Goal: Task Accomplishment & Management: Complete application form

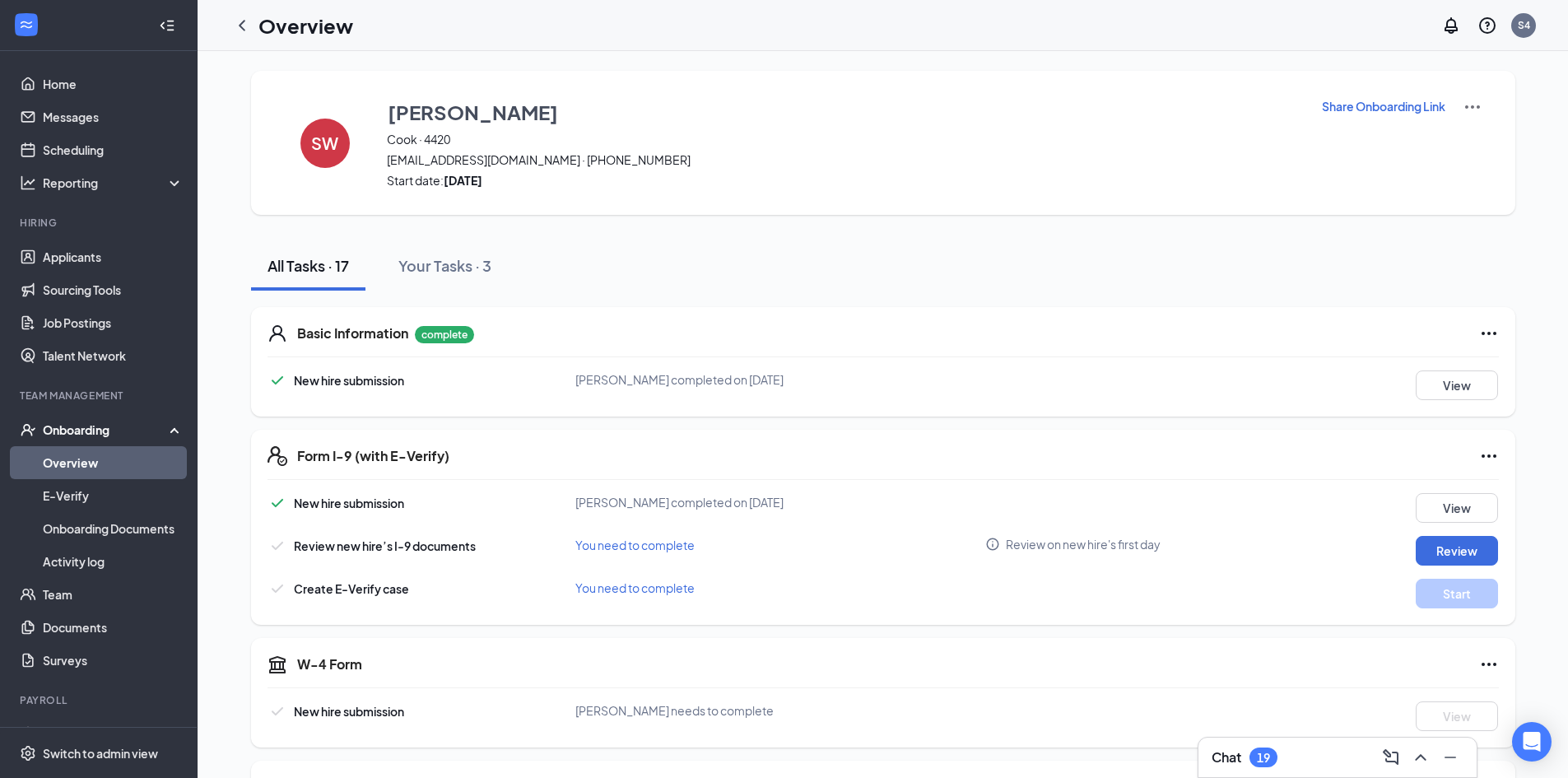
click at [99, 420] on div "Onboarding" at bounding box center [99, 429] width 198 height 33
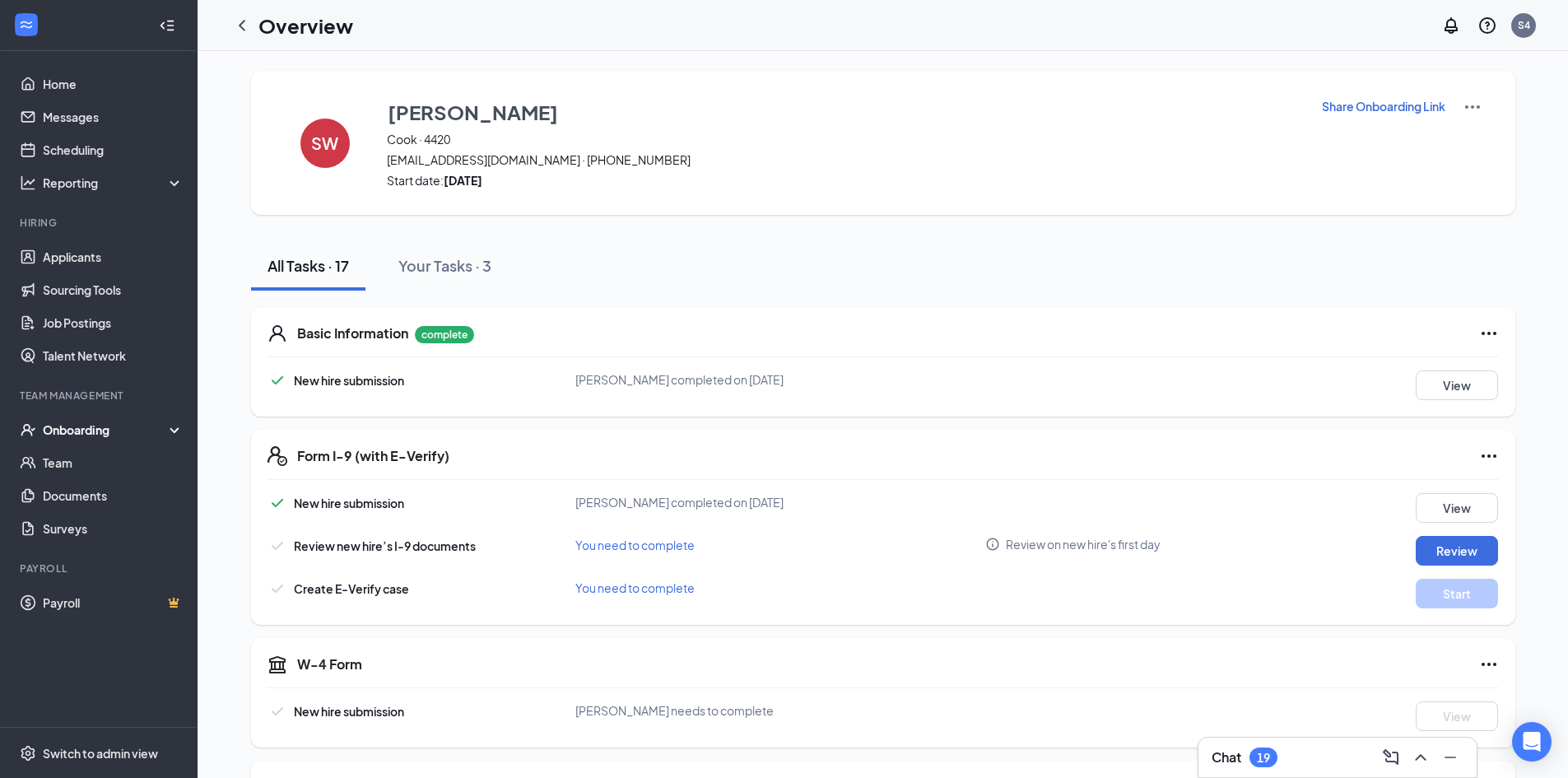
click at [106, 428] on div "Onboarding" at bounding box center [106, 430] width 126 height 17
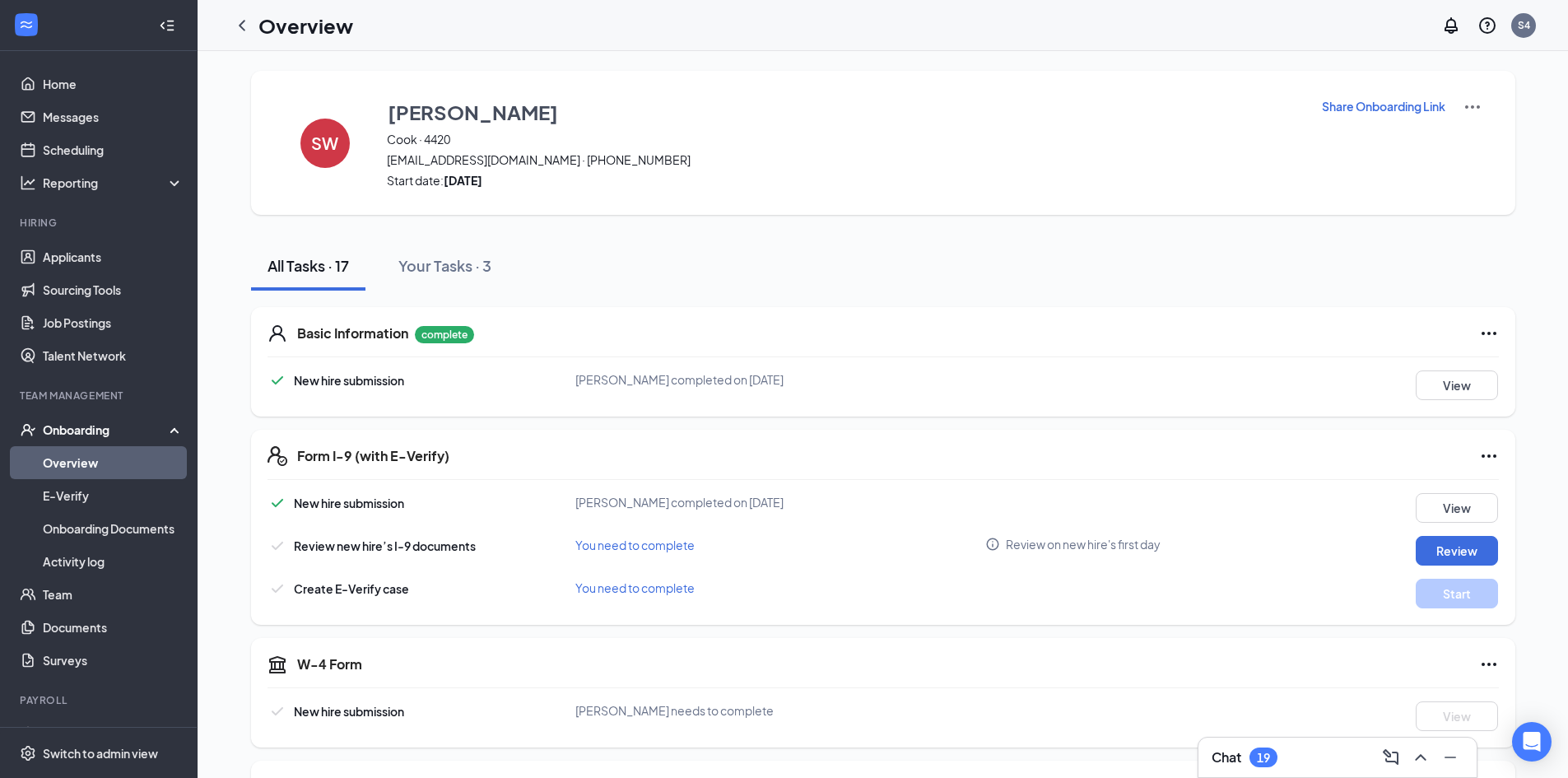
click at [113, 456] on link "Overview" at bounding box center [113, 462] width 141 height 33
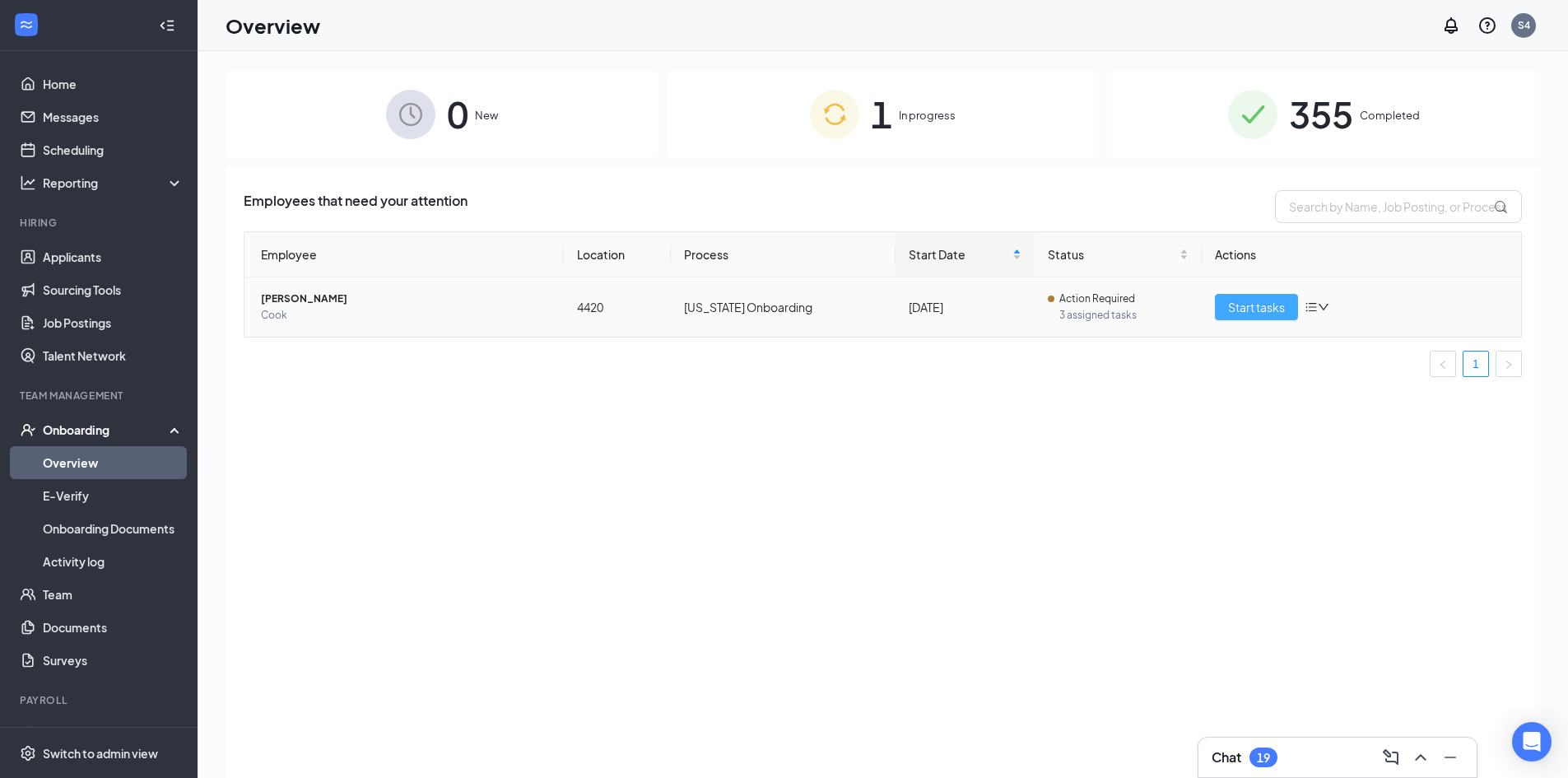
click at [1254, 316] on button "Start tasks" at bounding box center [1256, 307] width 83 height 26
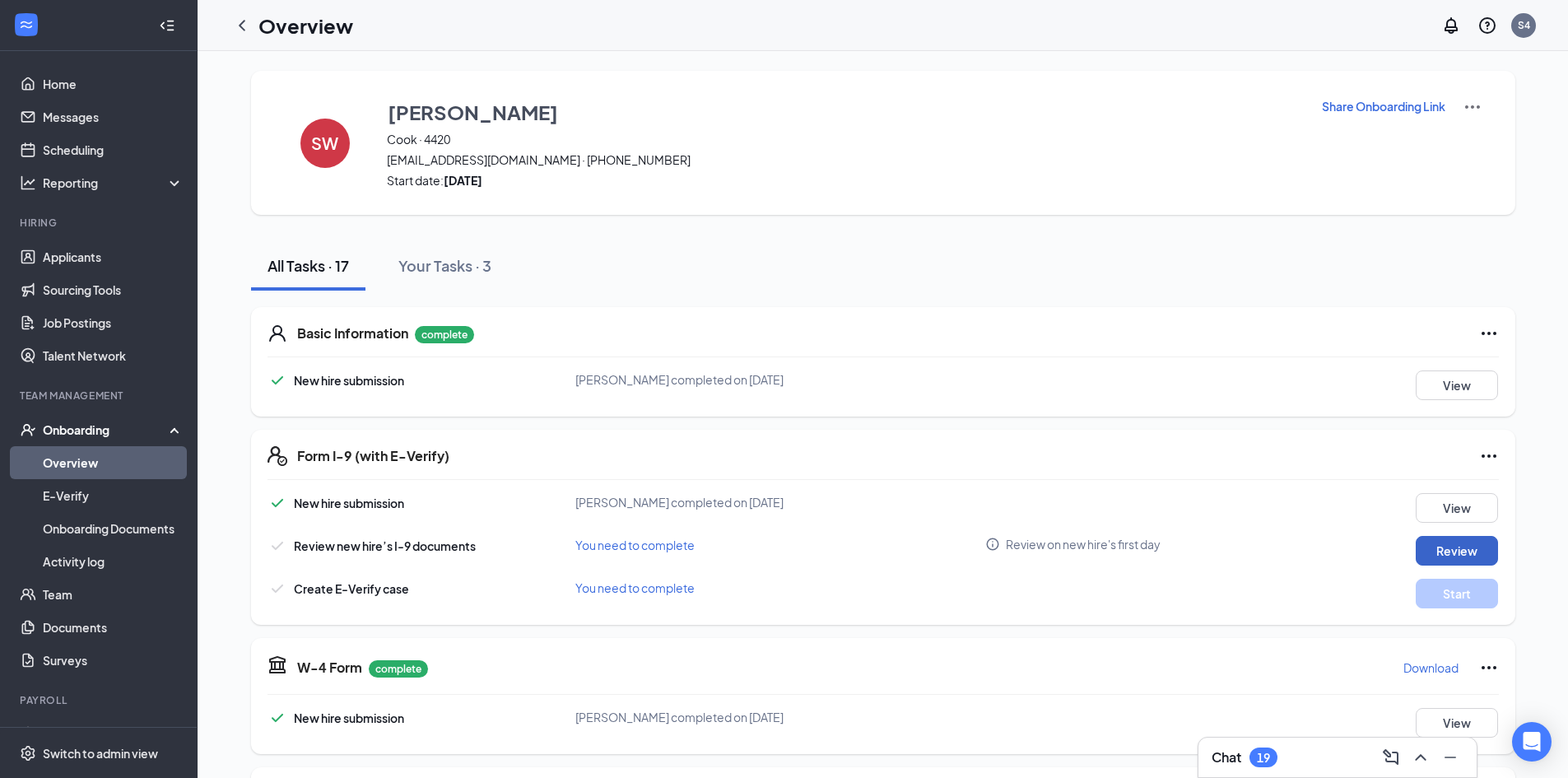
click at [1461, 555] on button "Review" at bounding box center [1457, 550] width 82 height 29
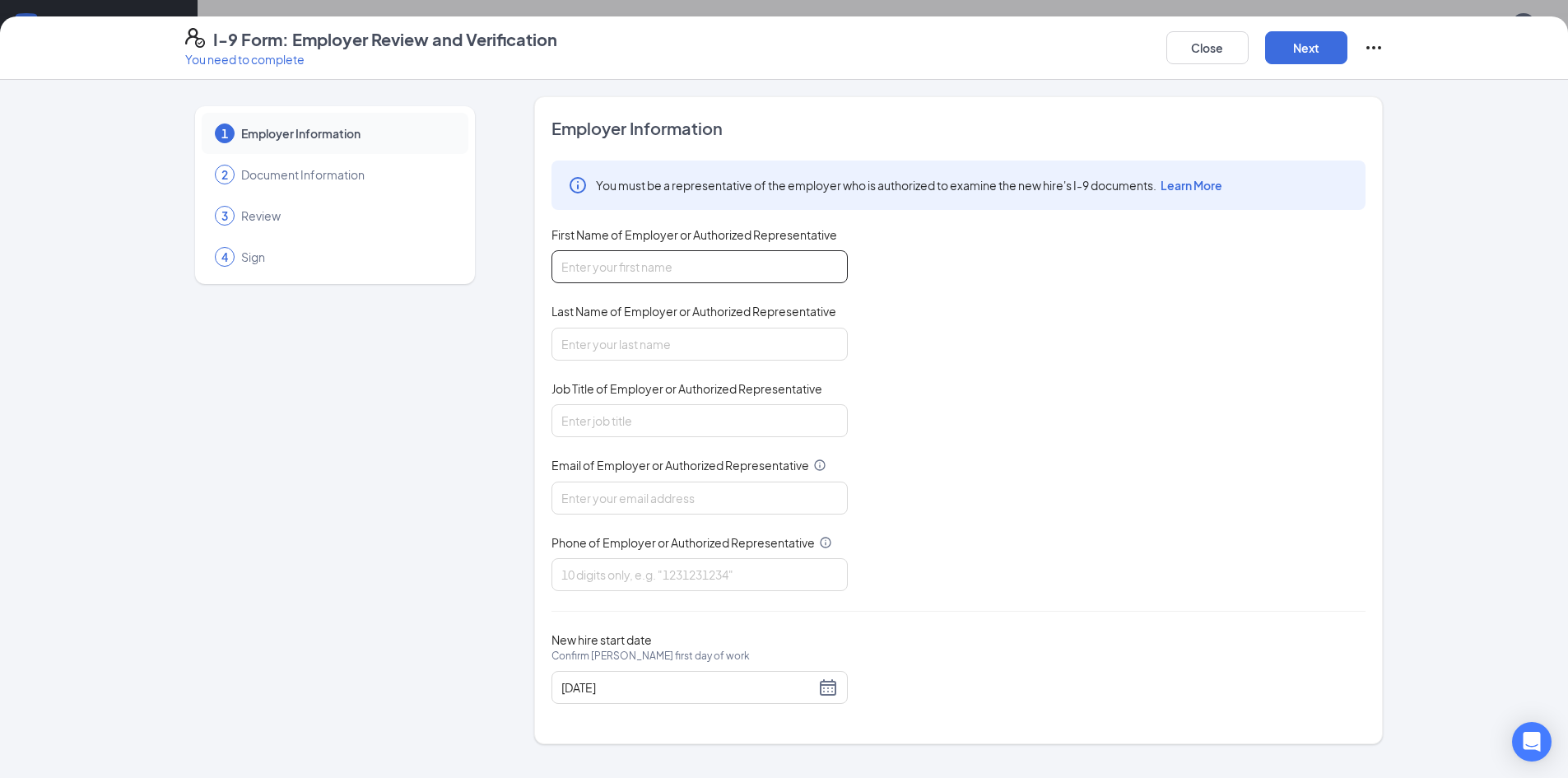
click at [618, 268] on input "First Name of Employer or Authorized Representative" at bounding box center [700, 266] width 297 height 33
type input "JEN"
type input "WILOSN"
type input "GM"
type input "[EMAIL_ADDRESS][DOMAIN_NAME]"
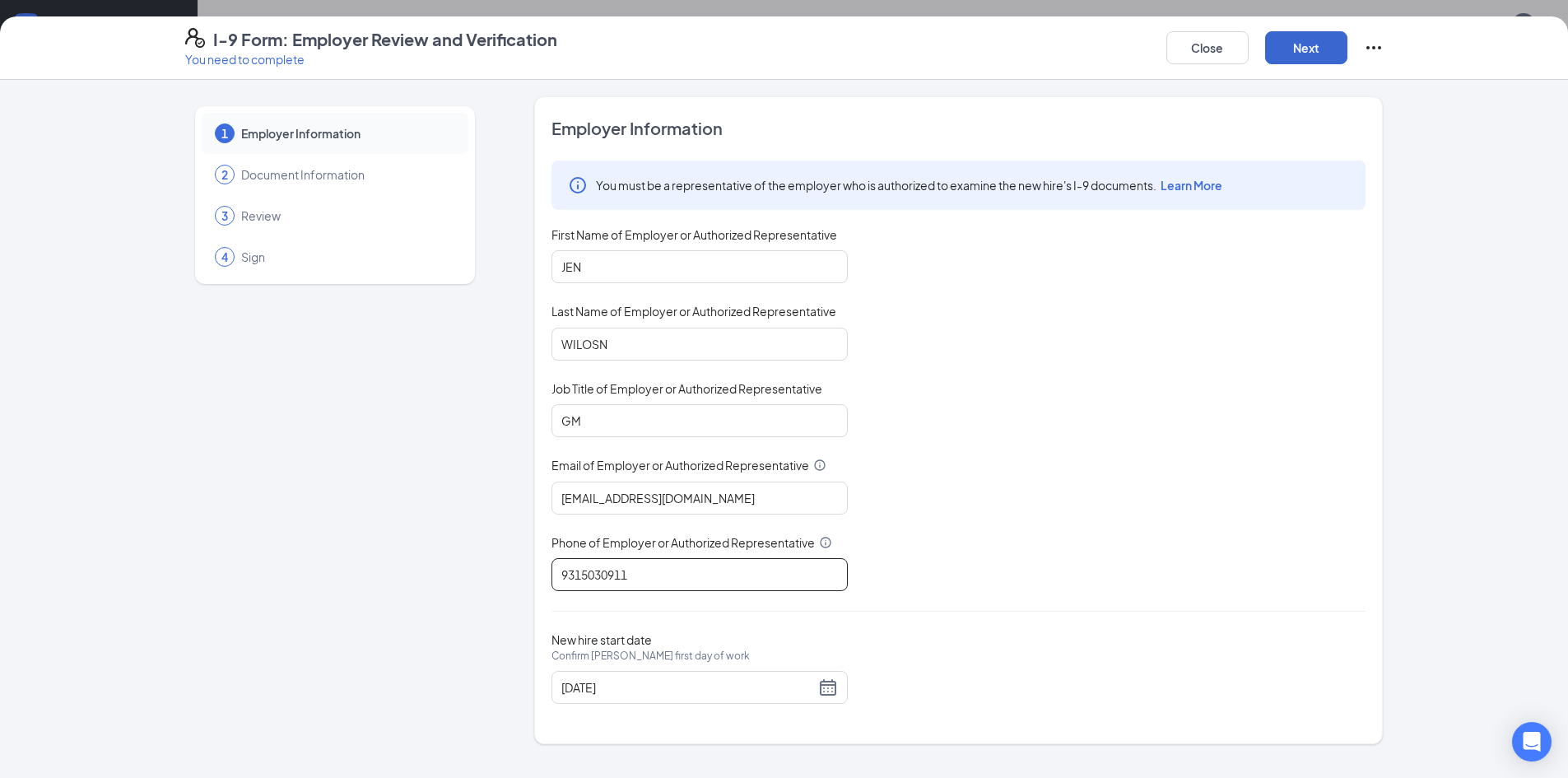
type input "9315030911"
click at [1338, 42] on button "Next" at bounding box center [1307, 47] width 82 height 33
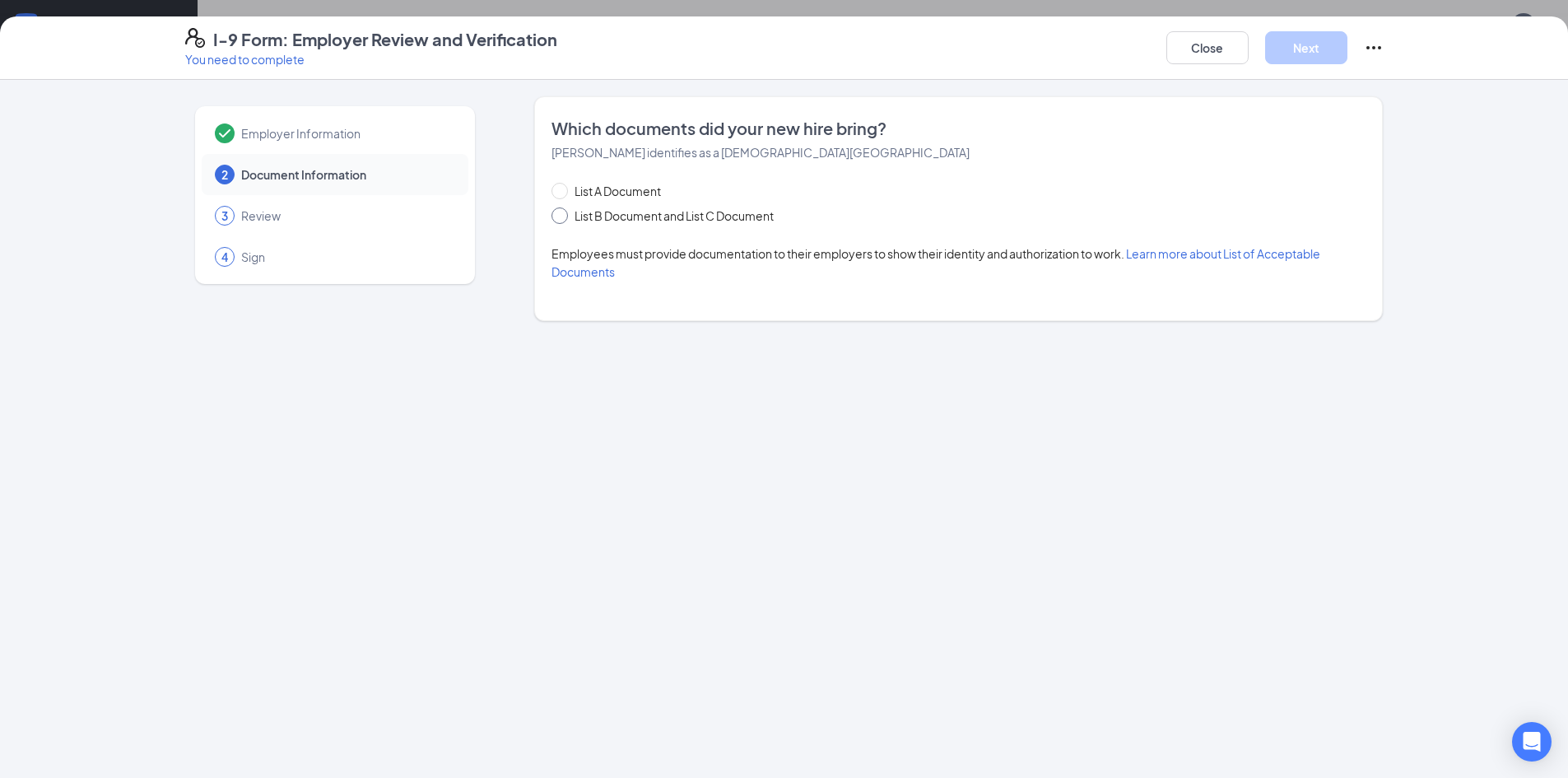
click at [570, 217] on span "List B Document and List C Document" at bounding box center [674, 216] width 213 height 18
click at [563, 217] on input "List B Document and List C Document" at bounding box center [558, 214] width 12 height 12
radio input "true"
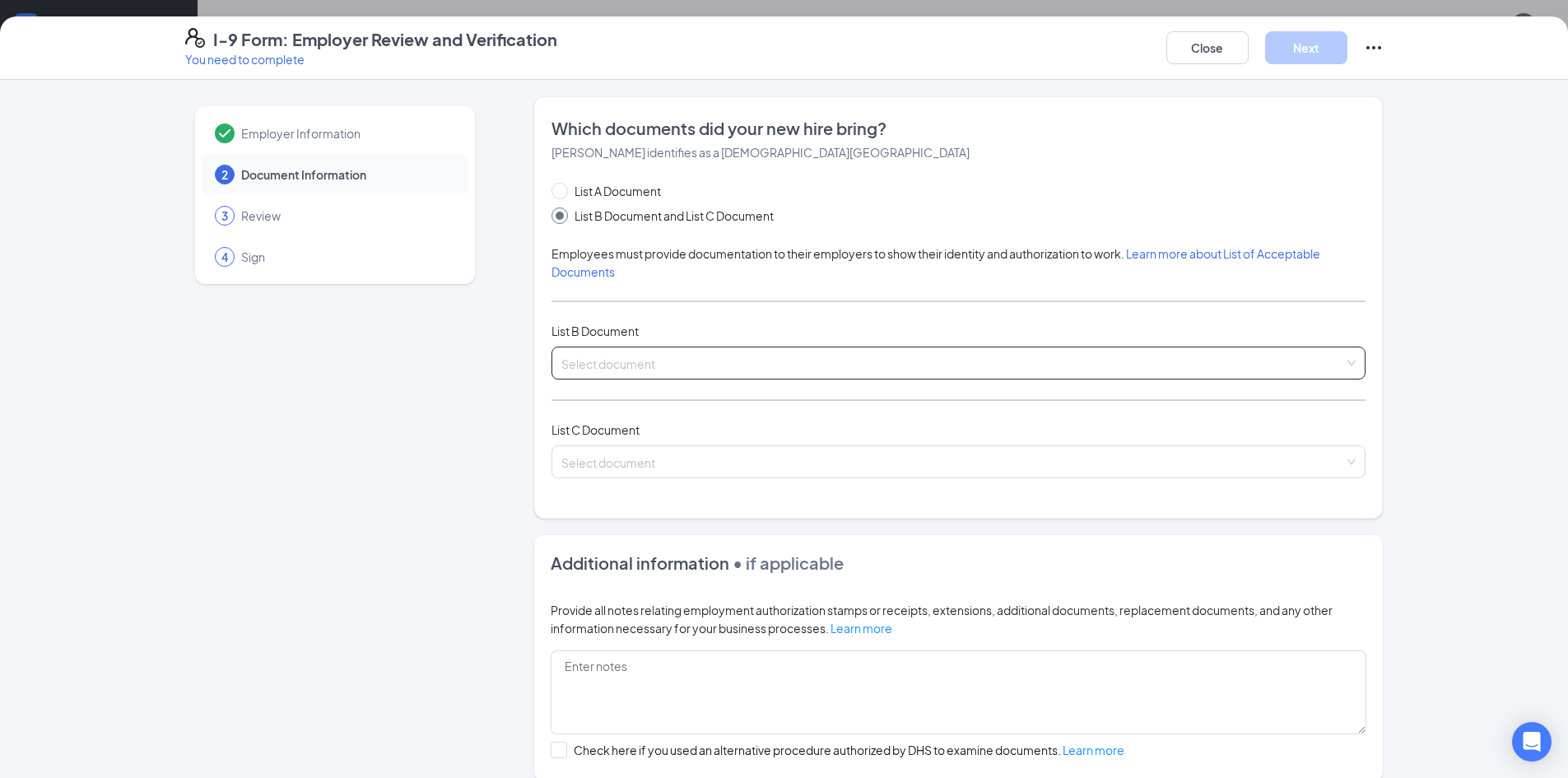
click at [607, 367] on input "search" at bounding box center [952, 359] width 783 height 24
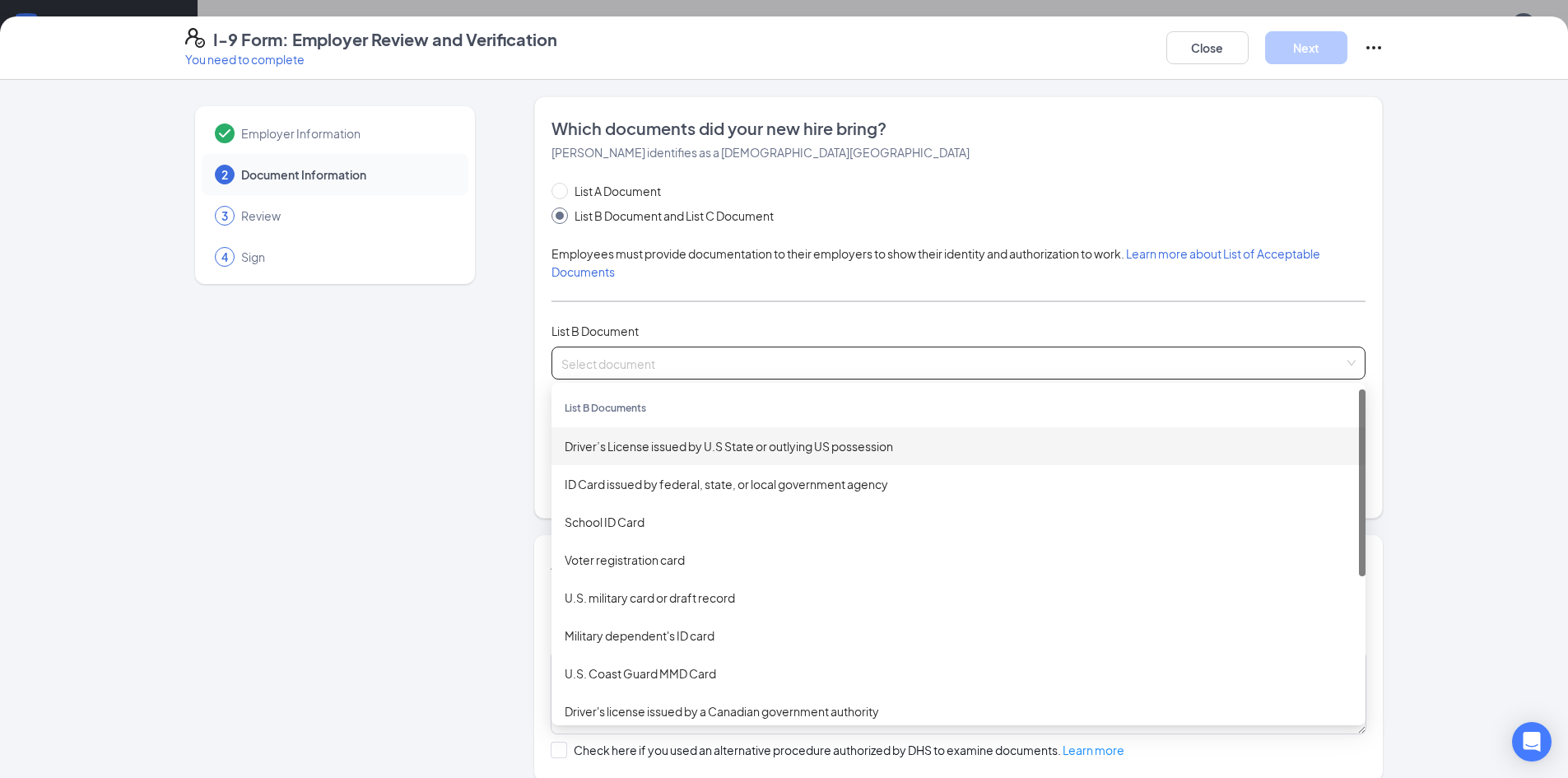
click at [633, 455] on div "Driver’s License issued by U.S State or outlying US possession" at bounding box center [958, 446] width 788 height 18
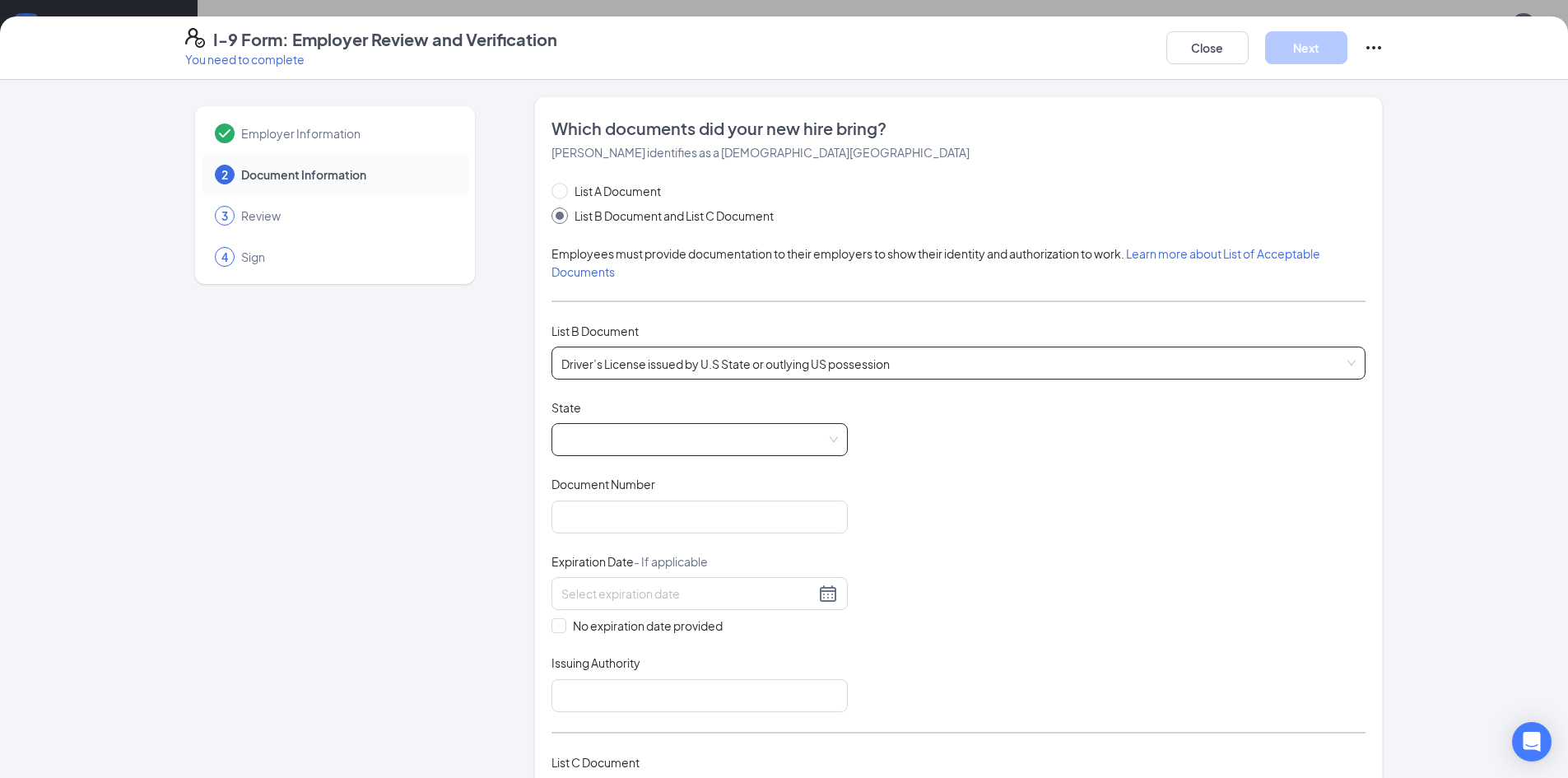
click at [658, 450] on span at bounding box center [699, 439] width 276 height 31
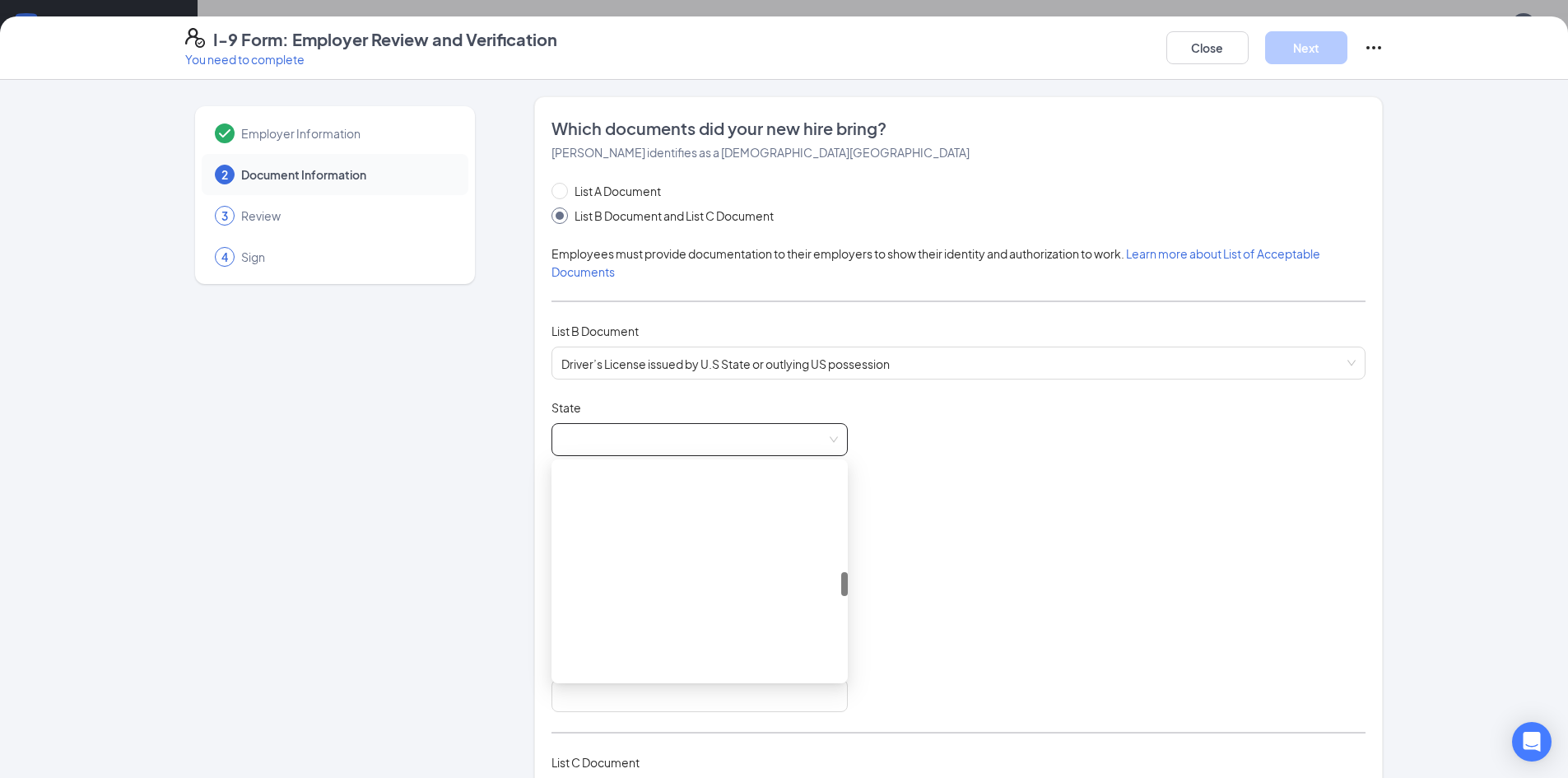
scroll to position [905, 0]
click at [622, 600] on div "Missouri" at bounding box center [699, 602] width 270 height 18
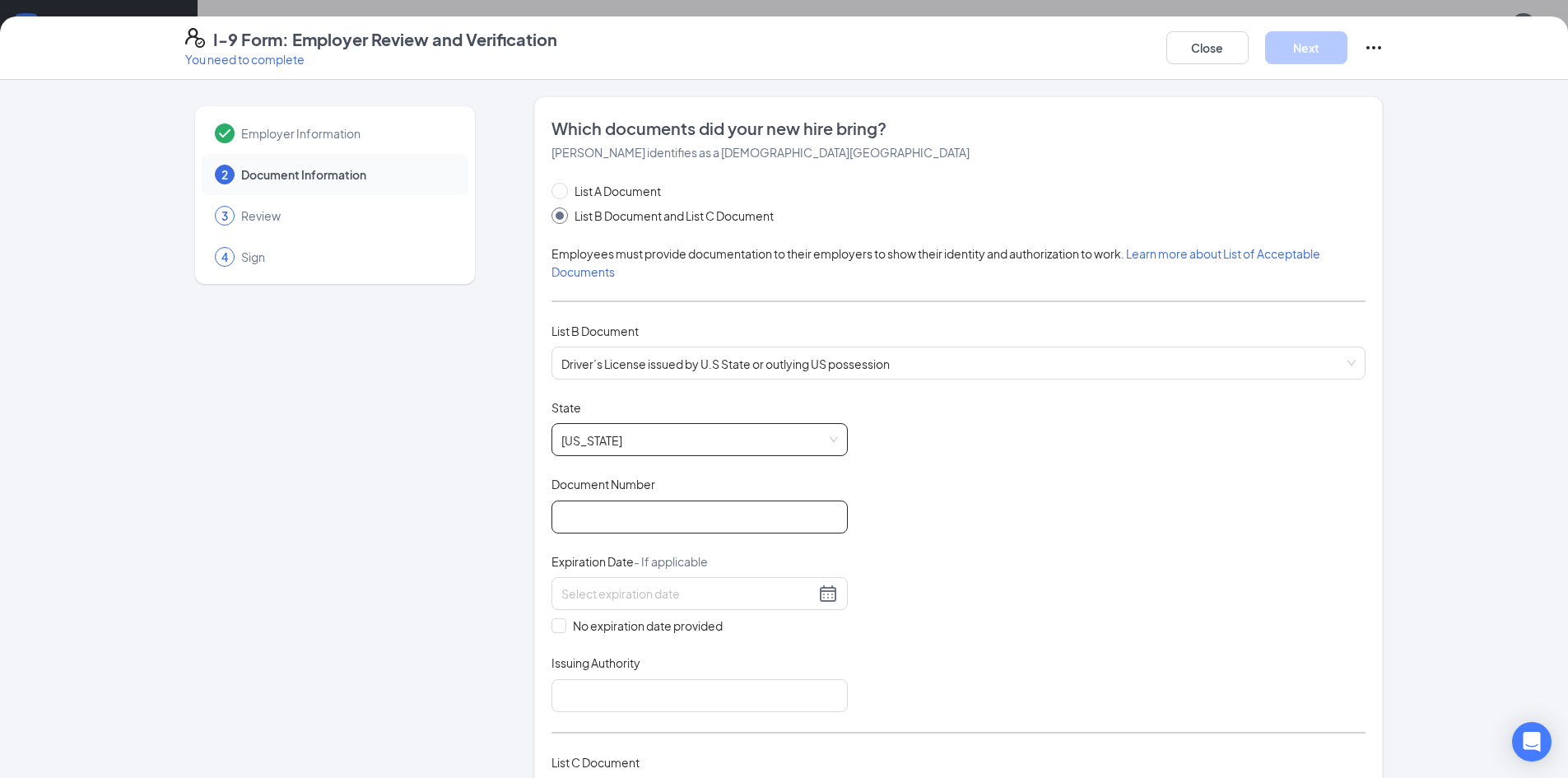
drag, startPoint x: 667, startPoint y: 514, endPoint x: 684, endPoint y: 514, distance: 17.0
click at [667, 514] on input "Document Number" at bounding box center [700, 517] width 297 height 33
type input "C001050002"
click at [659, 600] on input at bounding box center [688, 594] width 254 height 18
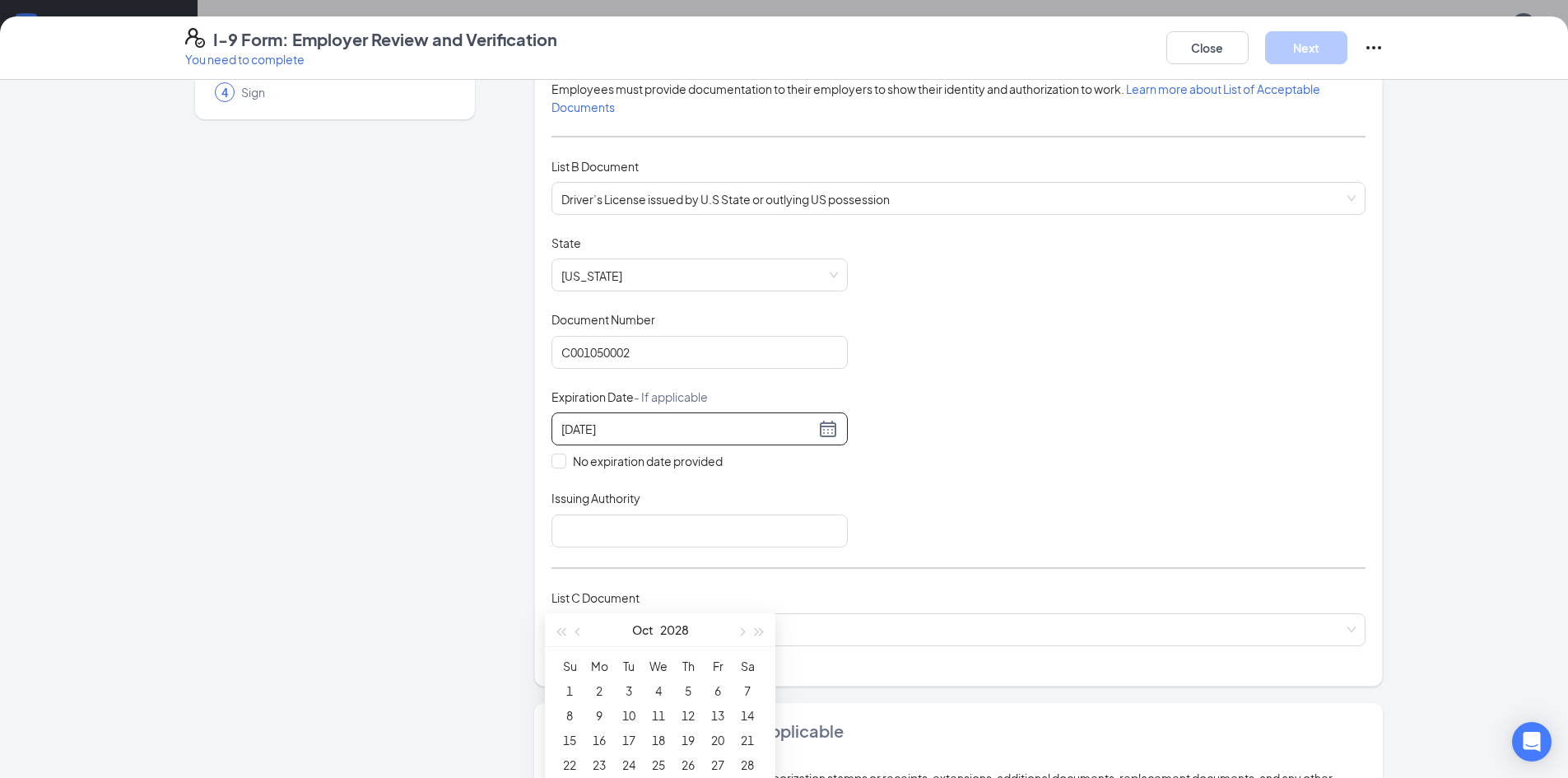
scroll to position [247, 0]
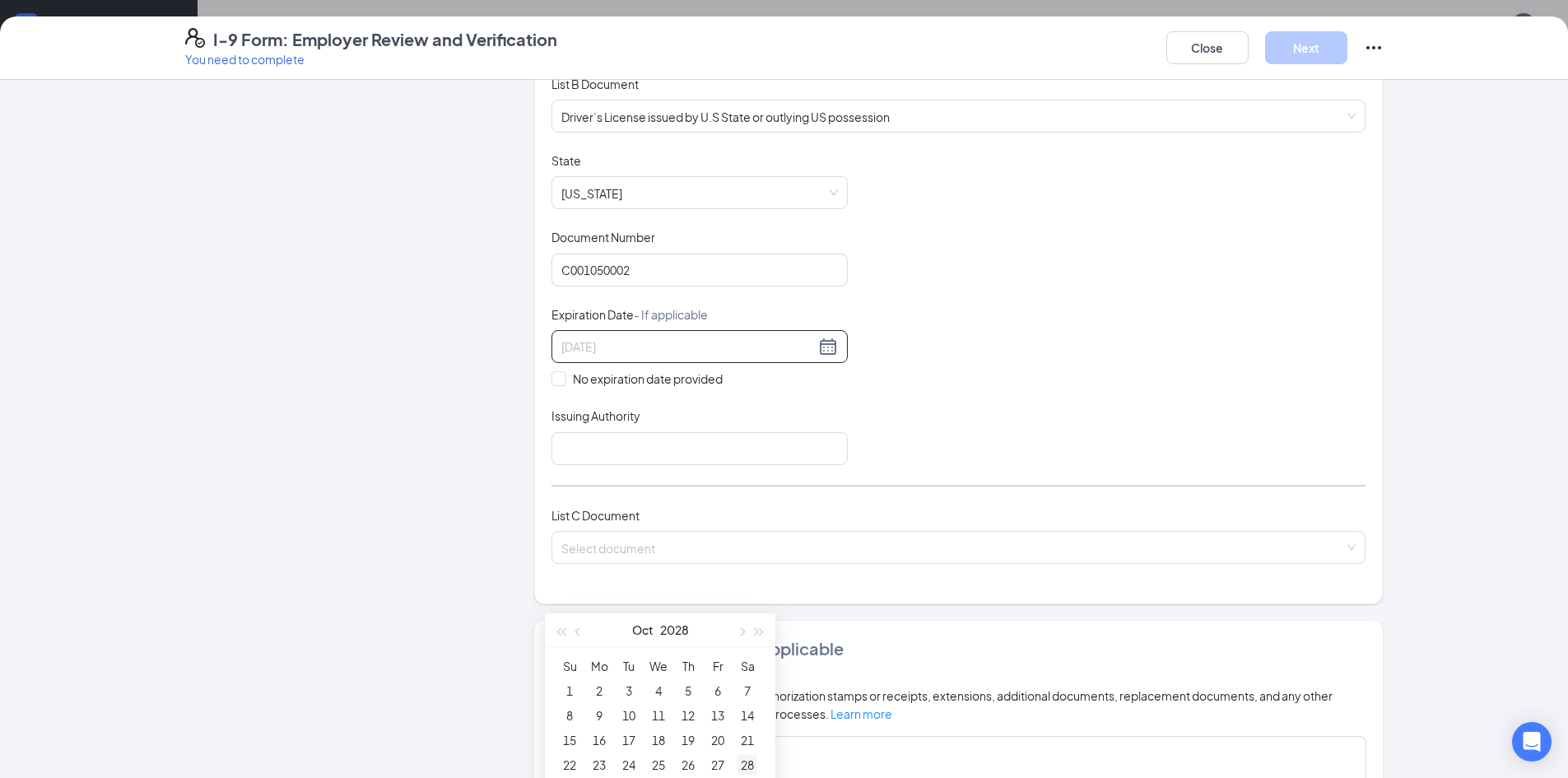
click at [754, 762] on div "28" at bounding box center [748, 765] width 20 height 20
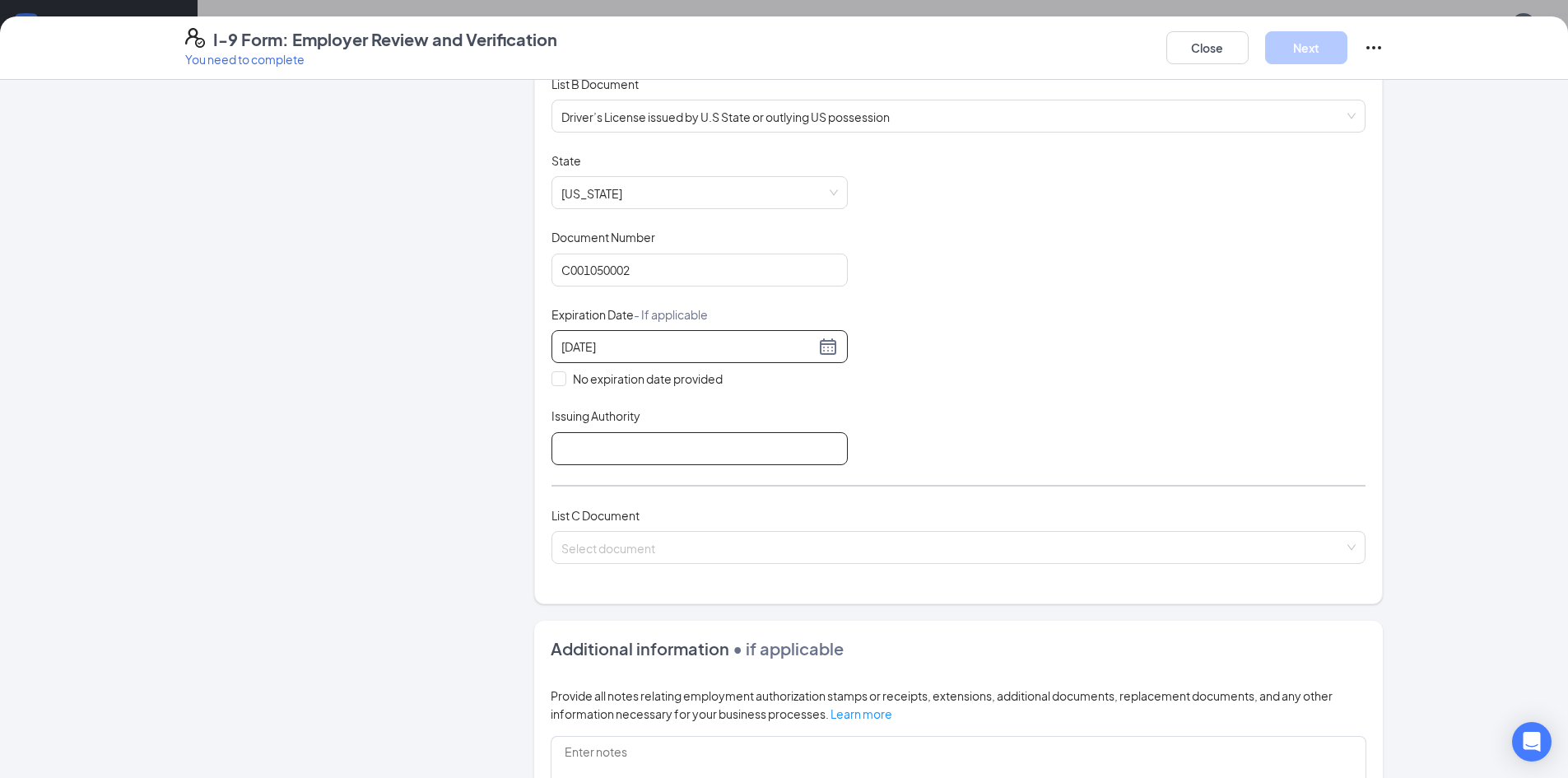
type input "10/28/2028"
click at [668, 461] on input "Issuing Authority" at bounding box center [700, 448] width 297 height 33
type input "Missouri"
click at [595, 554] on input "search" at bounding box center [952, 544] width 783 height 24
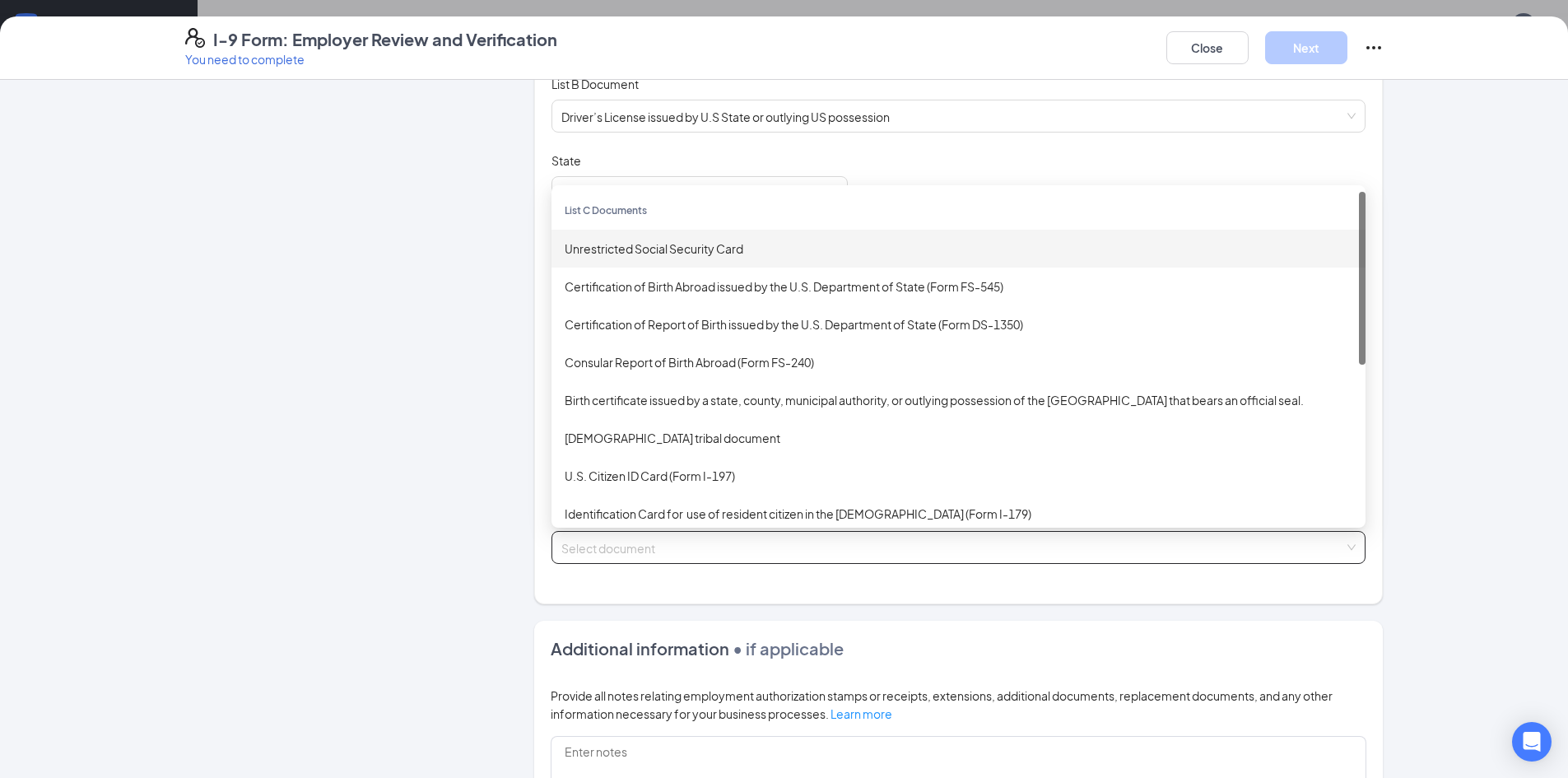
click at [618, 252] on div "Unrestricted Social Security Card" at bounding box center [958, 249] width 788 height 18
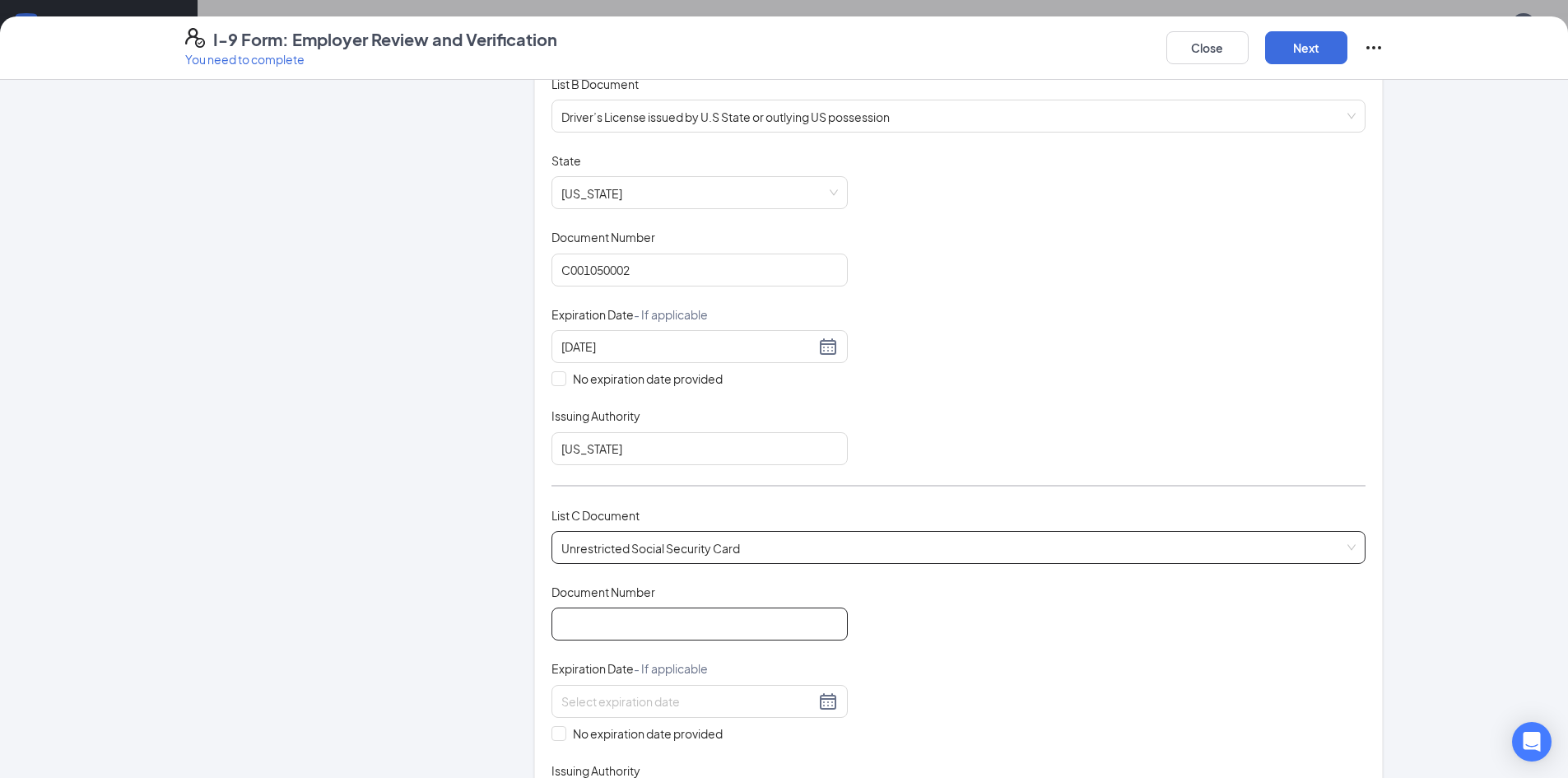
drag, startPoint x: 677, startPoint y: 626, endPoint x: 813, endPoint y: 596, distance: 139.3
click at [677, 626] on input "Document Number" at bounding box center [700, 623] width 297 height 33
type input "494179635"
click at [552, 739] on span at bounding box center [560, 734] width 15 height 15
click at [552, 738] on input "No expiration date provided" at bounding box center [558, 732] width 12 height 12
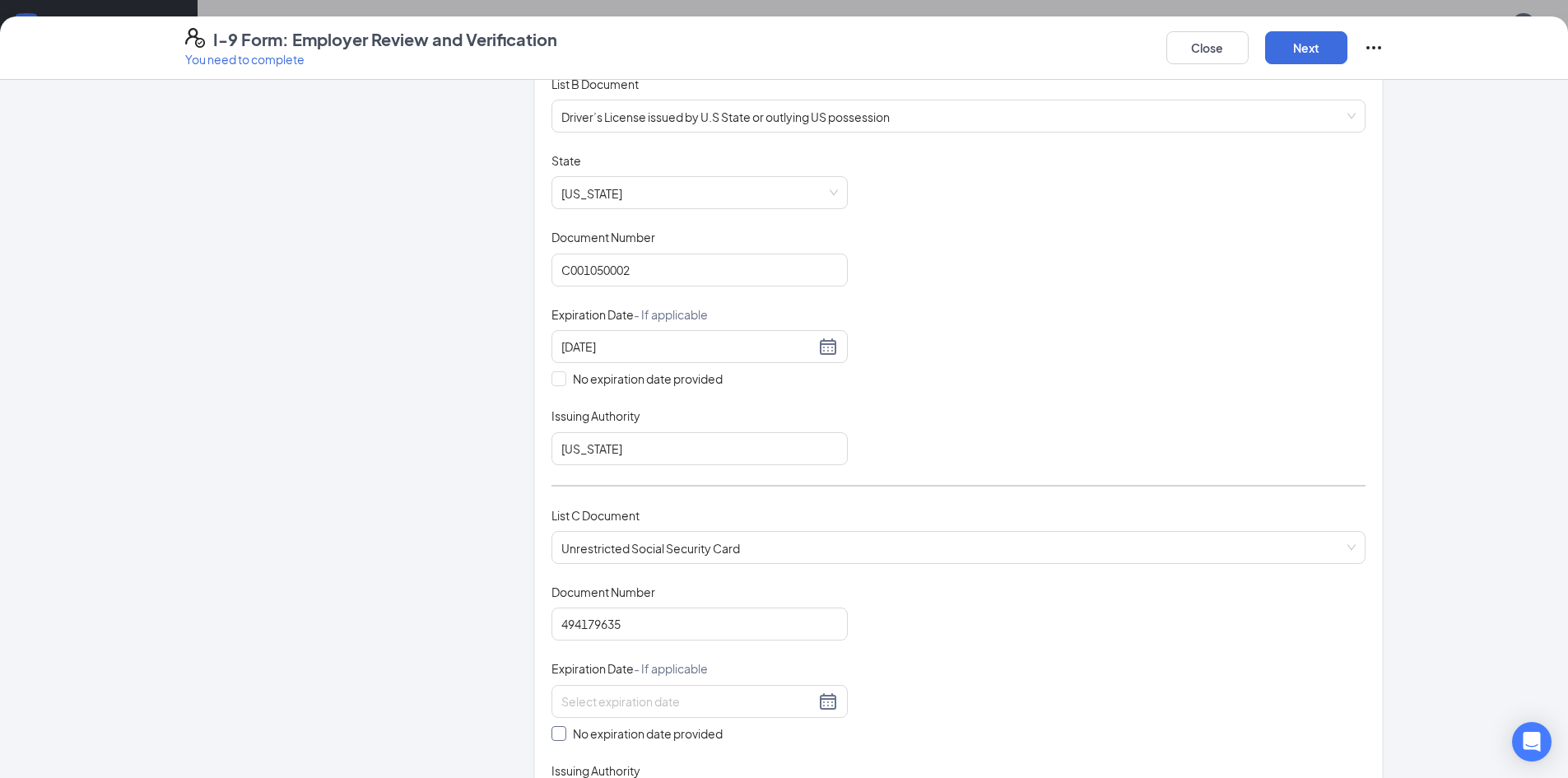
checkbox input "true"
click at [1178, 611] on div "Document Title Unrestricted Social Security Card Document Number 494179635 Expi…" at bounding box center [959, 703] width 814 height 239
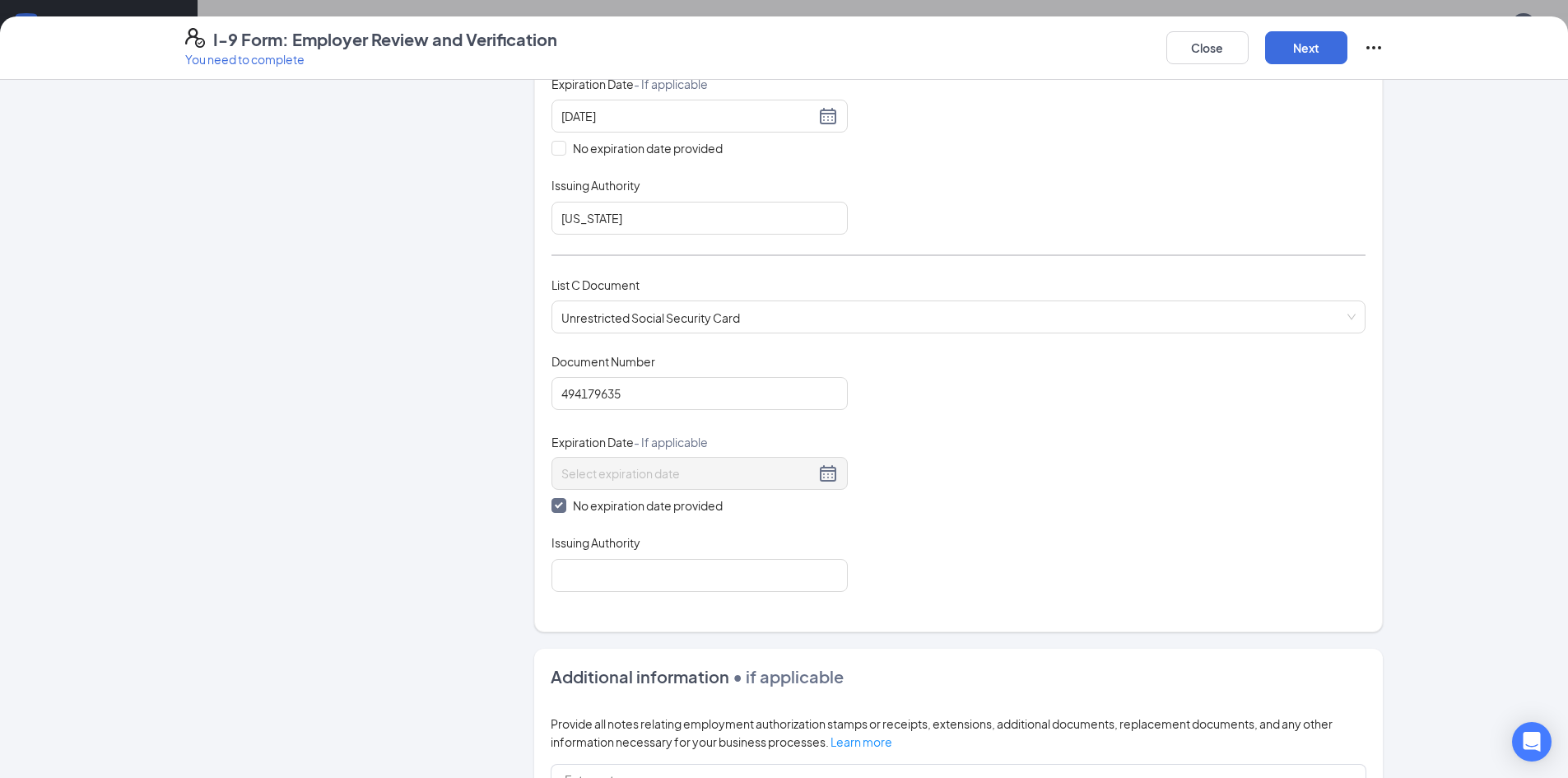
scroll to position [494, 0]
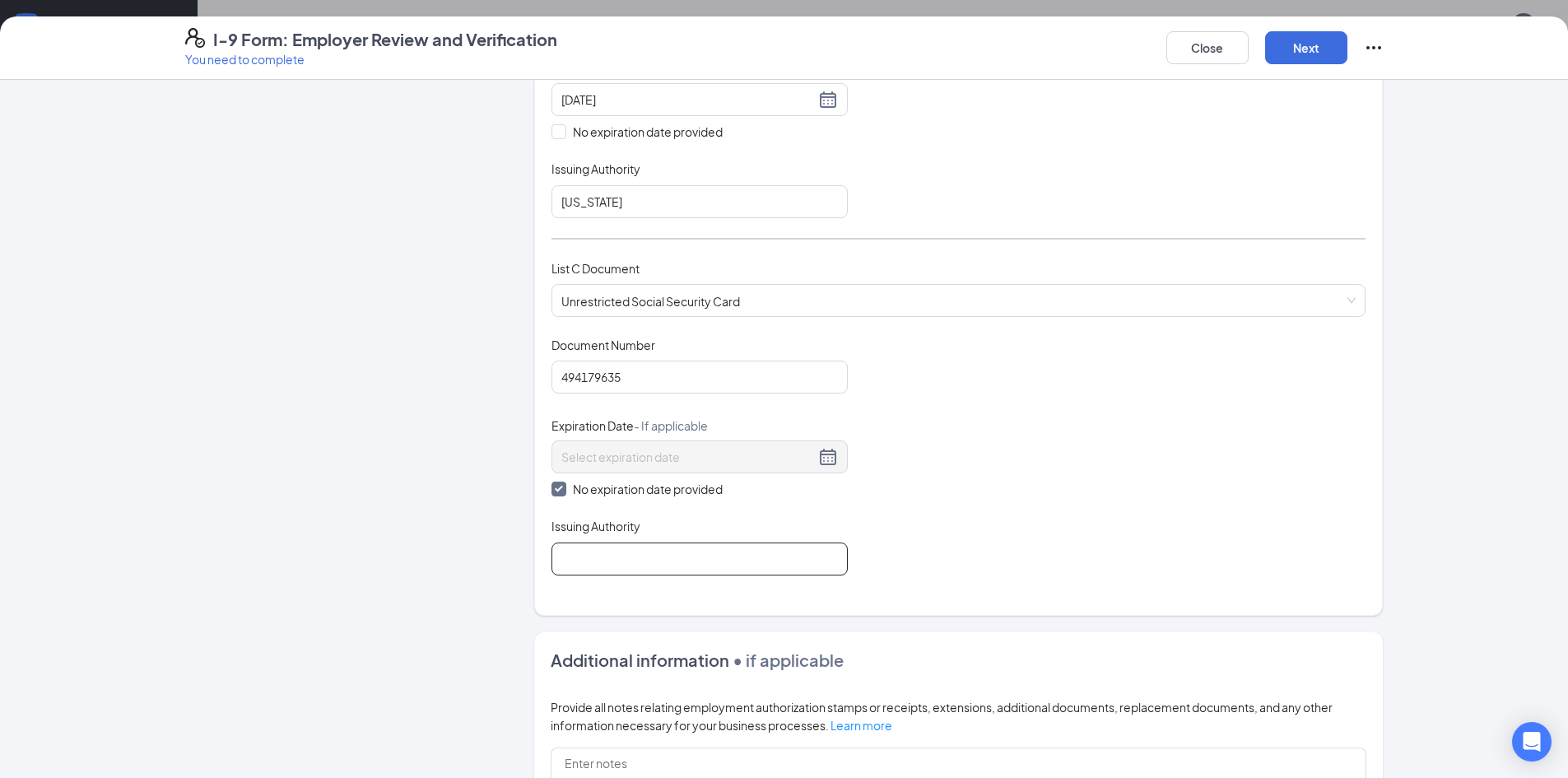
click at [628, 557] on input "Issuing Authority" at bounding box center [700, 559] width 297 height 33
type input "Social Security Administration"
click at [1019, 531] on div "Document Title Unrestricted Social Security Card Document Number 494179635 Expi…" at bounding box center [959, 456] width 814 height 239
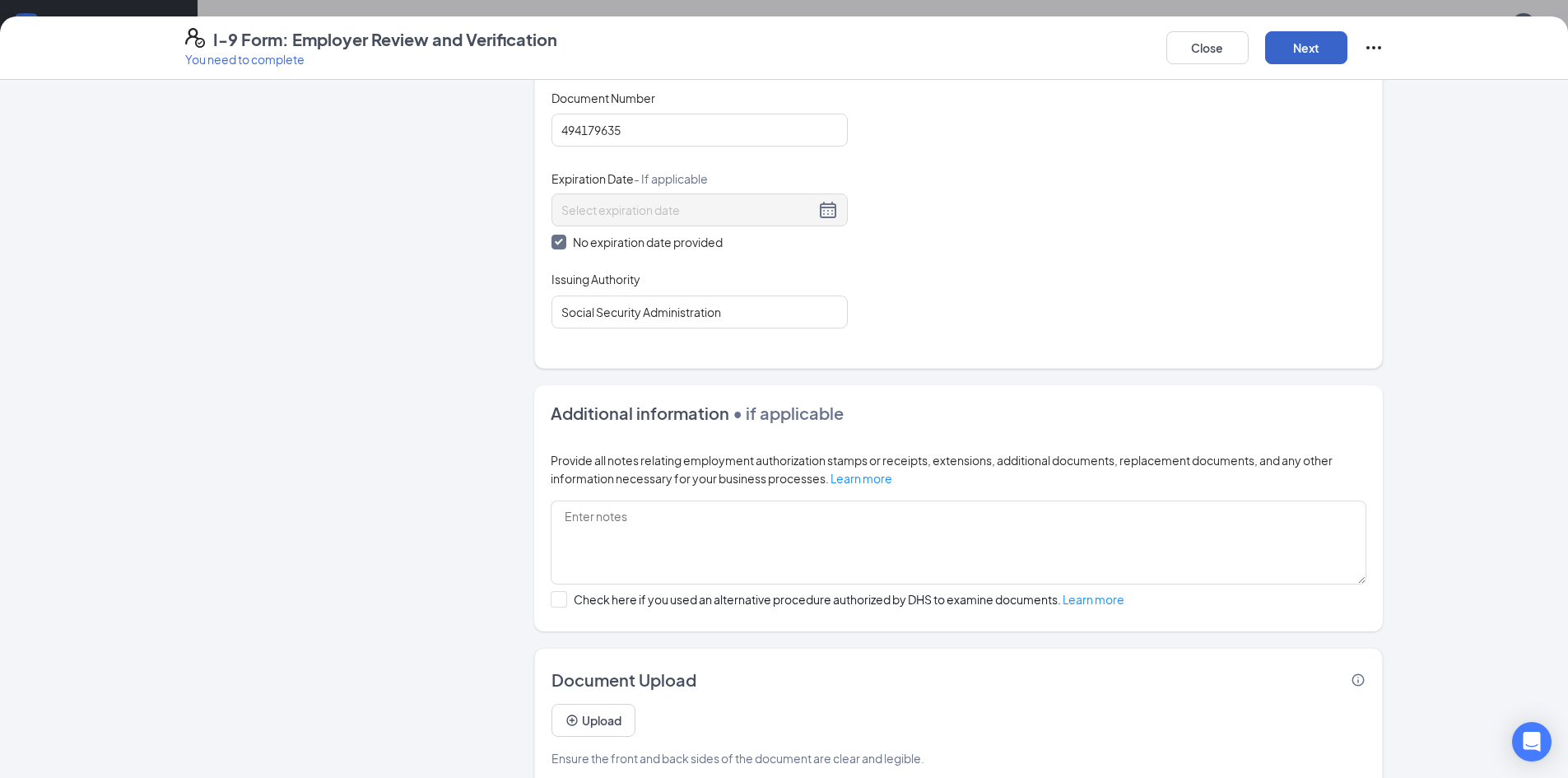
click at [1316, 48] on button "Next" at bounding box center [1307, 47] width 82 height 33
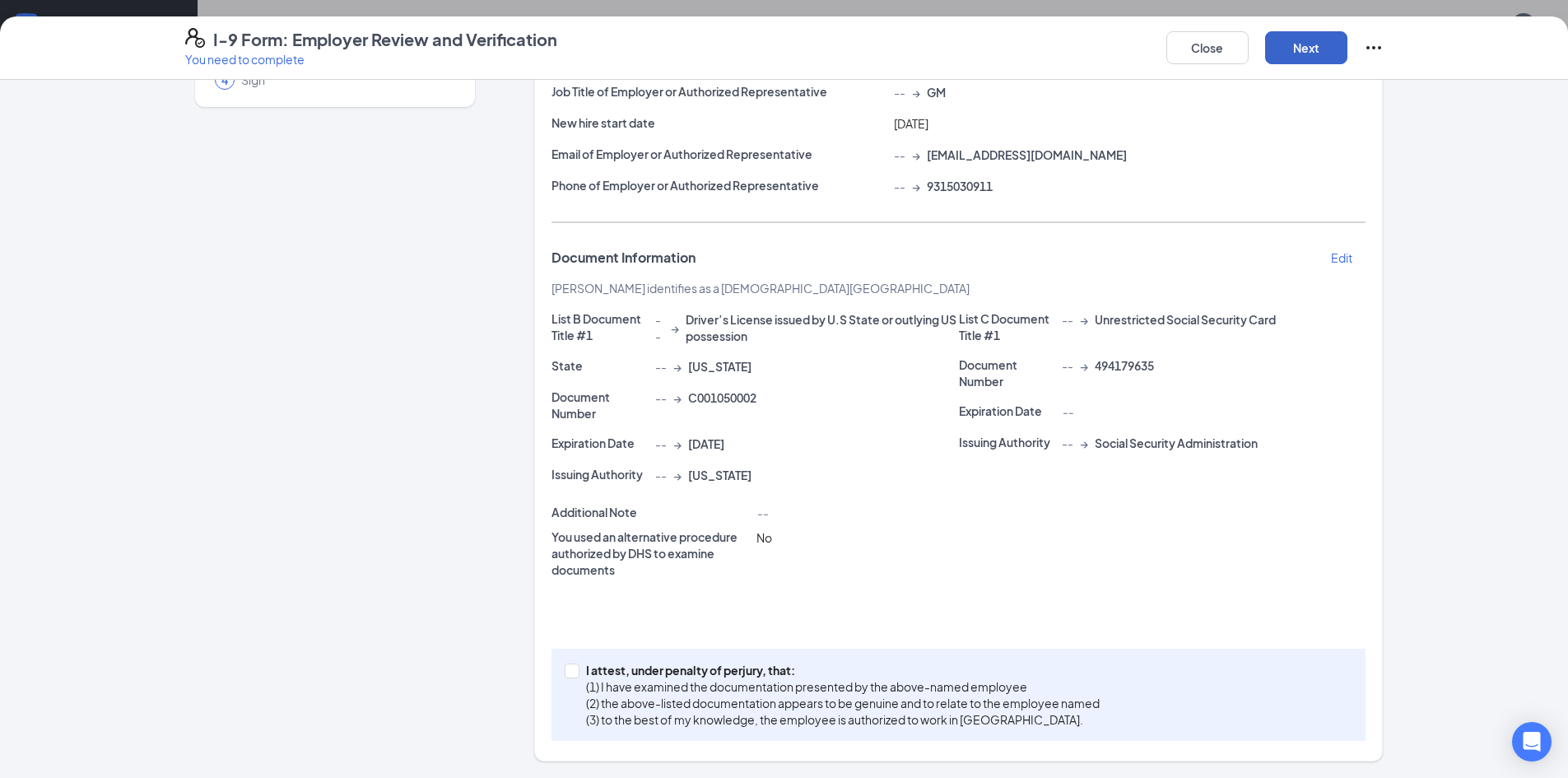
scroll to position [177, 0]
drag, startPoint x: 775, startPoint y: 501, endPoint x: 573, endPoint y: 676, distance: 267.3
click at [573, 676] on span at bounding box center [572, 671] width 15 height 15
click at [573, 675] on input "I attest, under penalty of [PERSON_NAME], that: (1) I have examined the documen…" at bounding box center [570, 669] width 12 height 12
checkbox input "true"
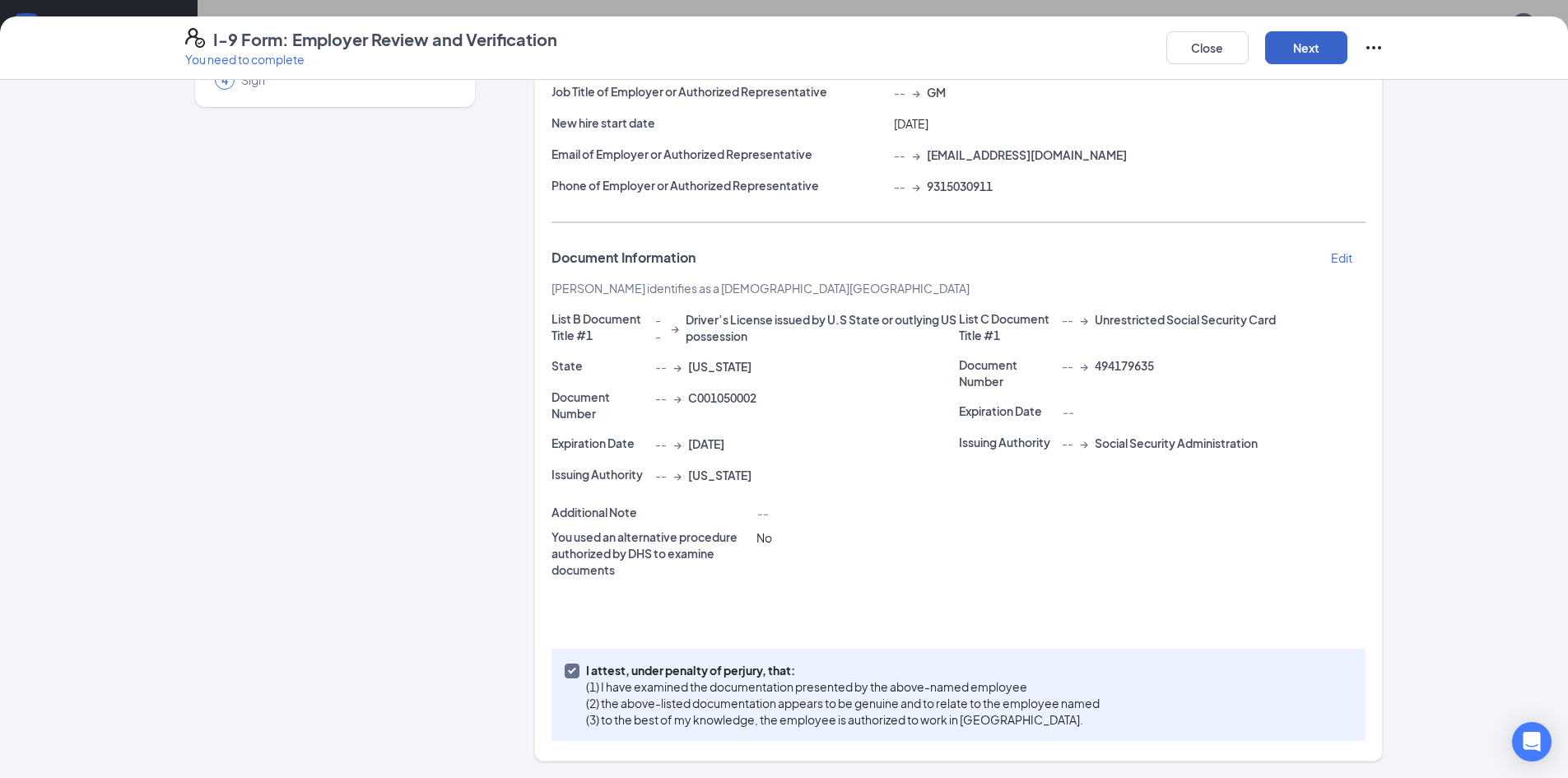
click at [1314, 59] on button "Next" at bounding box center [1307, 47] width 82 height 33
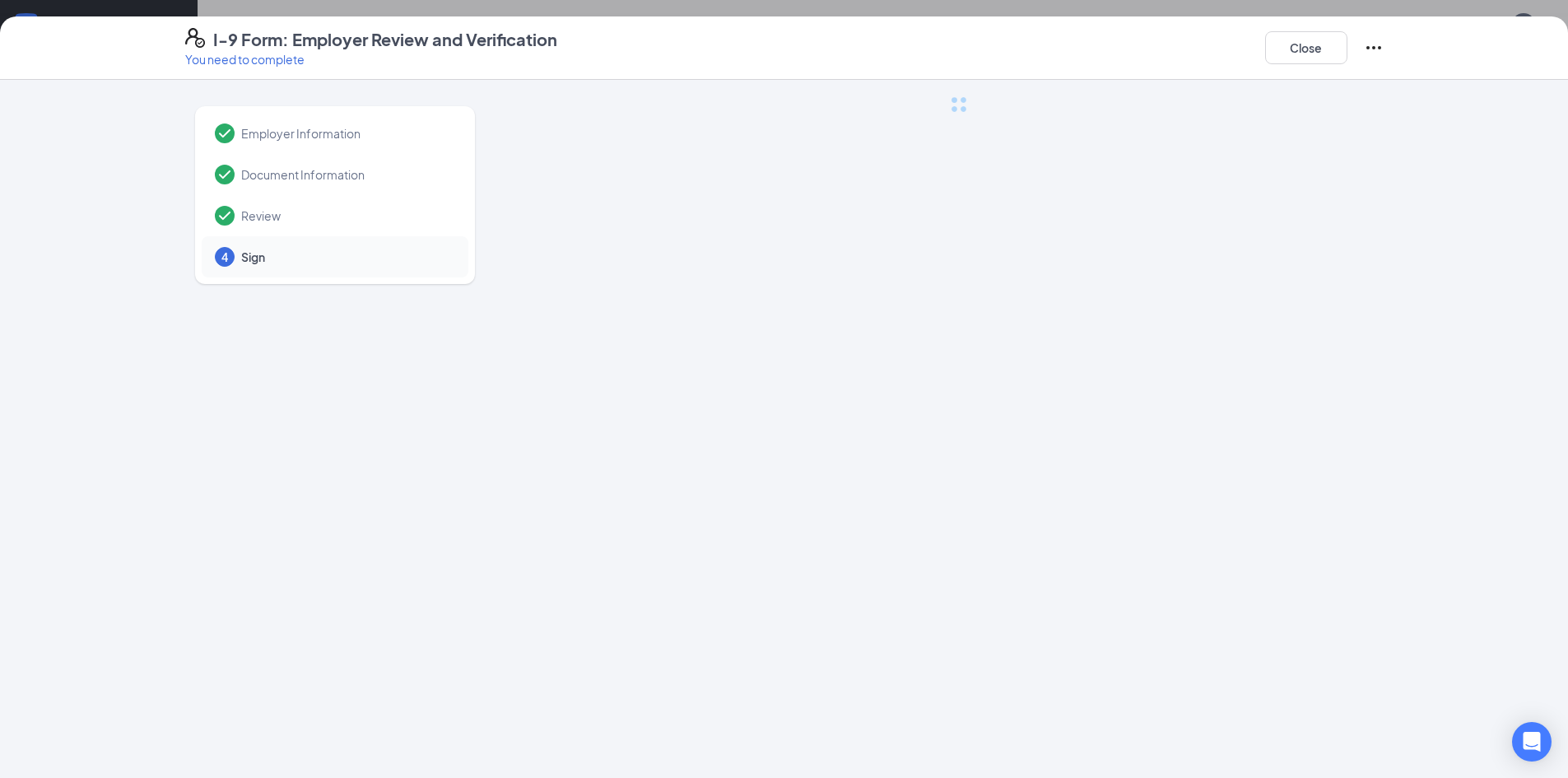
scroll to position [0, 0]
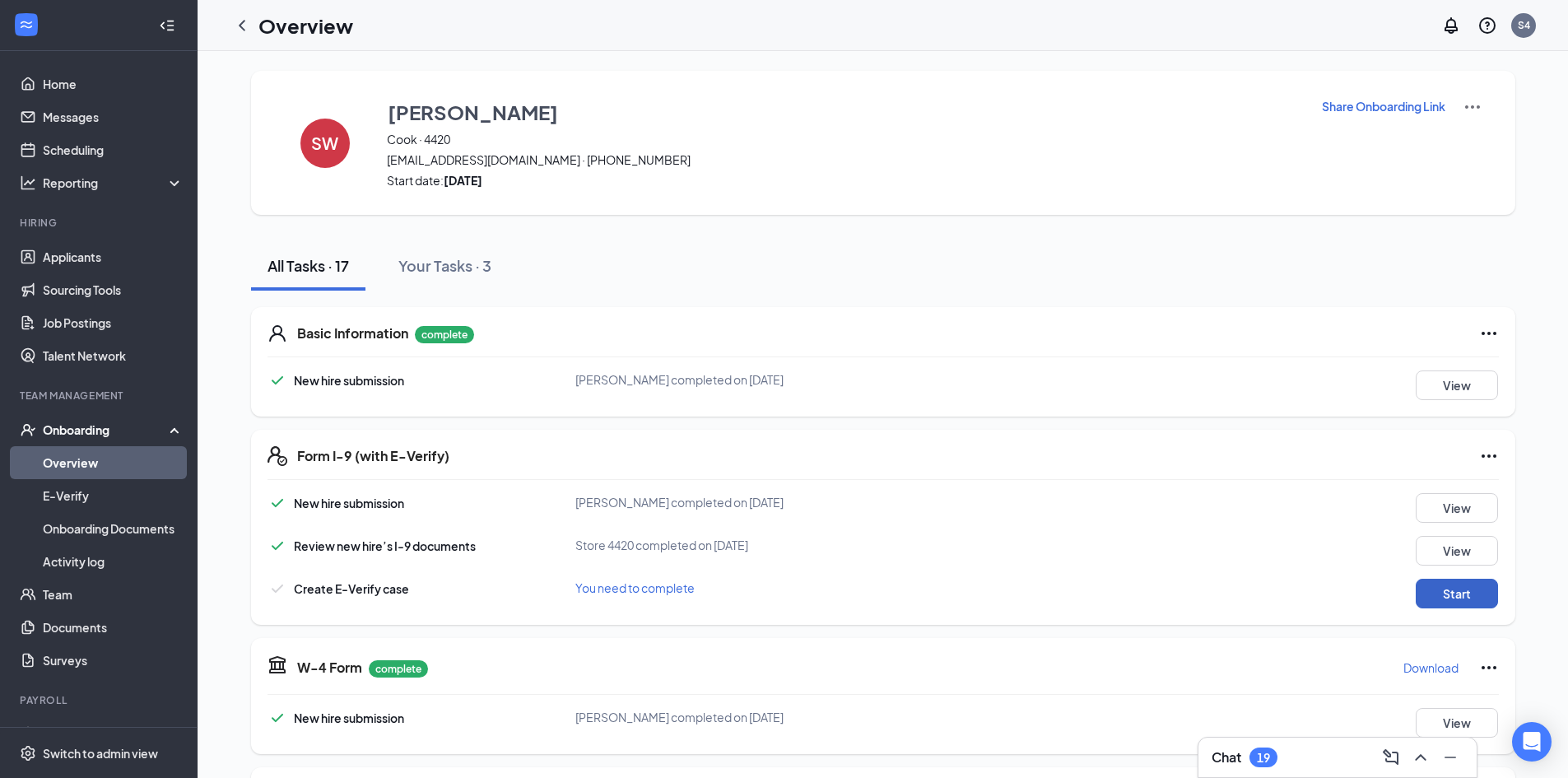
click at [1449, 600] on button "Start" at bounding box center [1457, 593] width 82 height 29
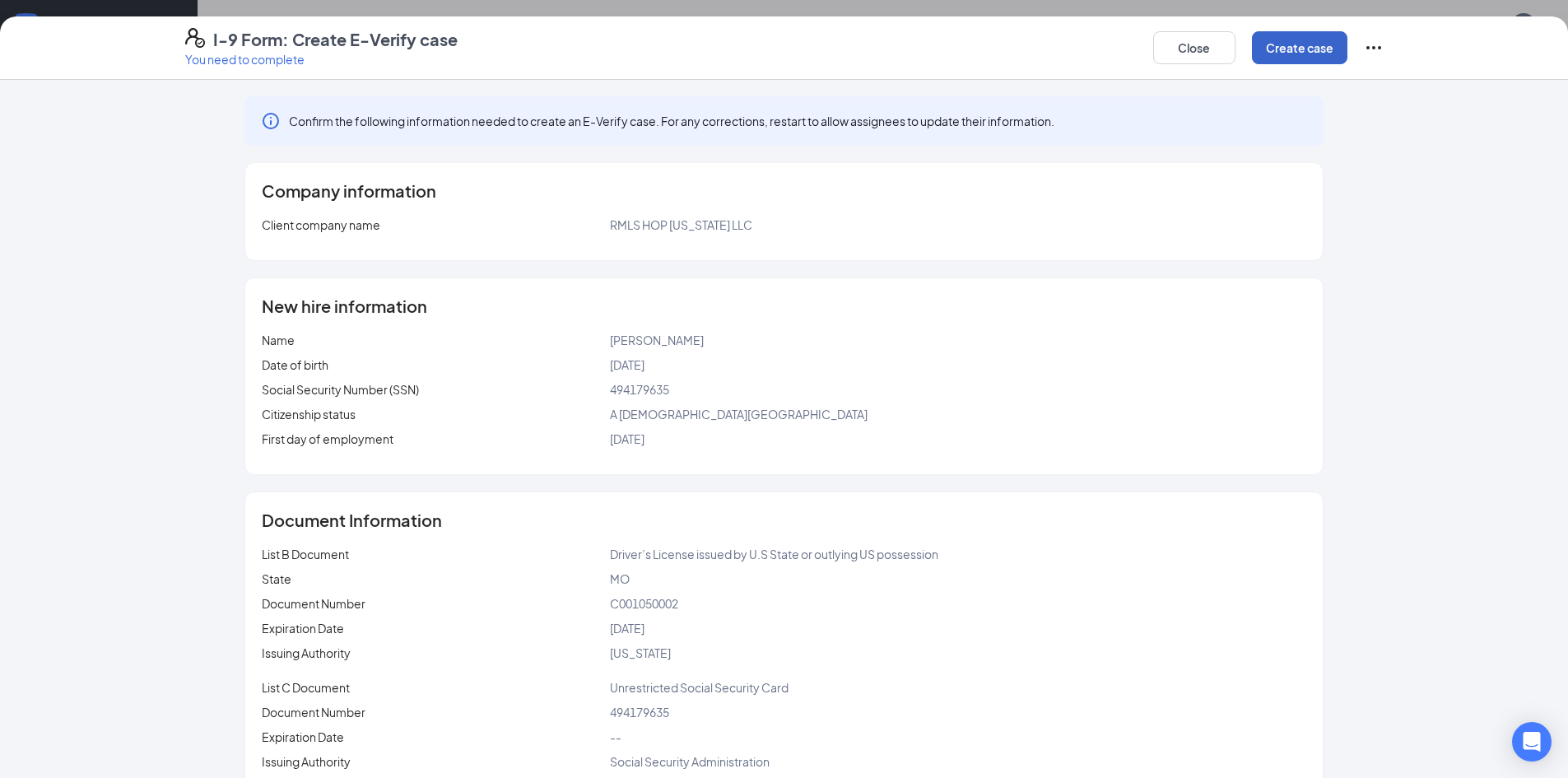
click at [1313, 55] on button "Create case" at bounding box center [1300, 47] width 95 height 33
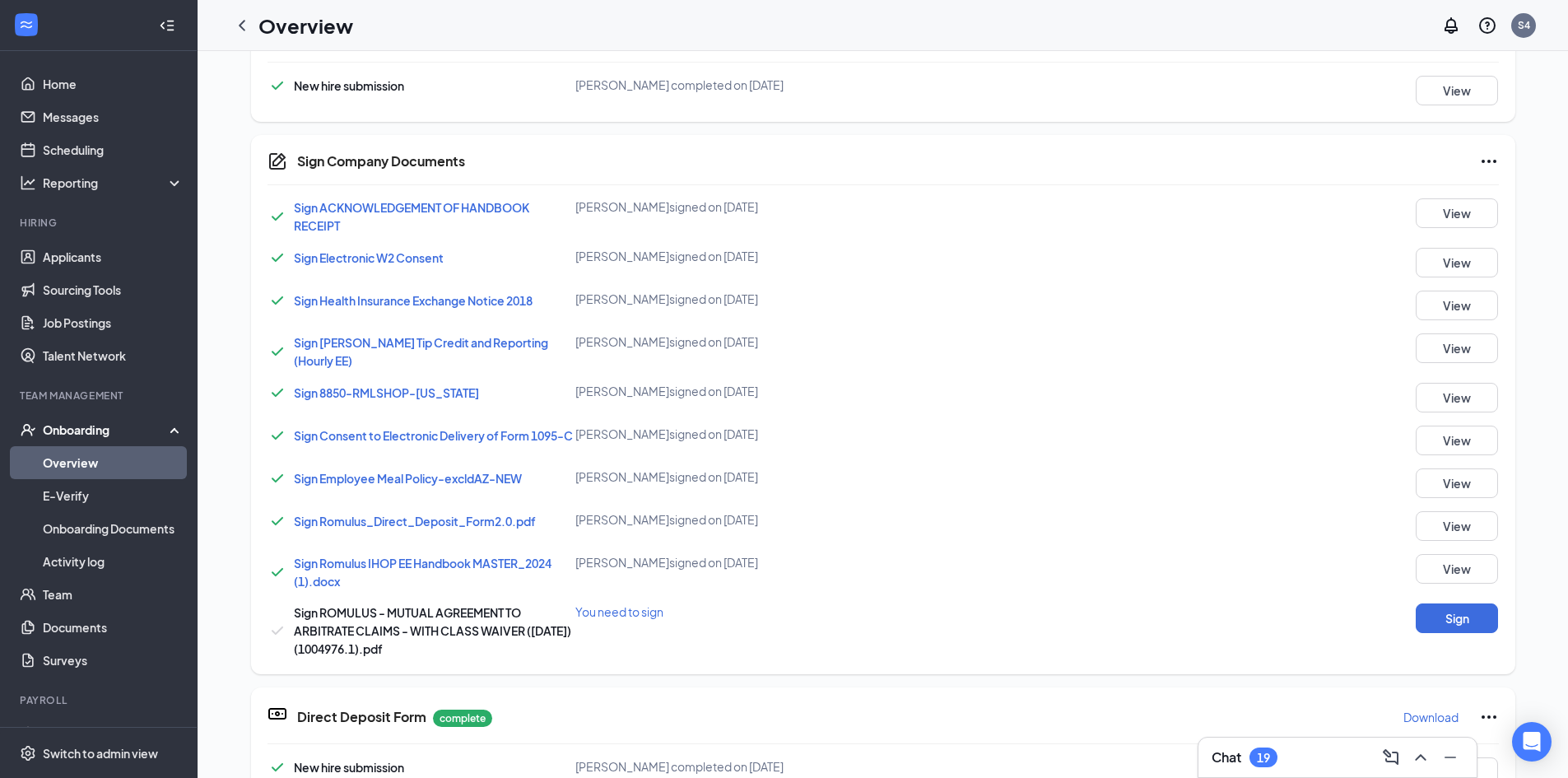
scroll to position [823, 0]
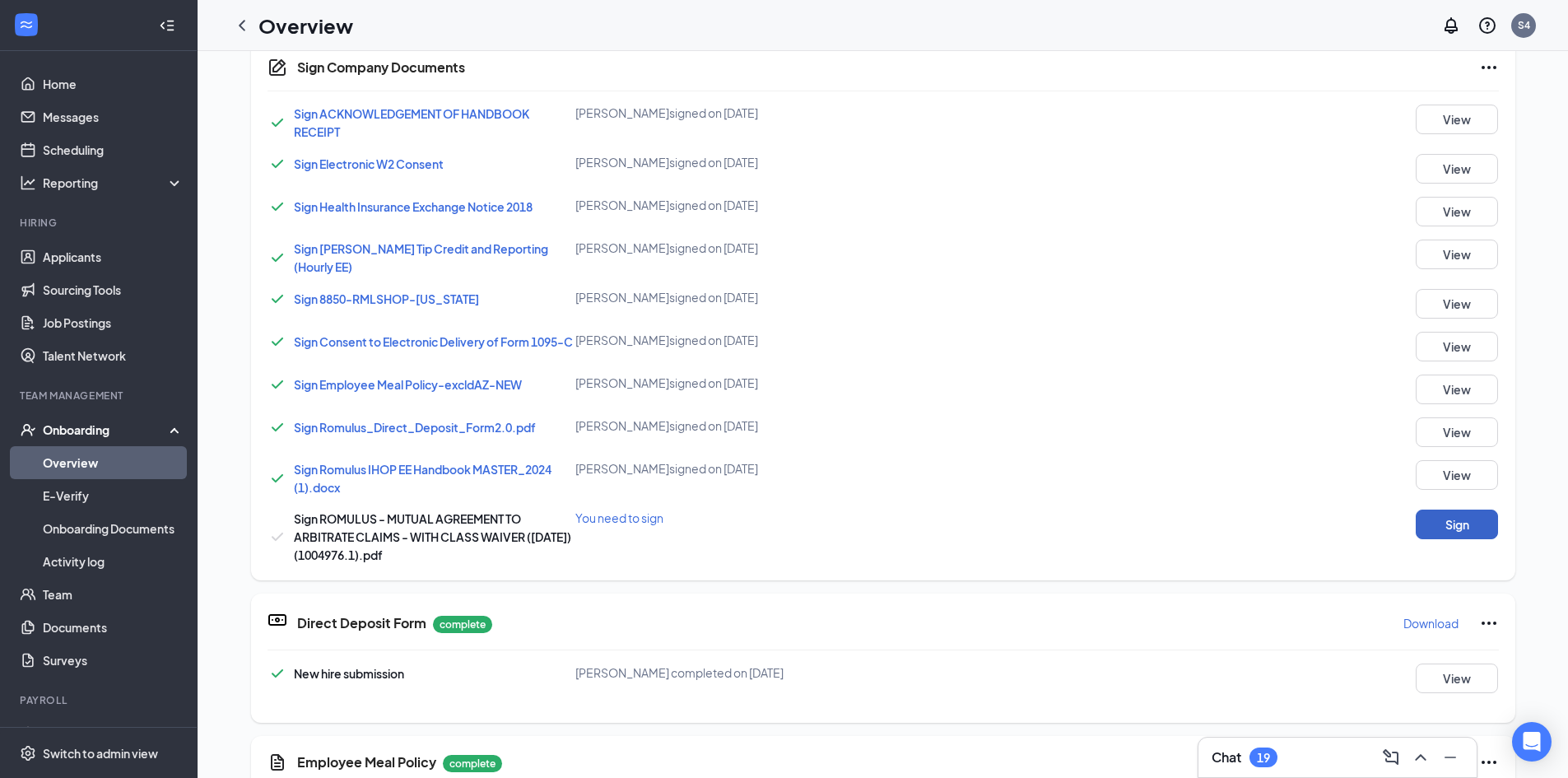
click at [1430, 536] on button "Sign" at bounding box center [1457, 523] width 82 height 29
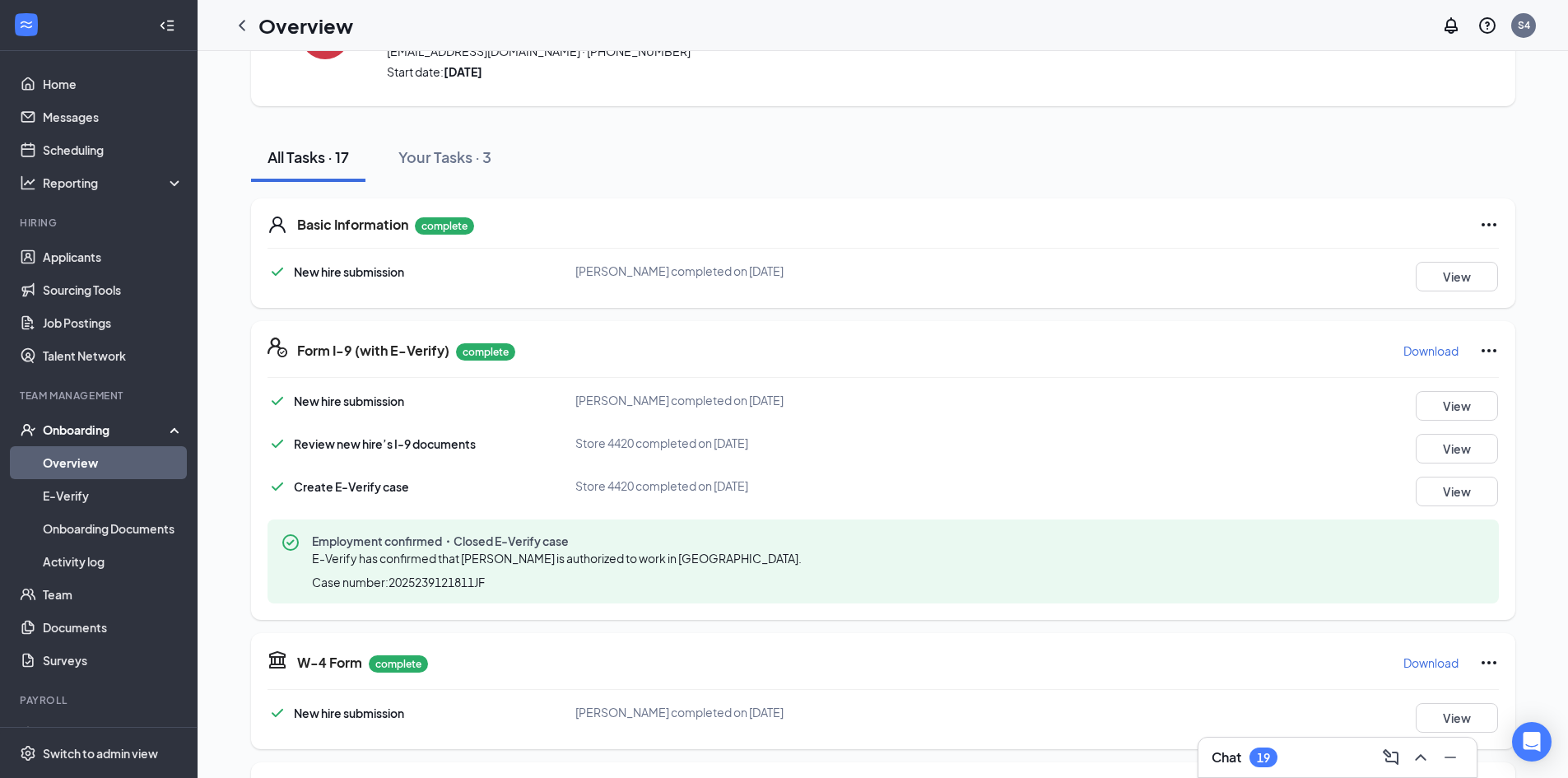
scroll to position [0, 0]
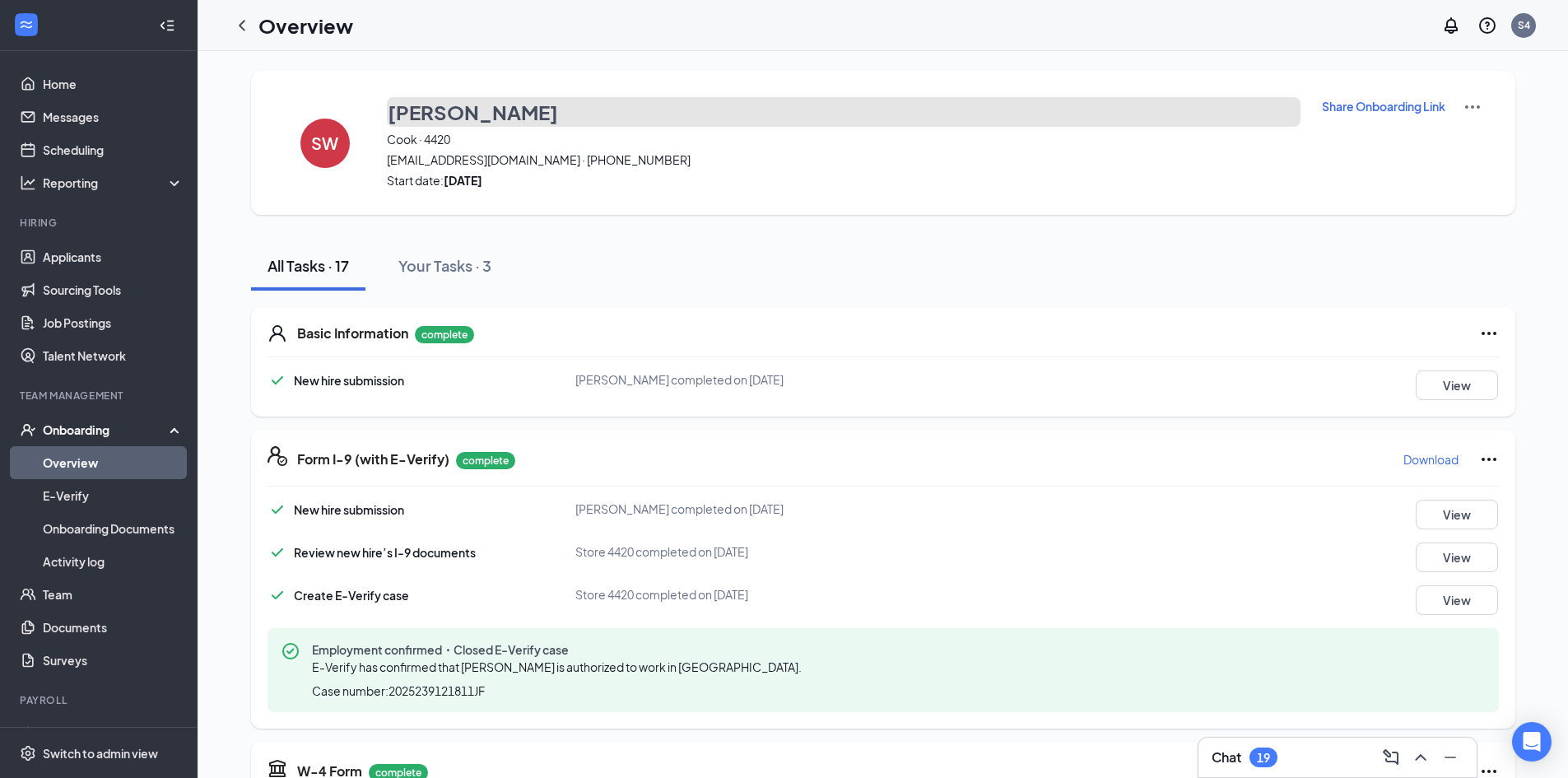
click at [477, 108] on h3 "Steven Wilson" at bounding box center [472, 111] width 170 height 28
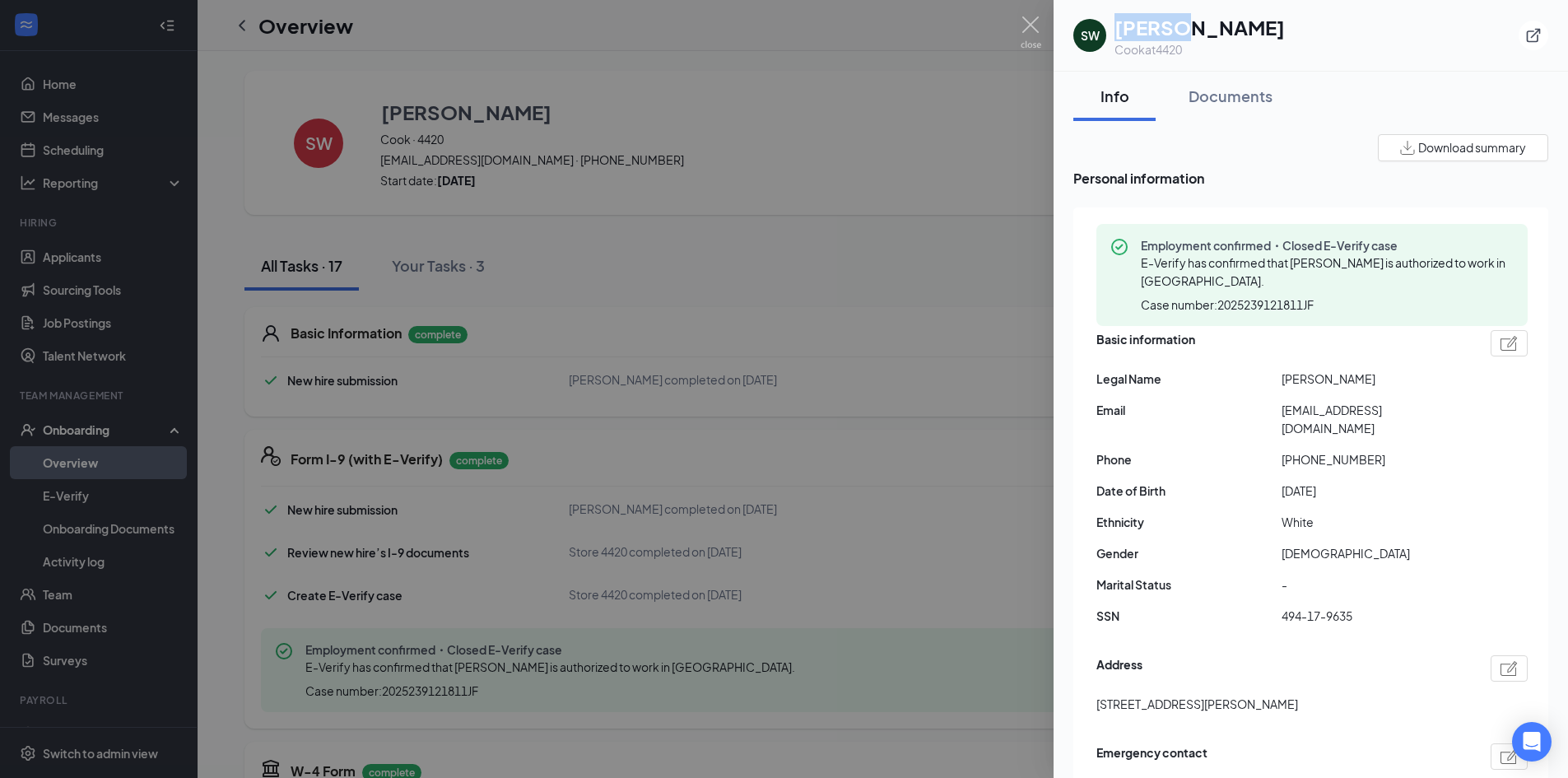
drag, startPoint x: 1116, startPoint y: 30, endPoint x: 1179, endPoint y: 30, distance: 63.0
click at [1179, 30] on h1 "Steven w Wilson" at bounding box center [1199, 27] width 170 height 28
copy h1 "Steven"
drag, startPoint x: 1208, startPoint y: 24, endPoint x: 1275, endPoint y: 24, distance: 67.0
click at [1275, 24] on div "SW Steven w Wilson Cook at 4420" at bounding box center [1311, 35] width 475 height 44
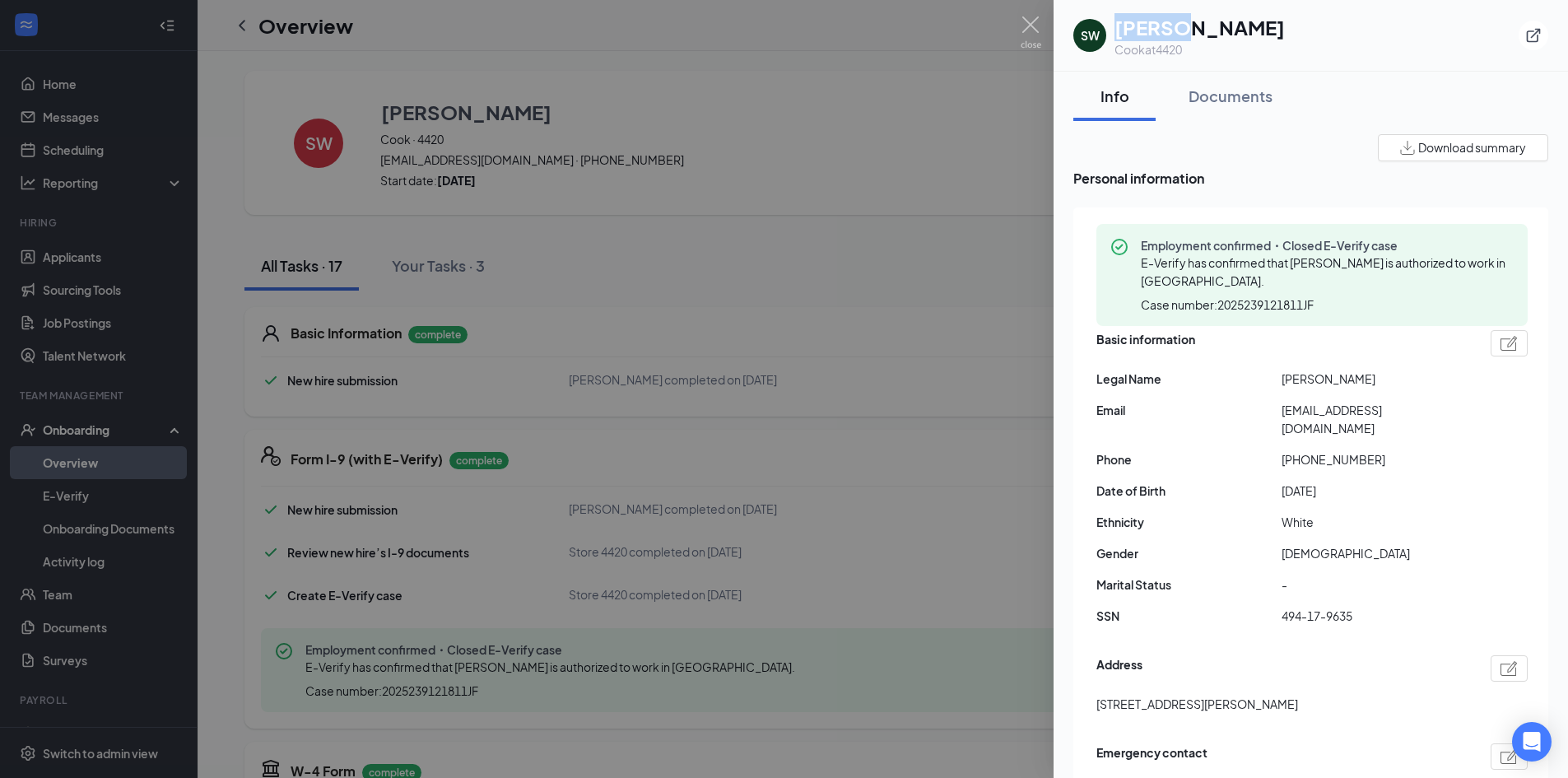
copy h1 "Wilson"
drag, startPoint x: 1279, startPoint y: 408, endPoint x: 1429, endPoint y: 407, distance: 150.0
click at [1429, 407] on div "Email steven9w123@gmail.com" at bounding box center [1312, 419] width 431 height 36
copy div "steven9w123@gmail.com"
drag, startPoint x: 1298, startPoint y: 441, endPoint x: 1364, endPoint y: 436, distance: 66.2
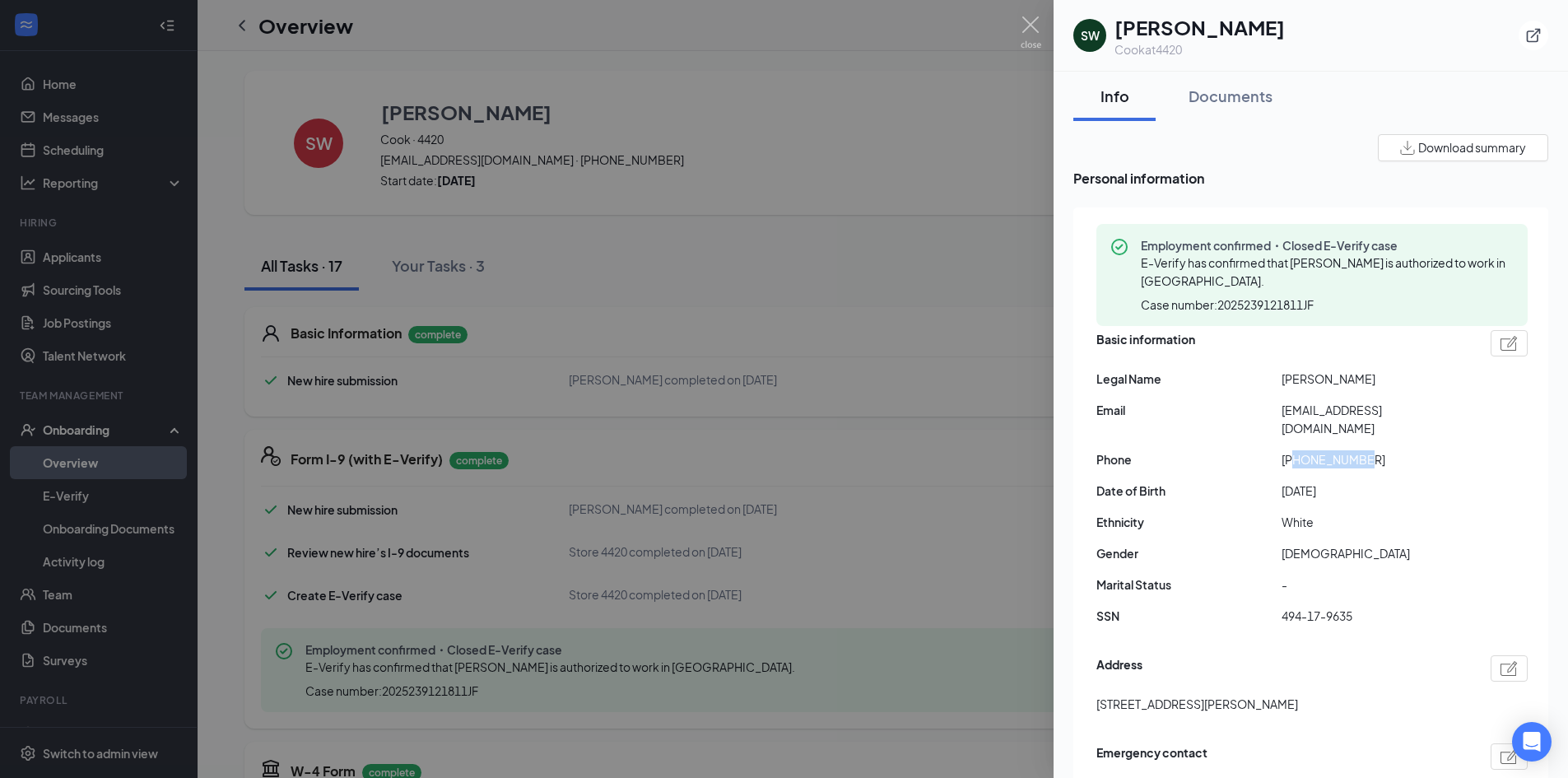
click at [1364, 451] on span "+15737976160" at bounding box center [1374, 460] width 185 height 18
copy span "5737976160"
drag, startPoint x: 1114, startPoint y: 25, endPoint x: 1177, endPoint y: 29, distance: 63.1
click at [1177, 29] on div "SW Steven w Wilson Cook at 4420" at bounding box center [1179, 35] width 212 height 44
copy h1 "Steven"
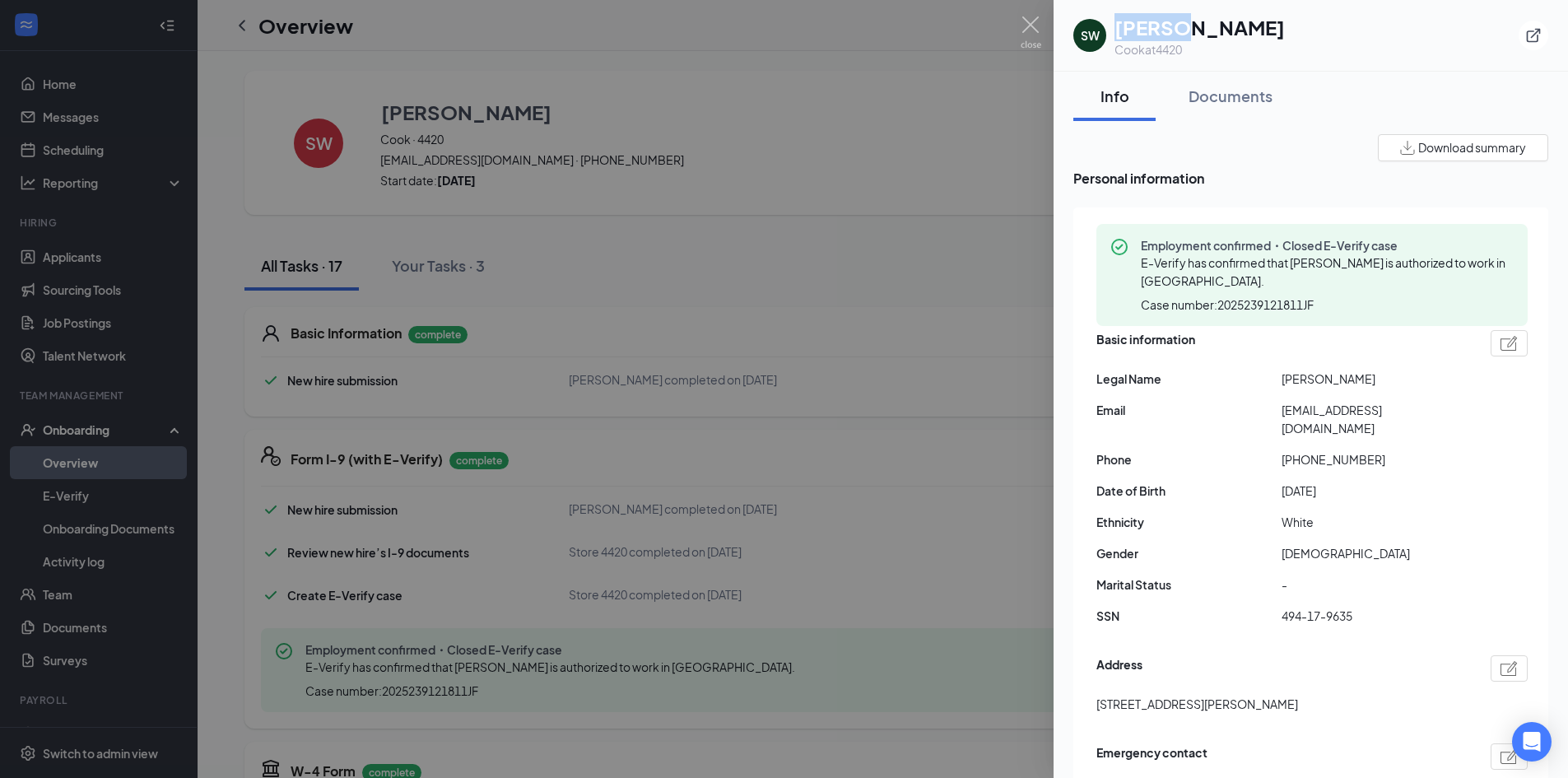
drag, startPoint x: 1205, startPoint y: 24, endPoint x: 1270, endPoint y: 27, distance: 65.1
click at [1270, 27] on h1 "Steven w Wilson" at bounding box center [1199, 27] width 170 height 28
copy h1 "Wilson"
drag, startPoint x: 1299, startPoint y: 440, endPoint x: 1369, endPoint y: 444, distance: 70.1
click at [1369, 451] on span "+15737976160" at bounding box center [1374, 460] width 185 height 18
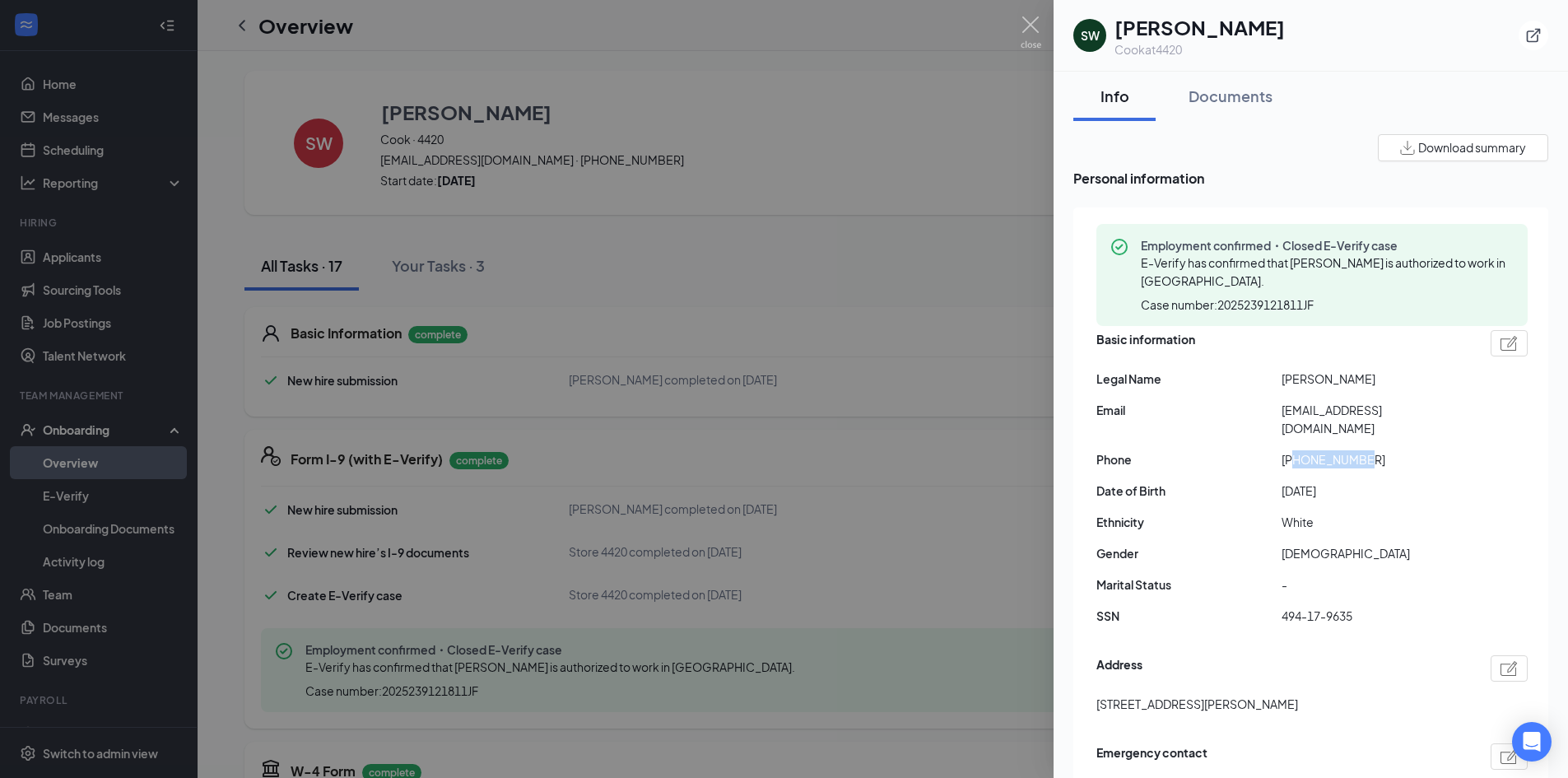
copy span "5737976160"
click at [647, 80] on div at bounding box center [784, 389] width 1568 height 778
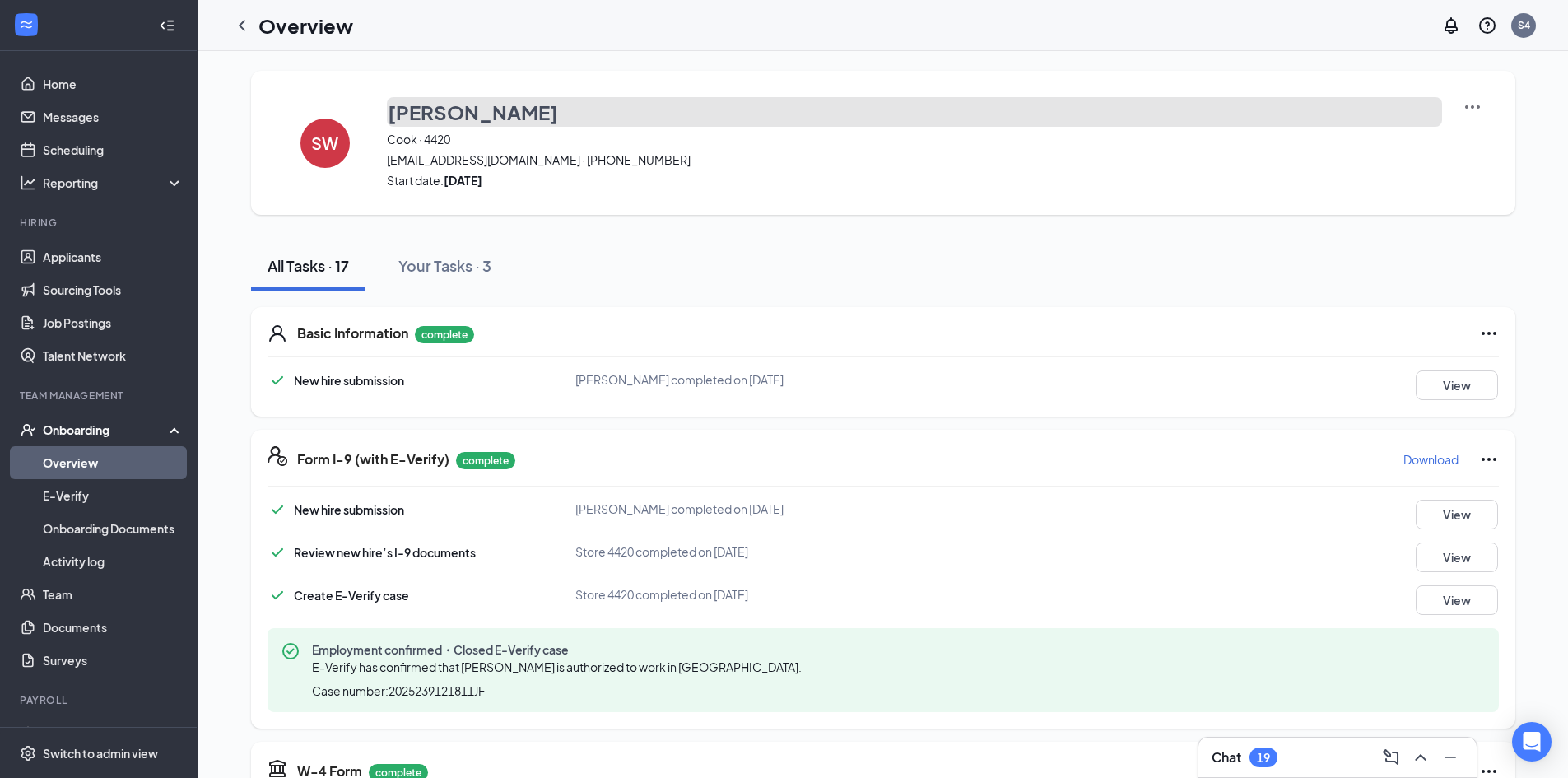
click at [479, 108] on h3 "Steven Wilson" at bounding box center [472, 111] width 170 height 28
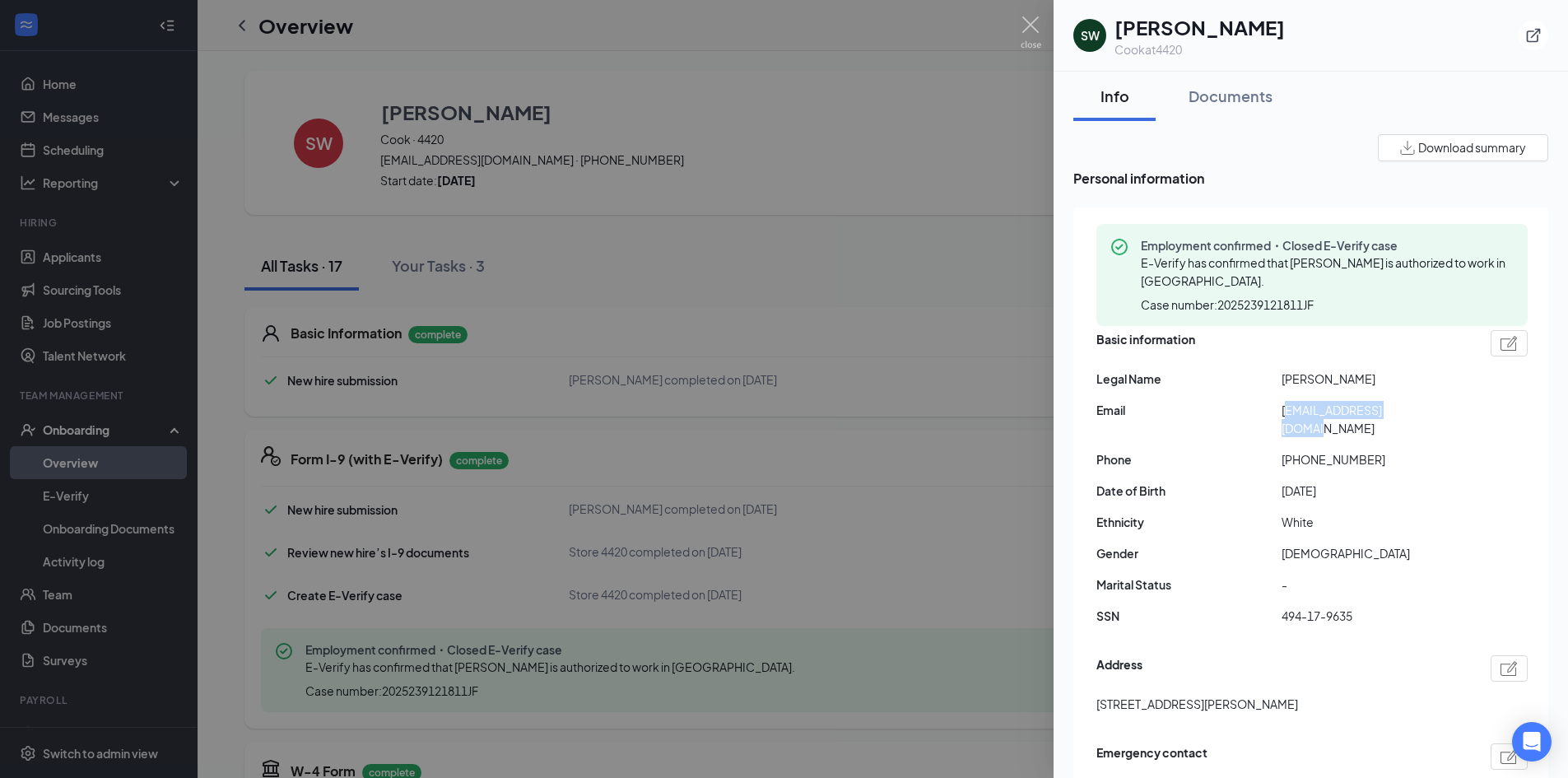
drag, startPoint x: 1285, startPoint y: 411, endPoint x: 1423, endPoint y: 409, distance: 138.0
click at [1423, 409] on span "steven9w123@gmail.com" at bounding box center [1374, 419] width 185 height 36
click at [1455, 396] on div "Basic information Legal Name Steven w Wilson Email steven9w123@gmail.com Phone …" at bounding box center [1312, 482] width 431 height 312
drag, startPoint x: 1281, startPoint y: 409, endPoint x: 1421, endPoint y: 411, distance: 140.0
click at [1421, 411] on div "Email steven9w123@gmail.com" at bounding box center [1312, 419] width 431 height 36
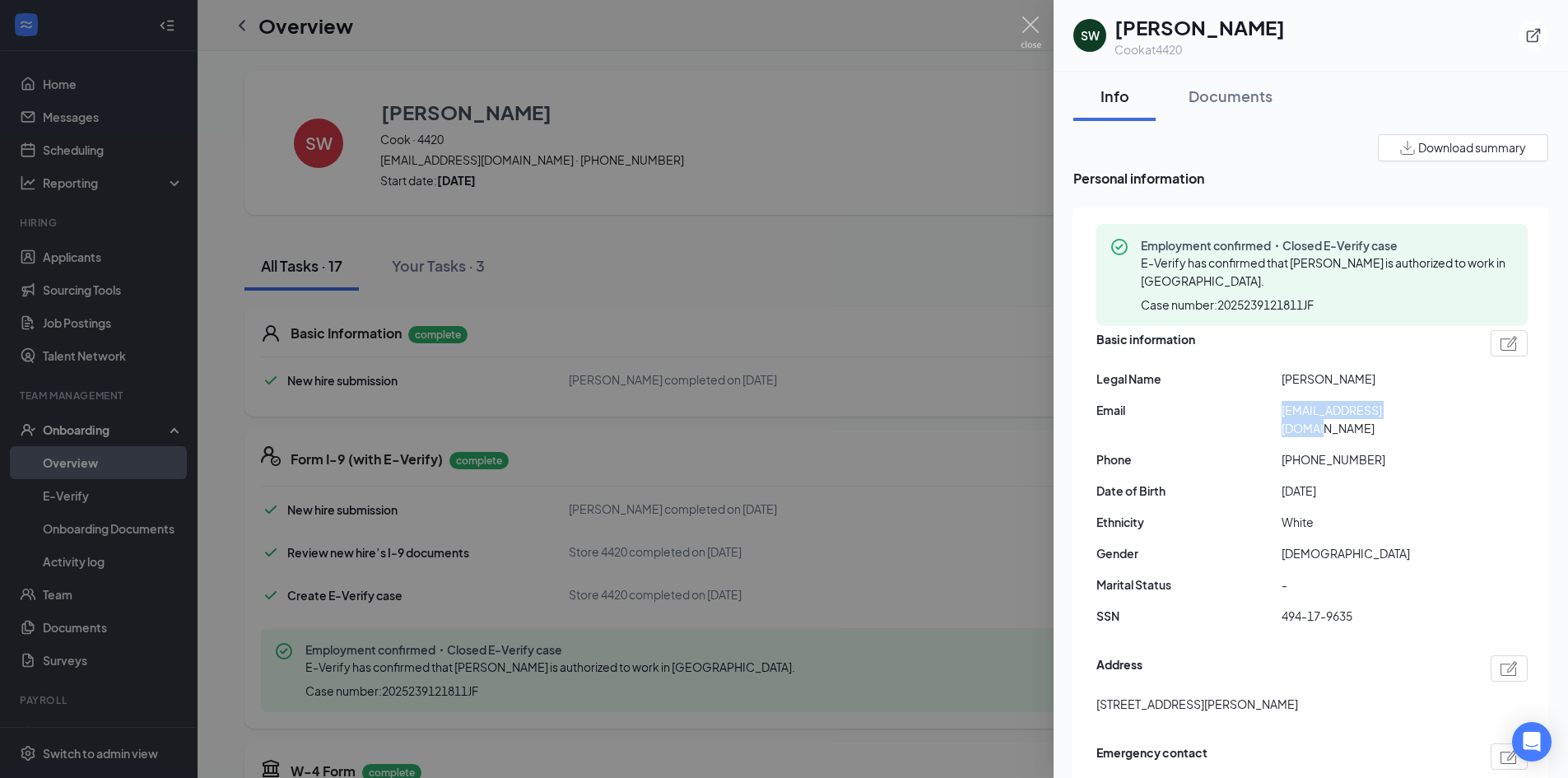
copy div "steven9w123@gmail.com"
click at [885, 37] on div at bounding box center [784, 389] width 1568 height 778
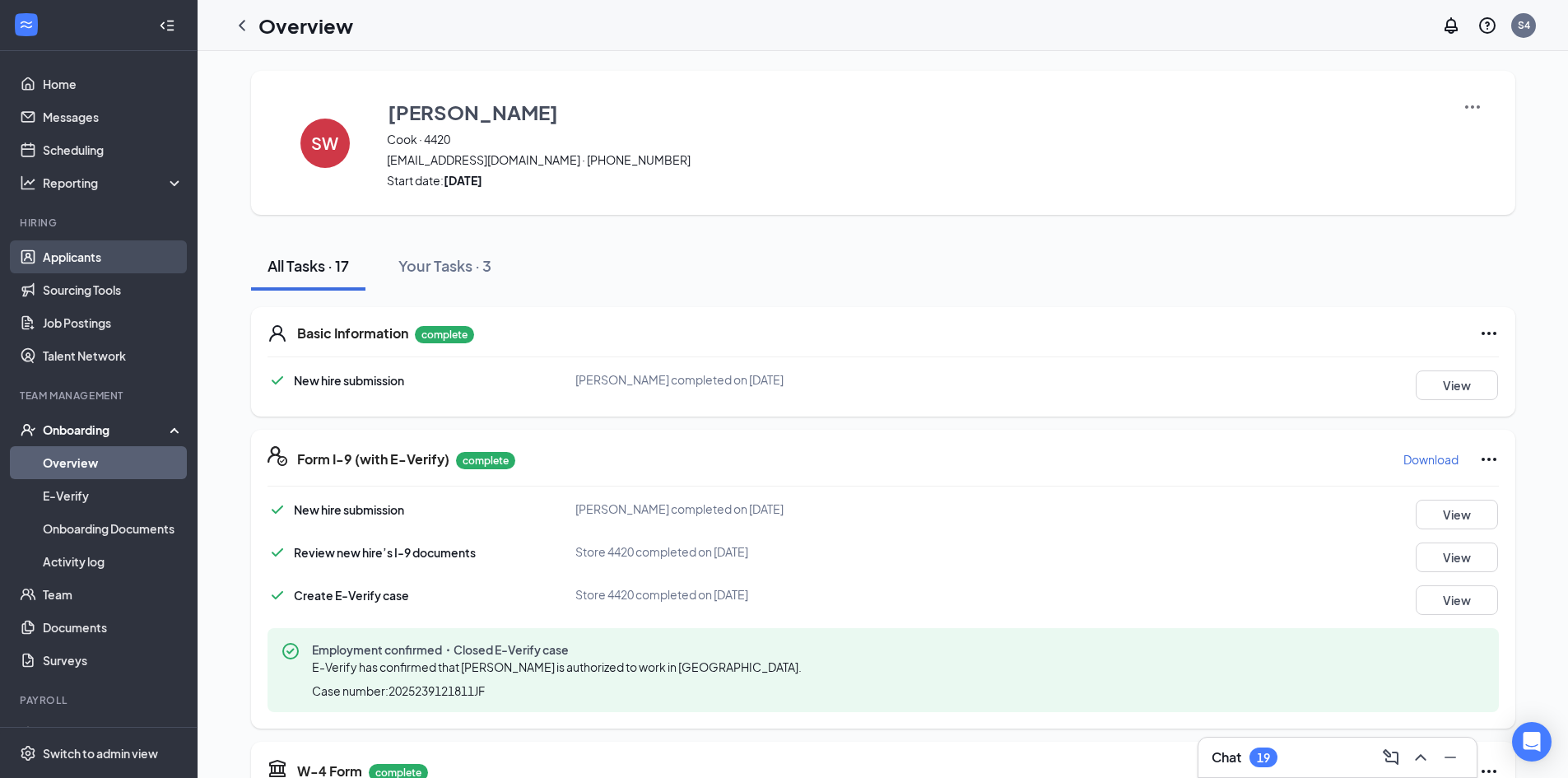
click at [95, 255] on link "Applicants" at bounding box center [113, 256] width 141 height 33
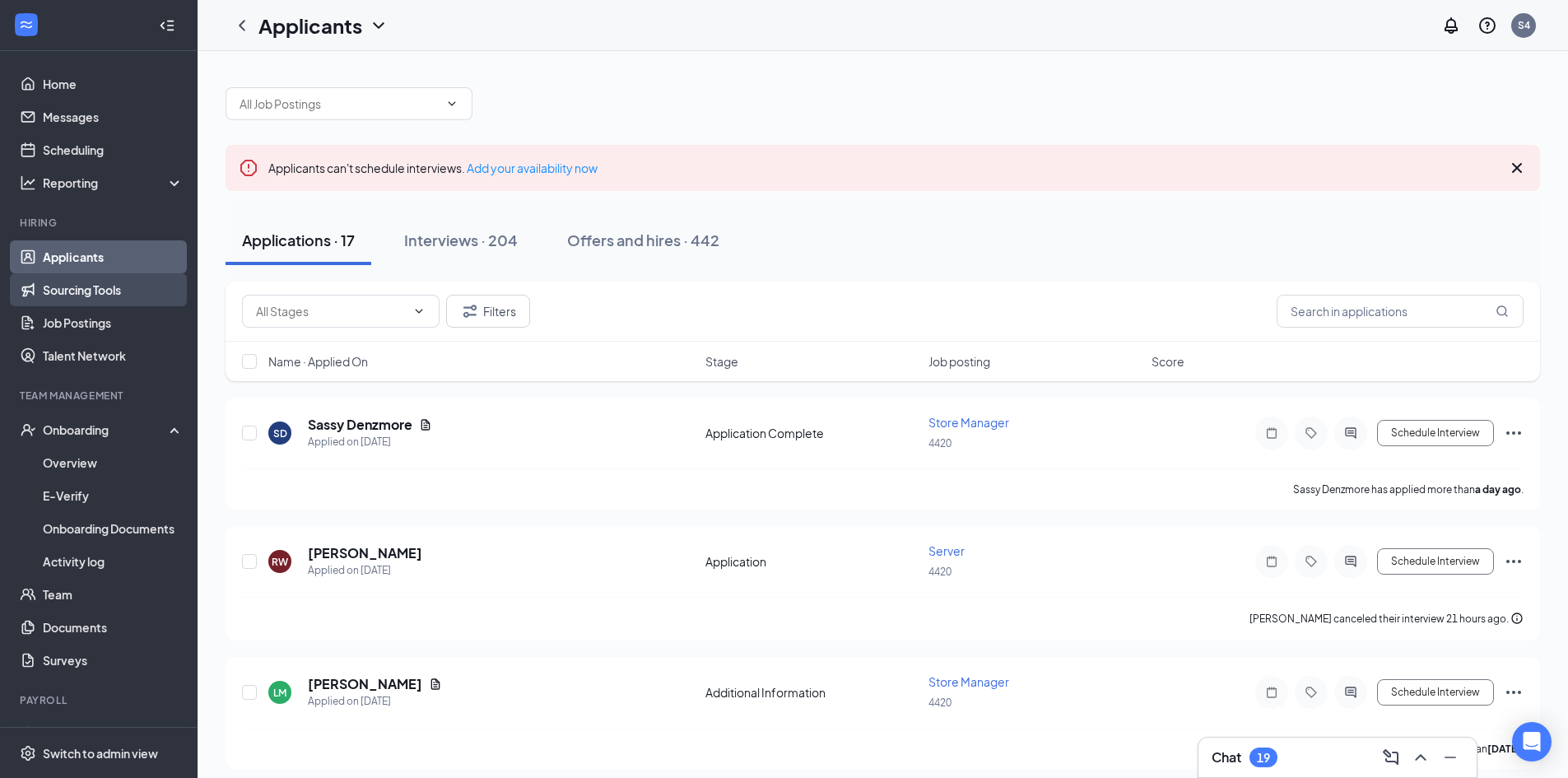
click at [102, 289] on link "Sourcing Tools" at bounding box center [113, 289] width 141 height 33
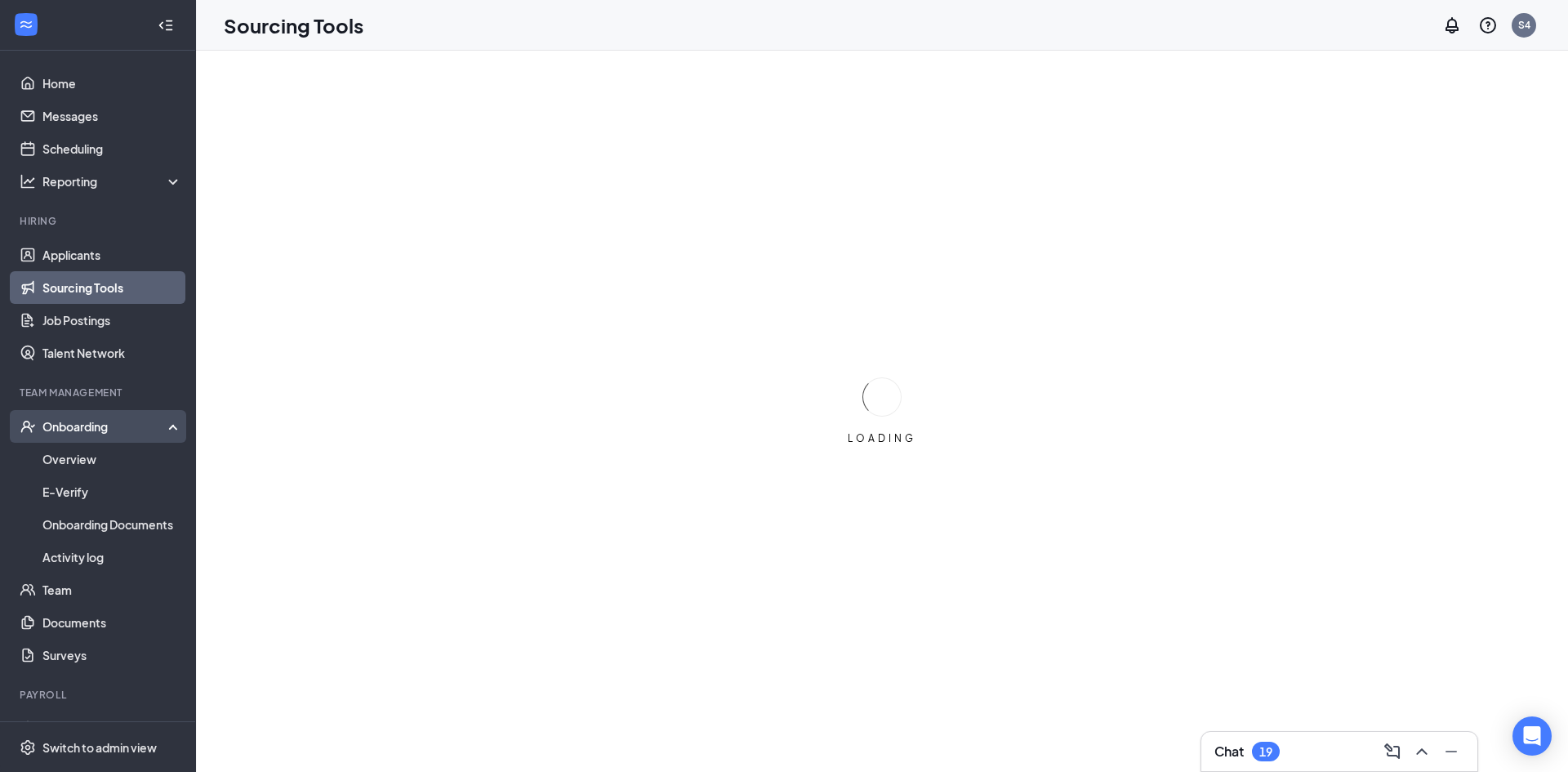
click at [71, 433] on div "Onboarding" at bounding box center [105, 426] width 125 height 17
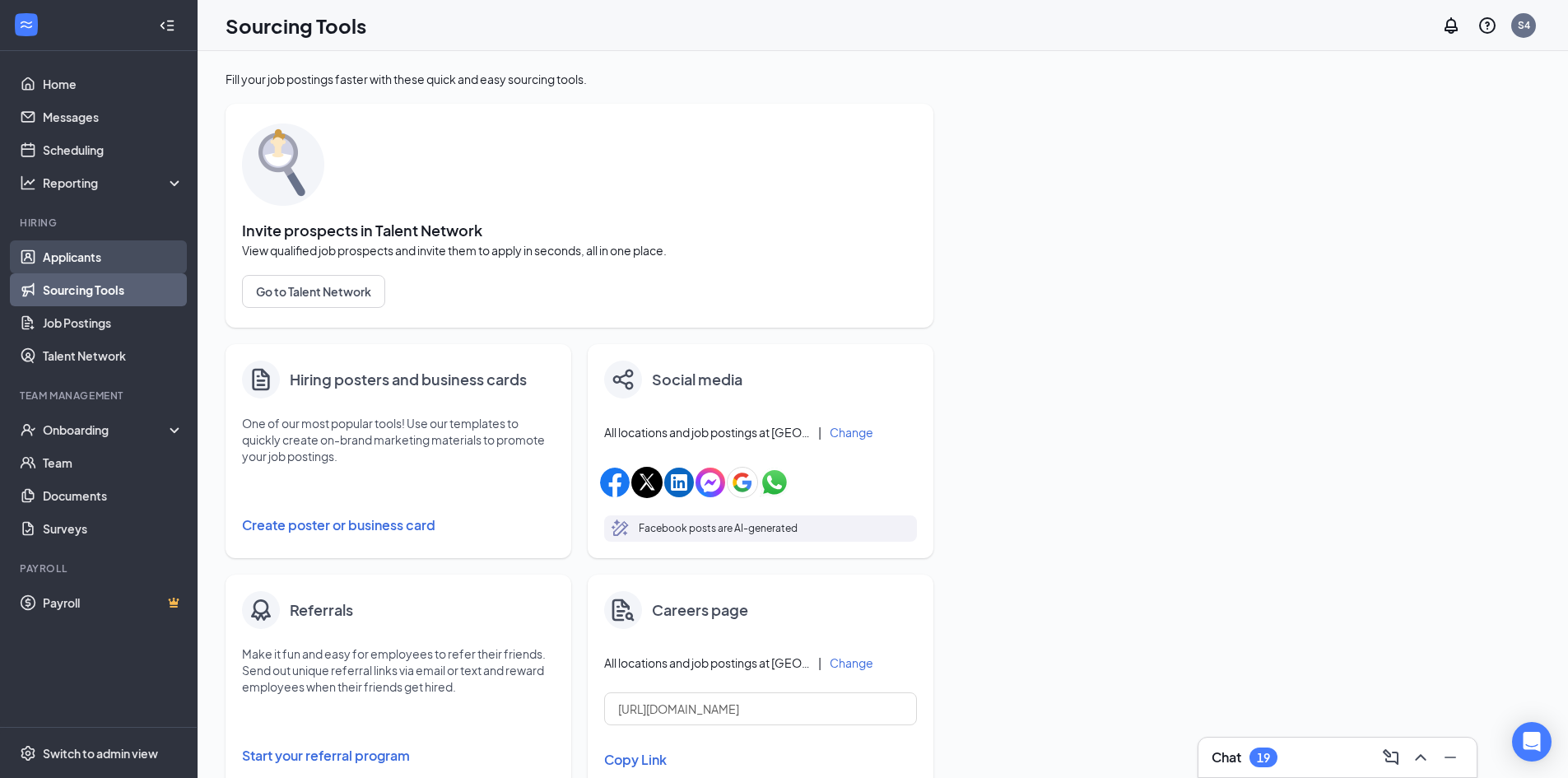
click at [89, 259] on link "Applicants" at bounding box center [113, 256] width 141 height 33
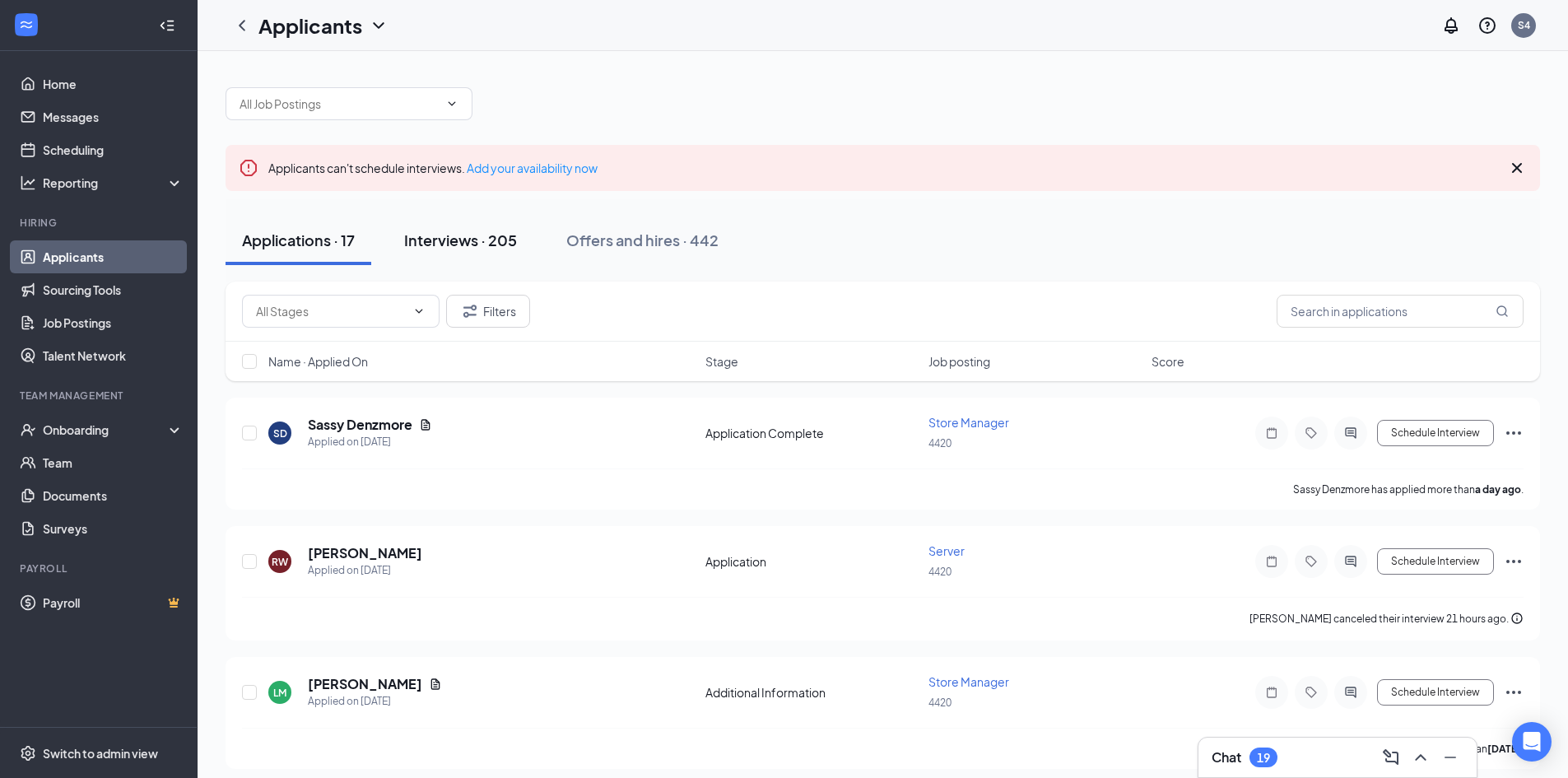
click at [450, 229] on button "Interviews · 205" at bounding box center [461, 240] width 146 height 49
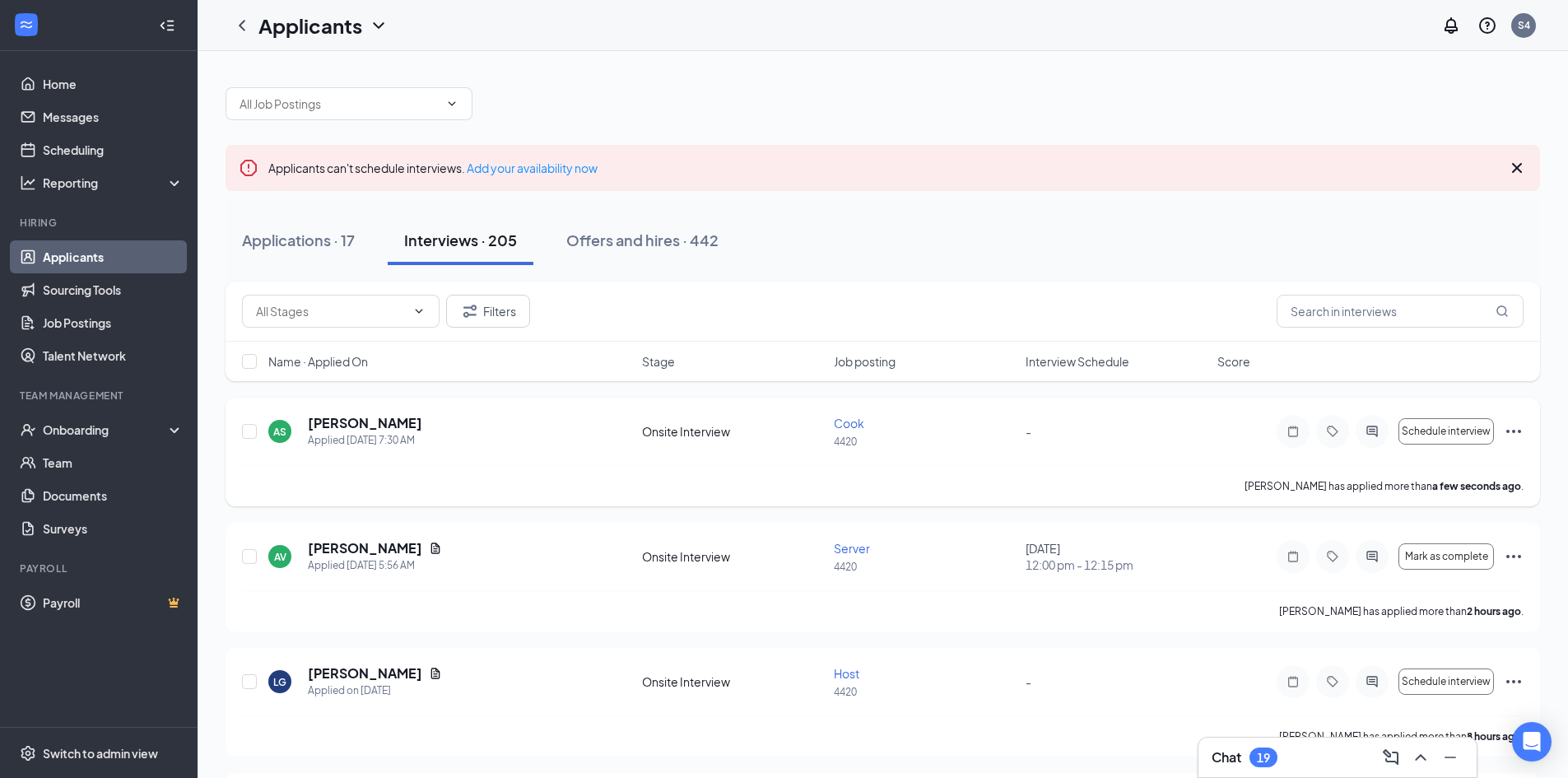
click at [1508, 435] on icon "Ellipses" at bounding box center [1514, 431] width 20 height 20
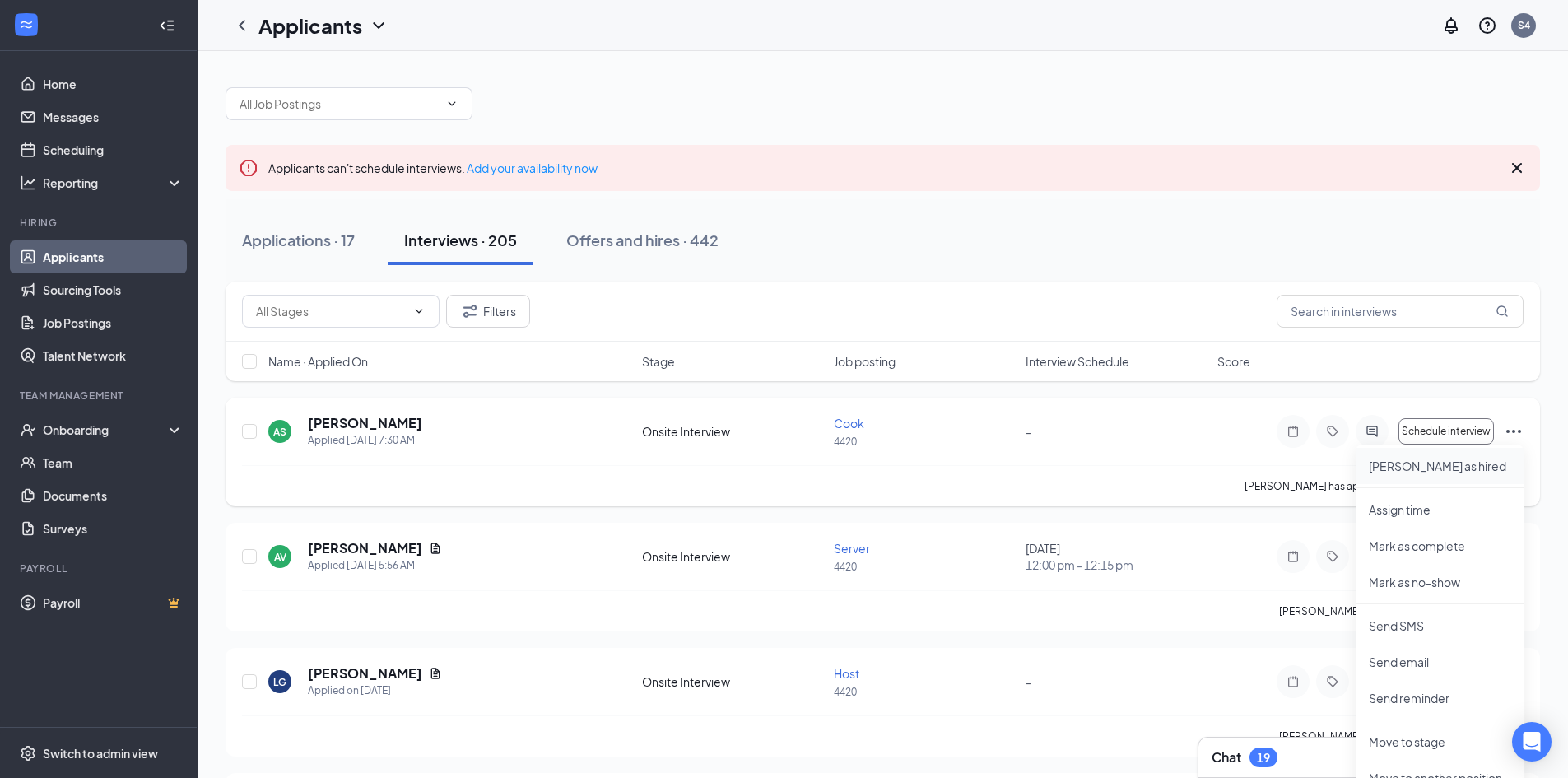
click at [1430, 461] on p "Mark as hired" at bounding box center [1440, 466] width 142 height 17
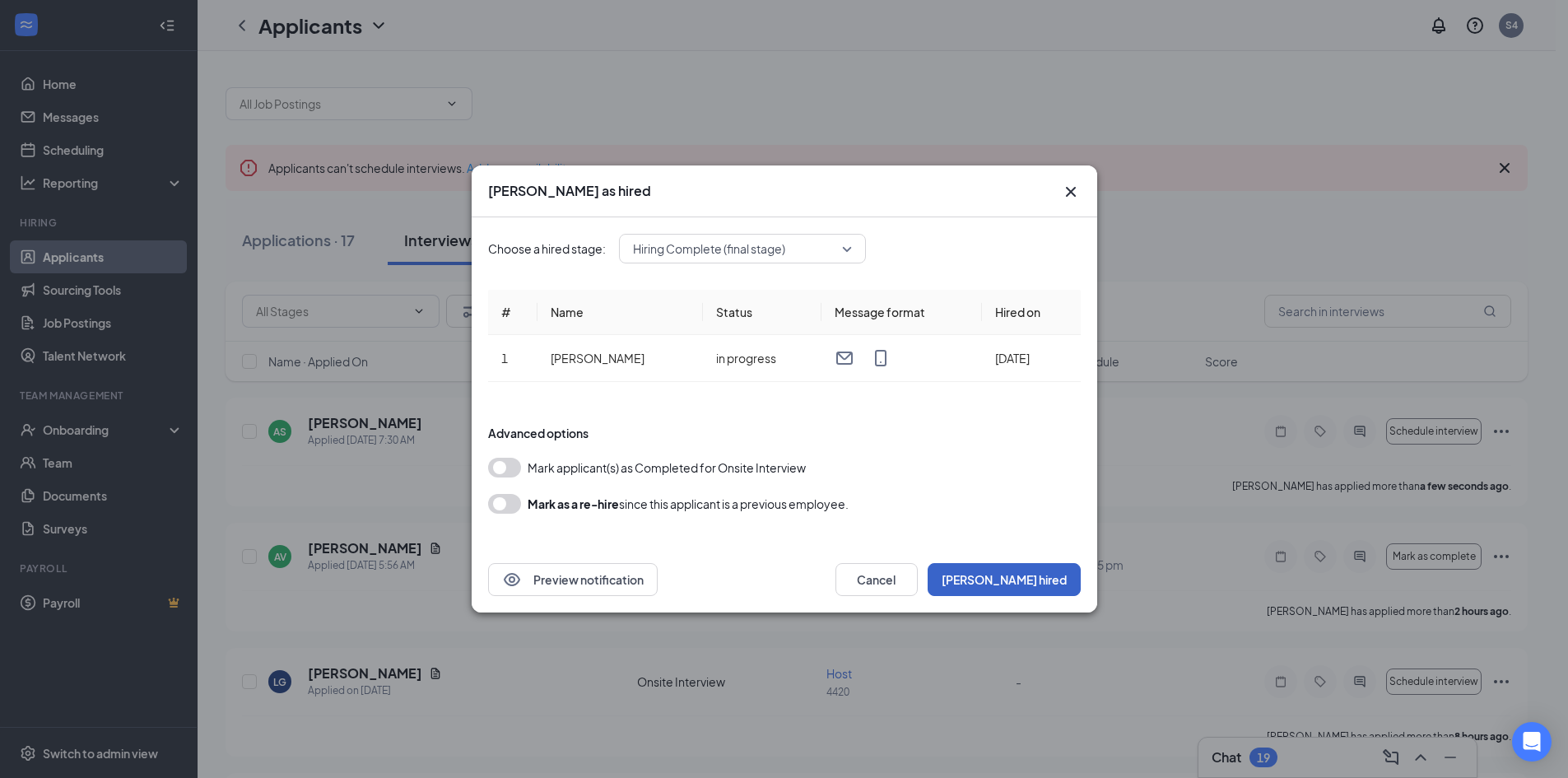
click at [1045, 589] on button "Mark hired" at bounding box center [1004, 579] width 153 height 33
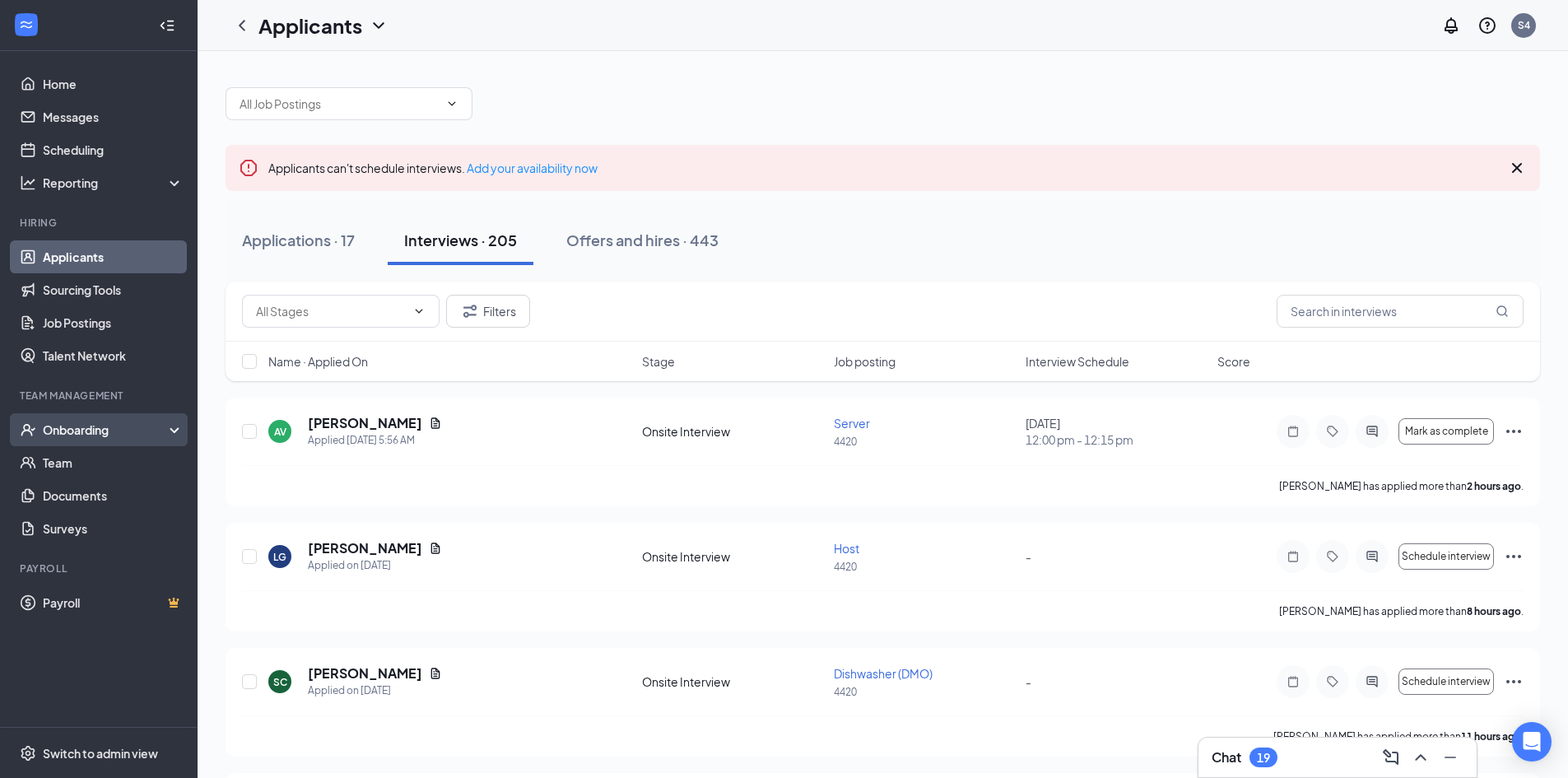
click at [79, 426] on div "Onboarding" at bounding box center [106, 430] width 126 height 17
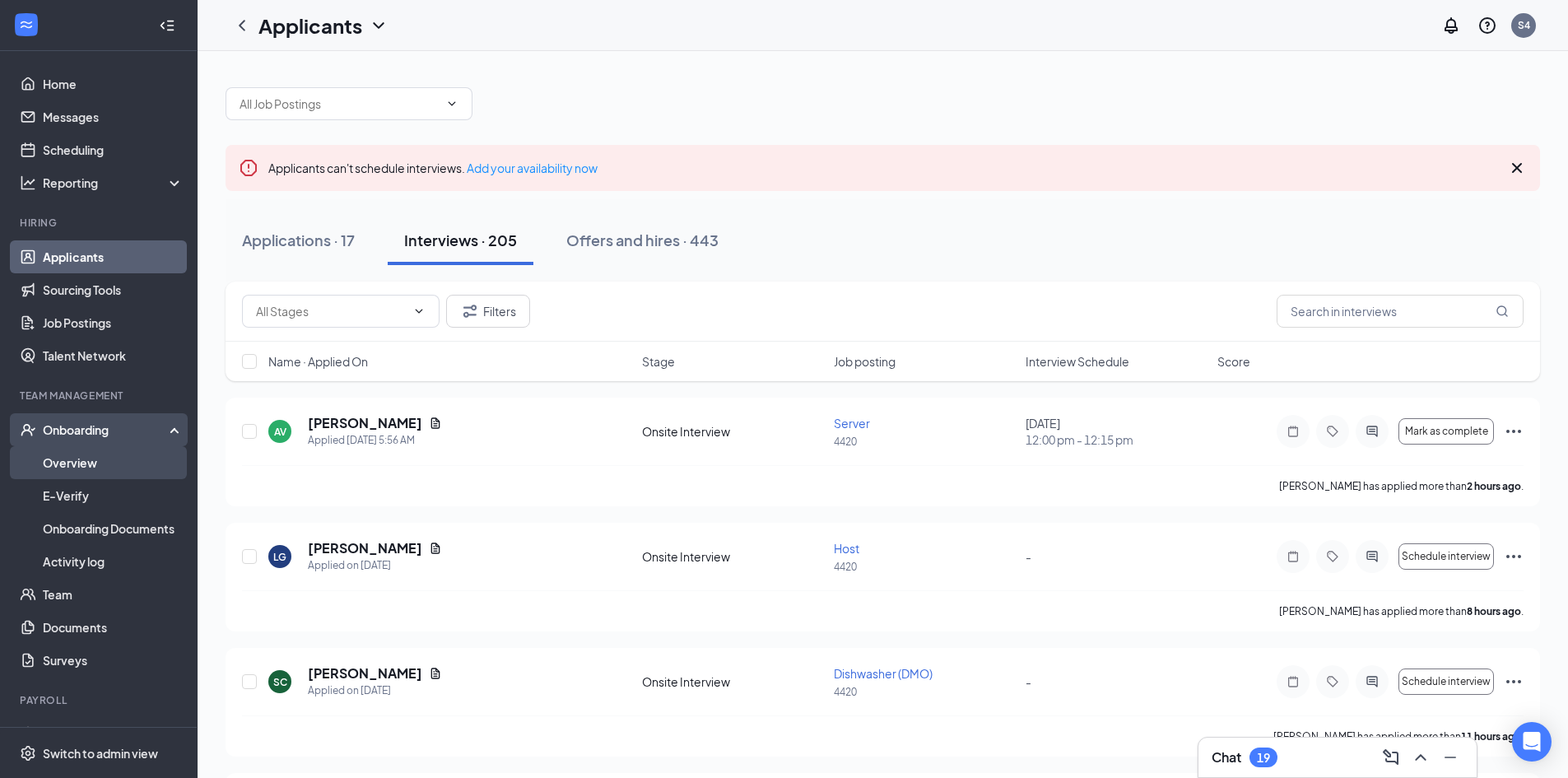
click at [96, 451] on link "Overview" at bounding box center [113, 462] width 141 height 33
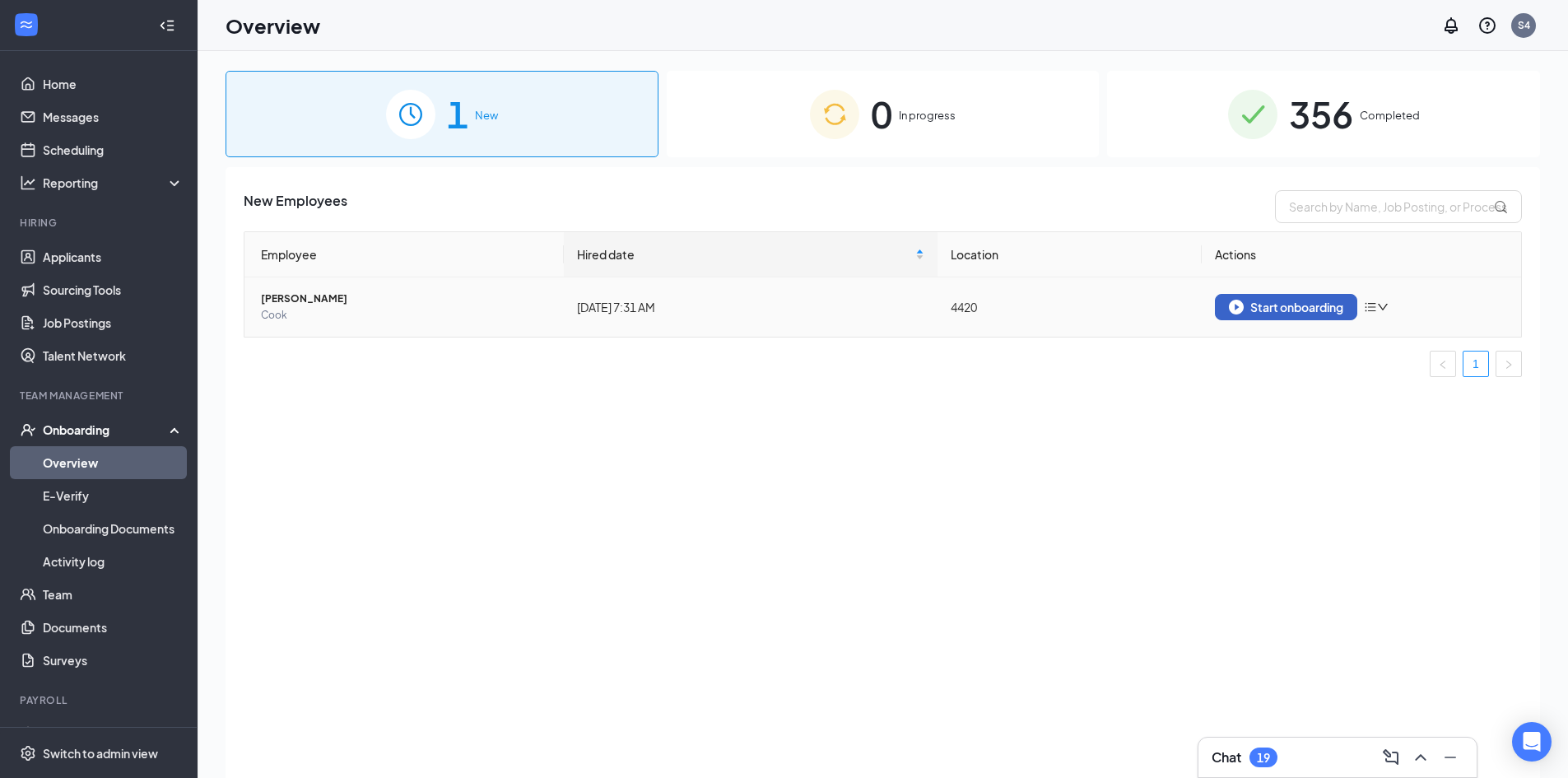
click at [1304, 311] on div "Start onboarding" at bounding box center [1286, 307] width 115 height 15
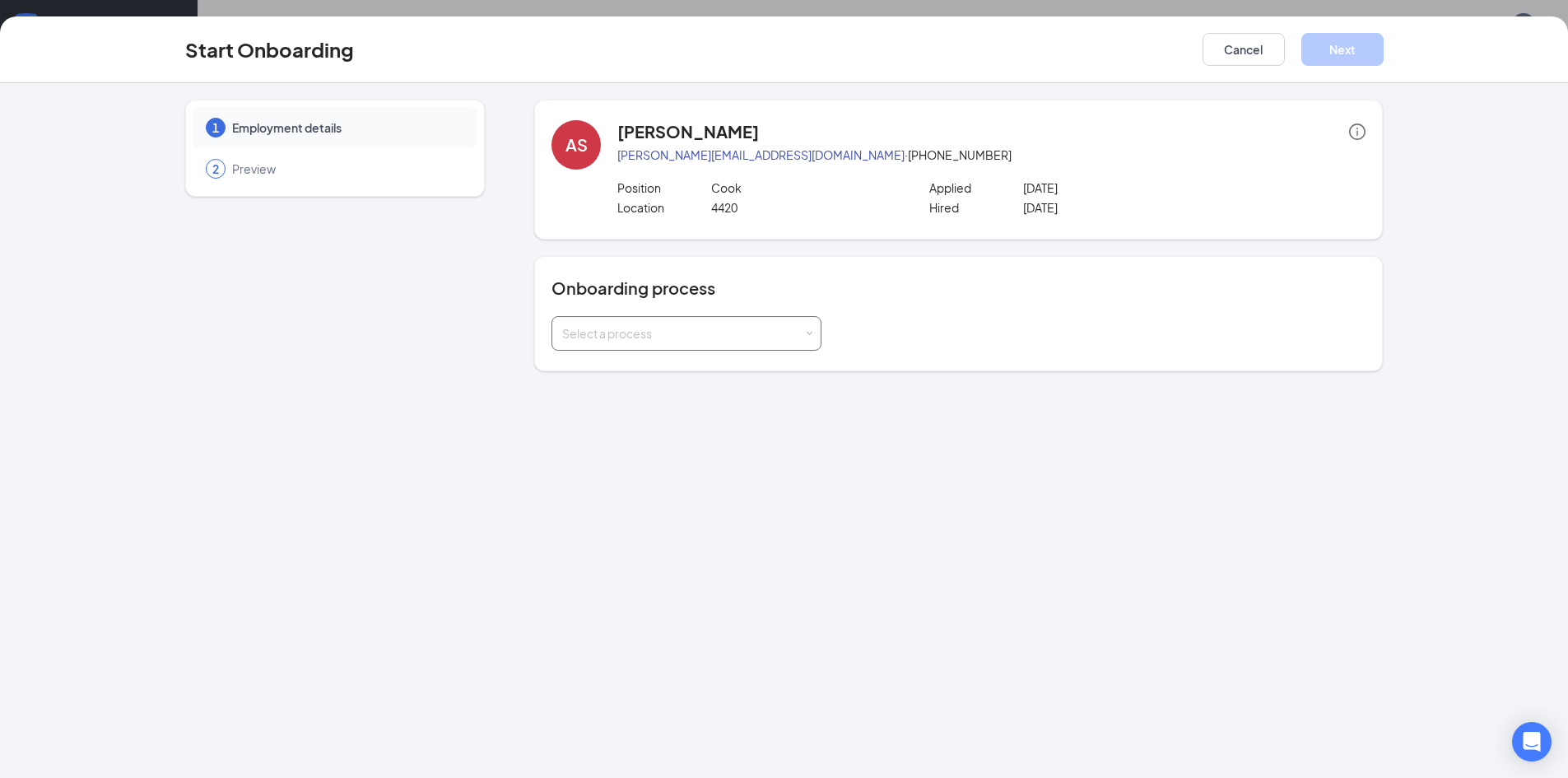
click at [763, 323] on div "Select a process" at bounding box center [686, 332] width 249 height 33
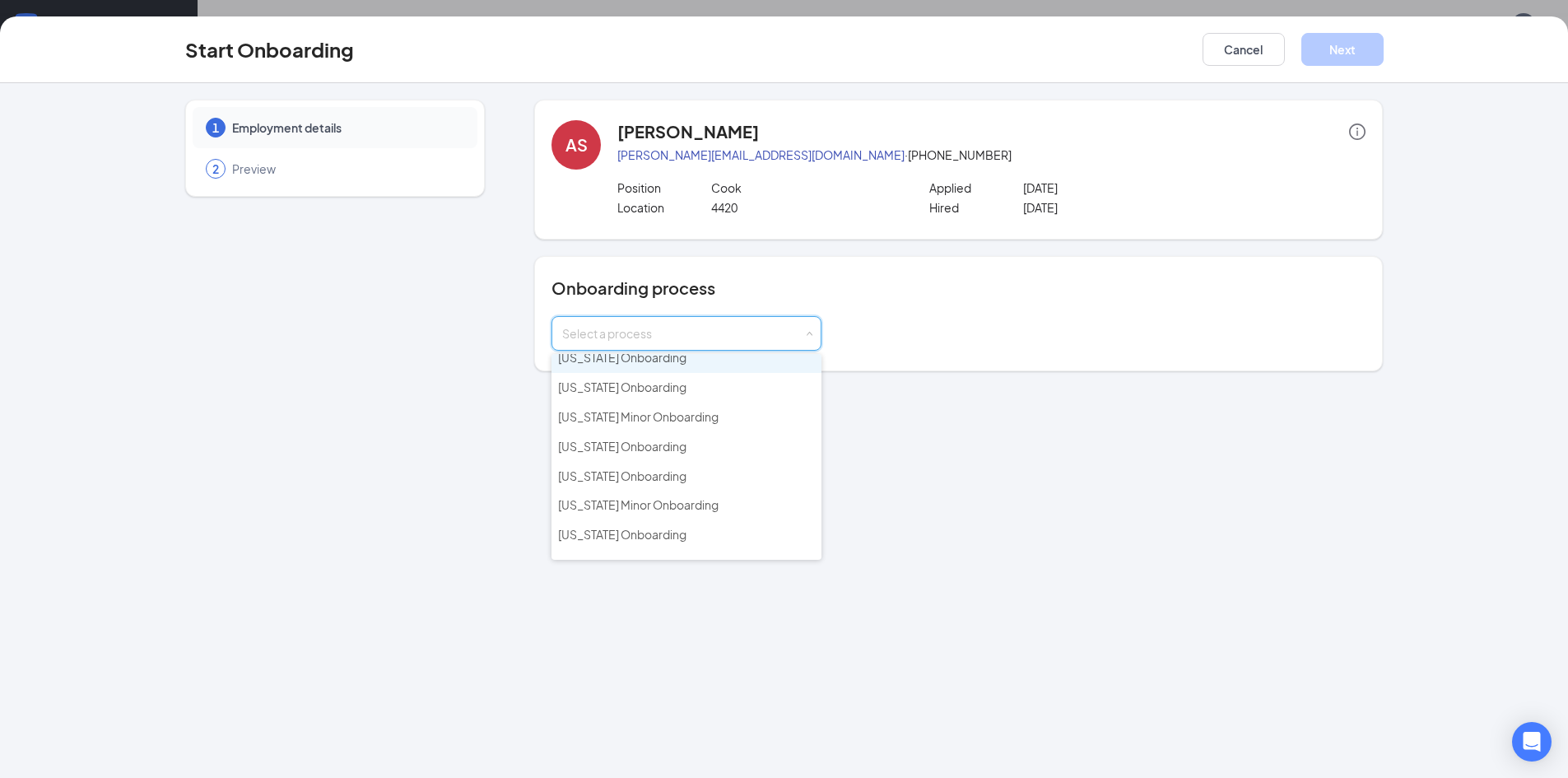
scroll to position [165, 0]
click at [681, 518] on li "[US_STATE] Onboarding" at bounding box center [687, 528] width 270 height 29
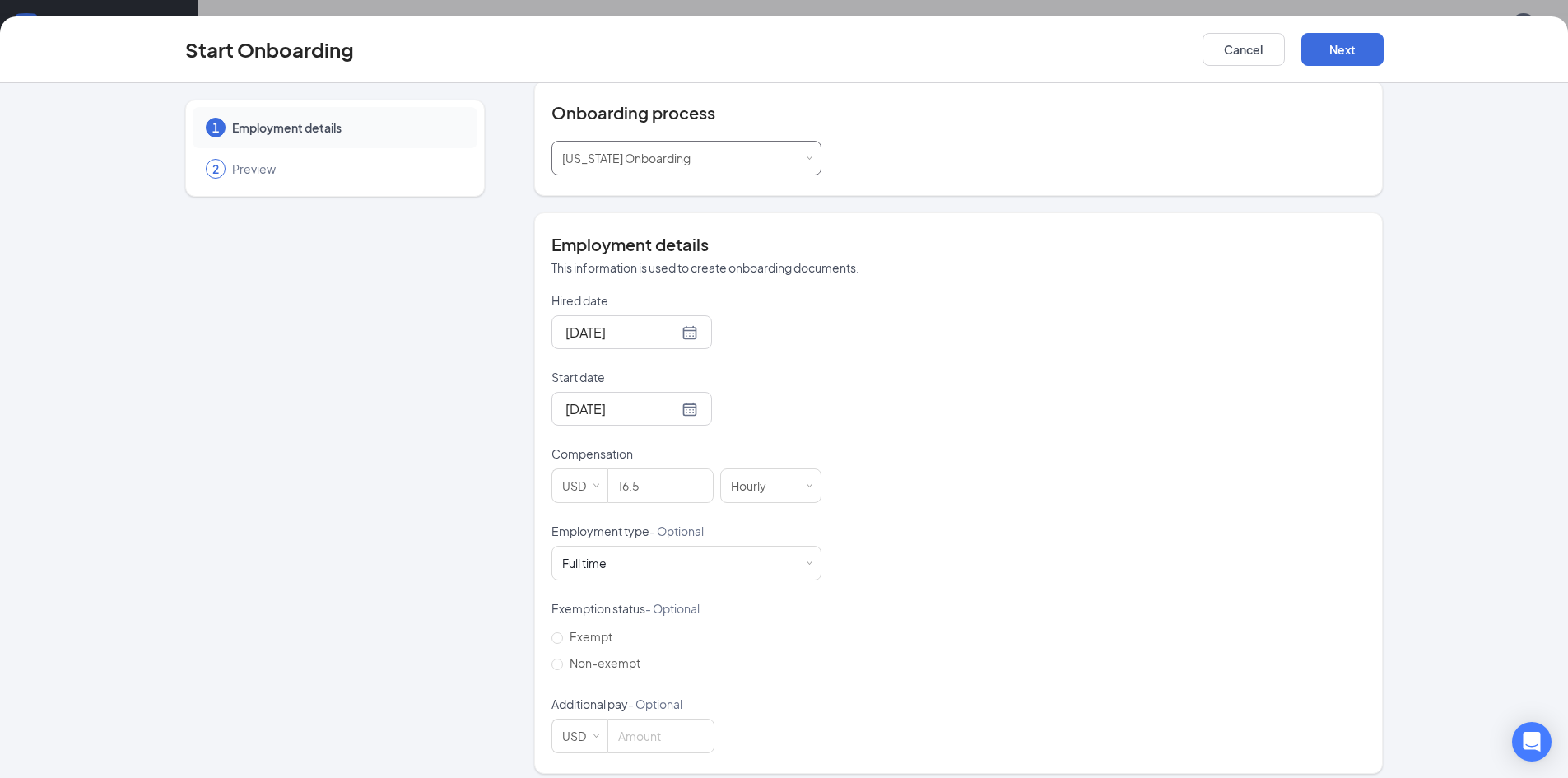
scroll to position [188, 0]
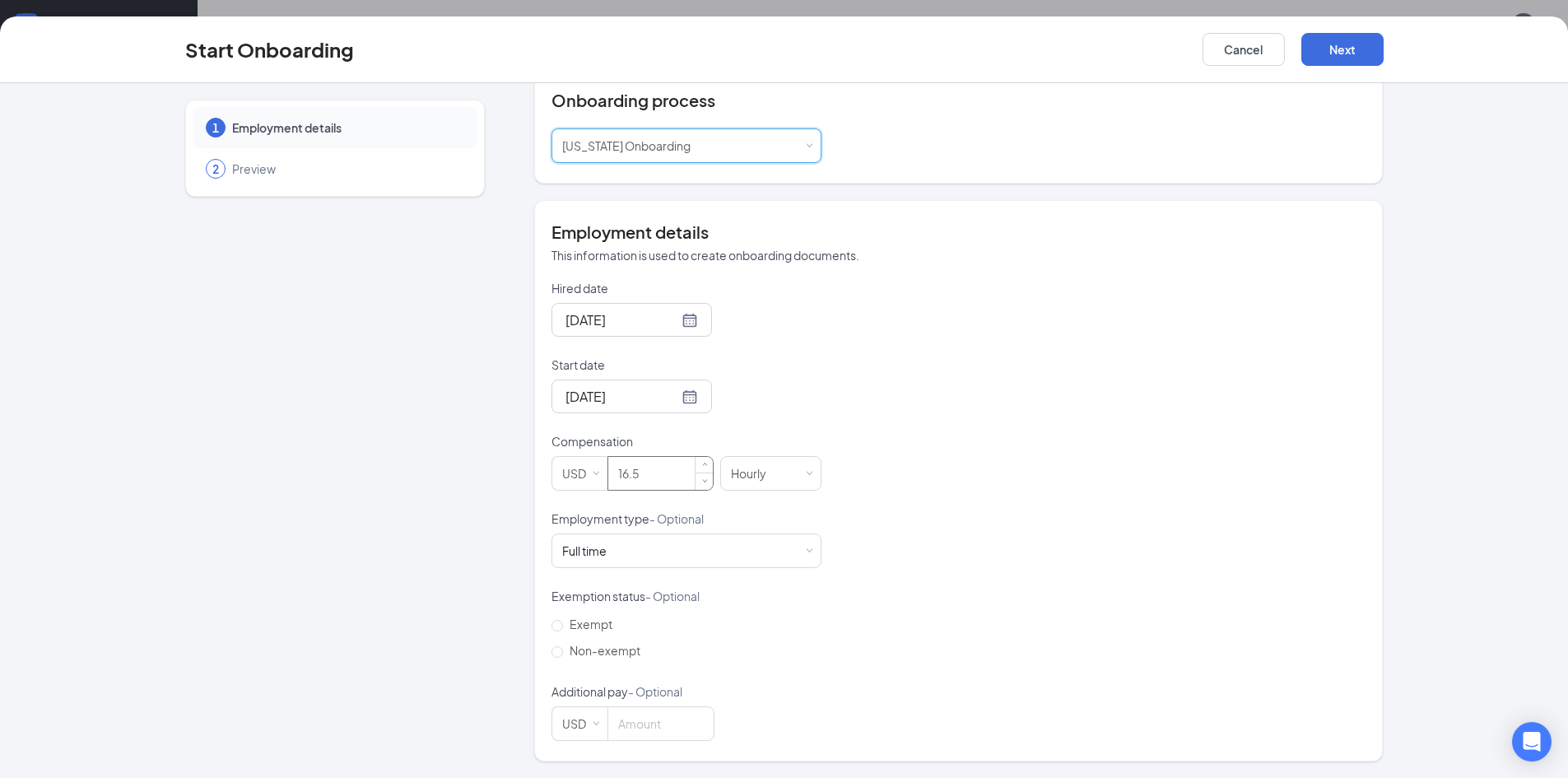
click at [667, 470] on input "16.5" at bounding box center [660, 472] width 105 height 33
type input "16"
click at [1033, 446] on div "Hired date Aug 26, 2025 Start date Aug 26, 2025 Compensation USD 16 Hourly Empl…" at bounding box center [959, 510] width 814 height 461
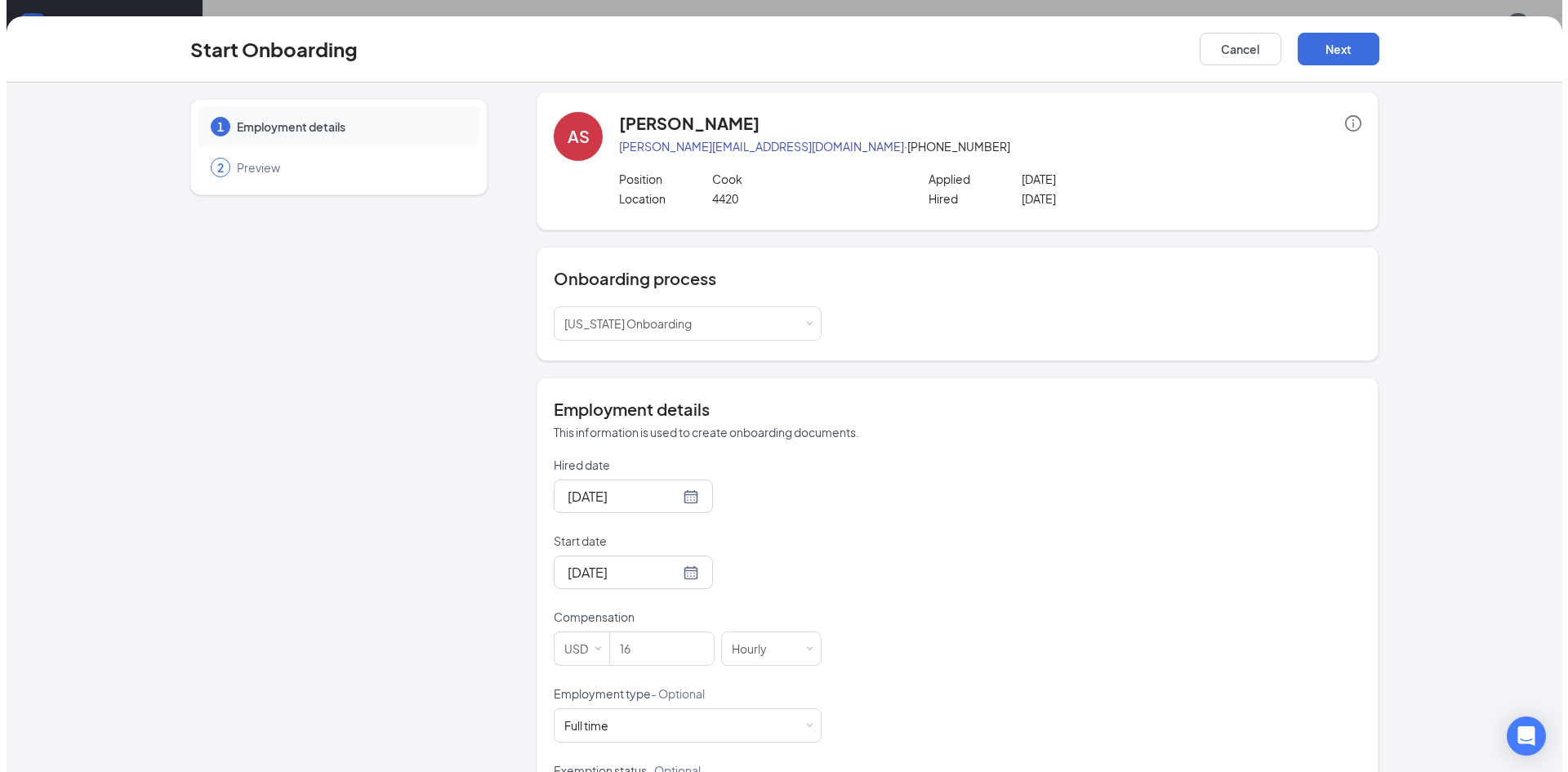
scroll to position [0, 0]
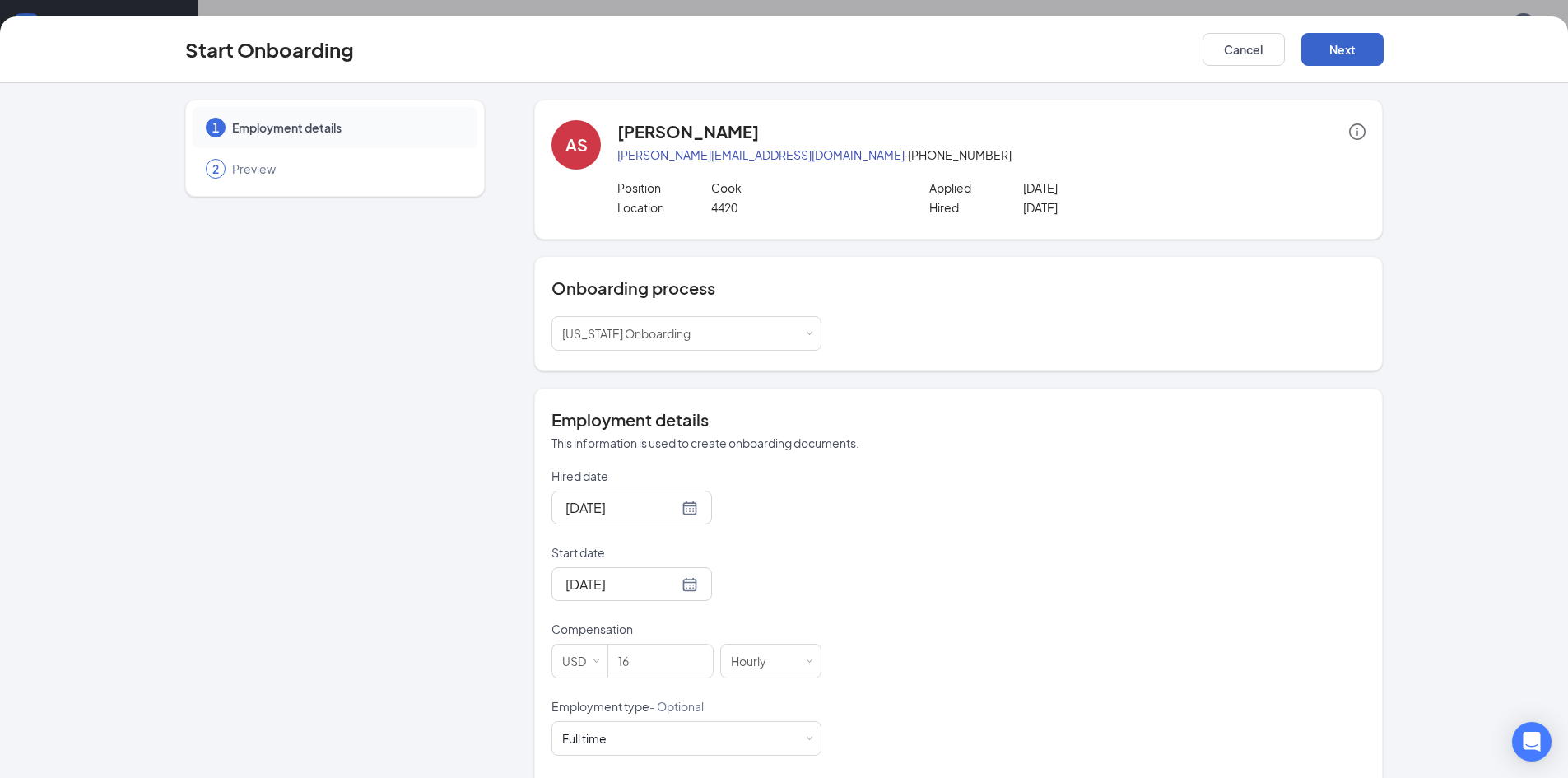
click at [1347, 60] on button "Next" at bounding box center [1343, 49] width 82 height 33
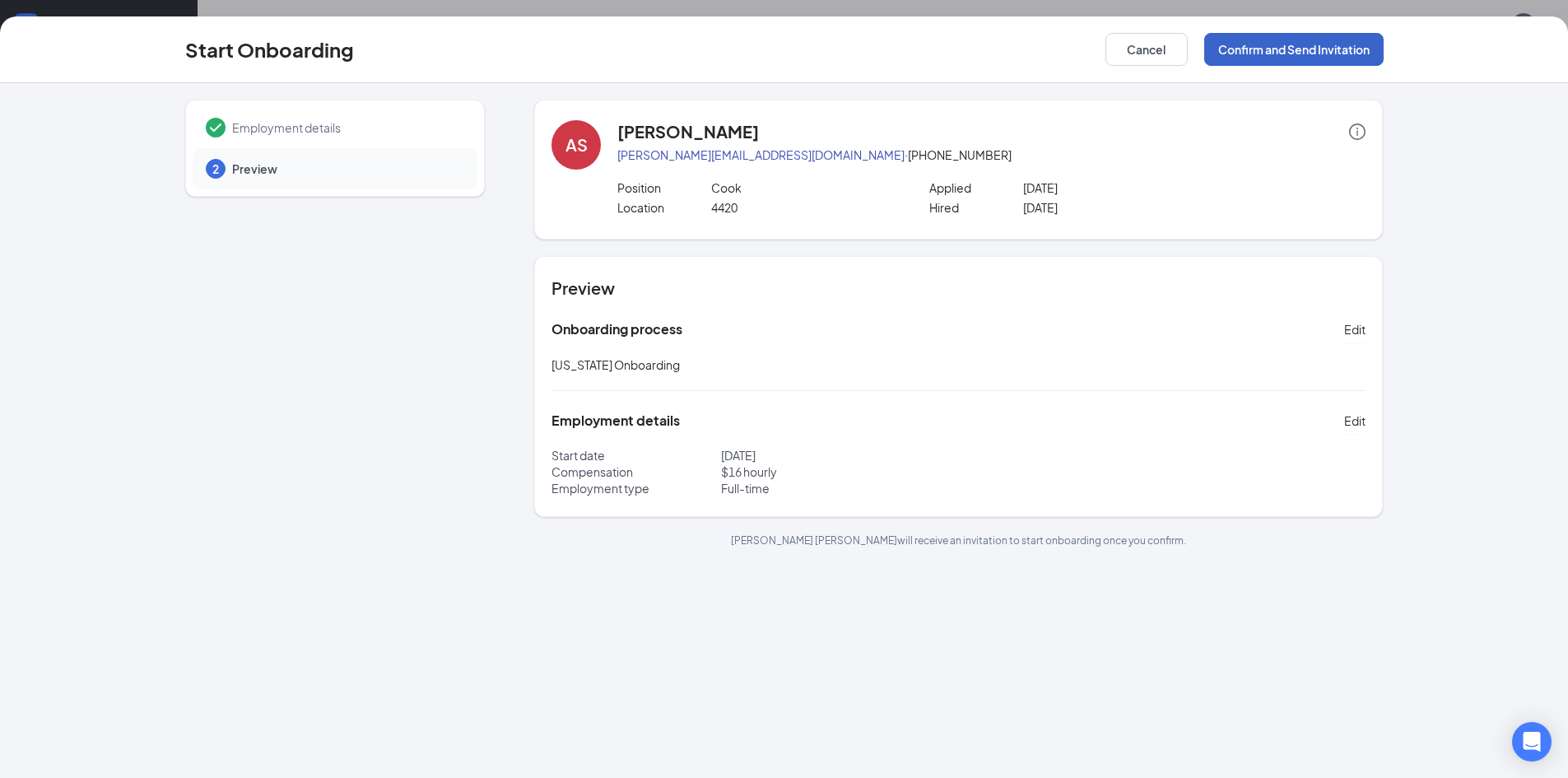
click at [1253, 49] on button "Confirm and Send Invitation" at bounding box center [1294, 49] width 179 height 33
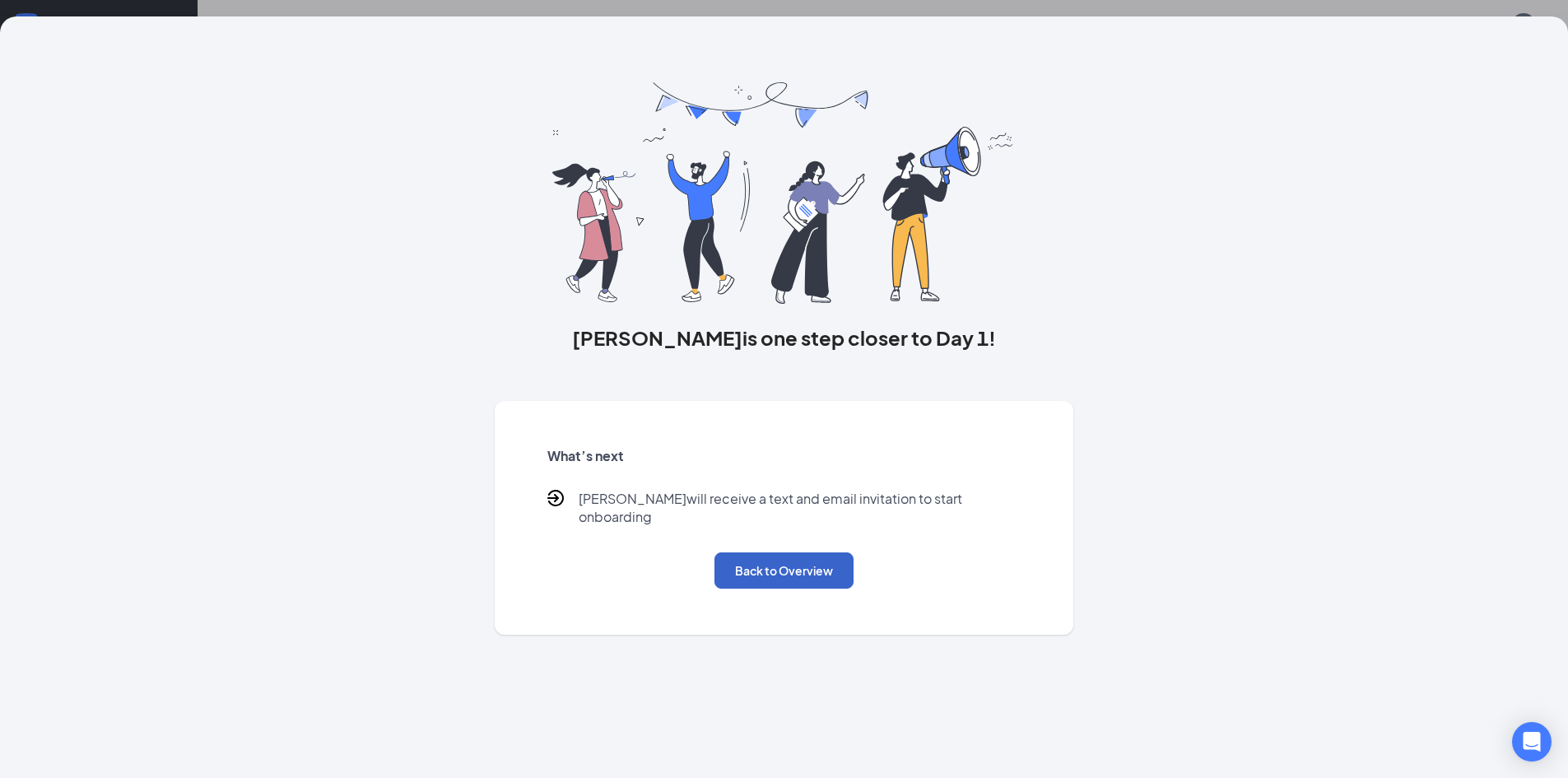
click at [830, 557] on button "Back to Overview" at bounding box center [784, 570] width 139 height 36
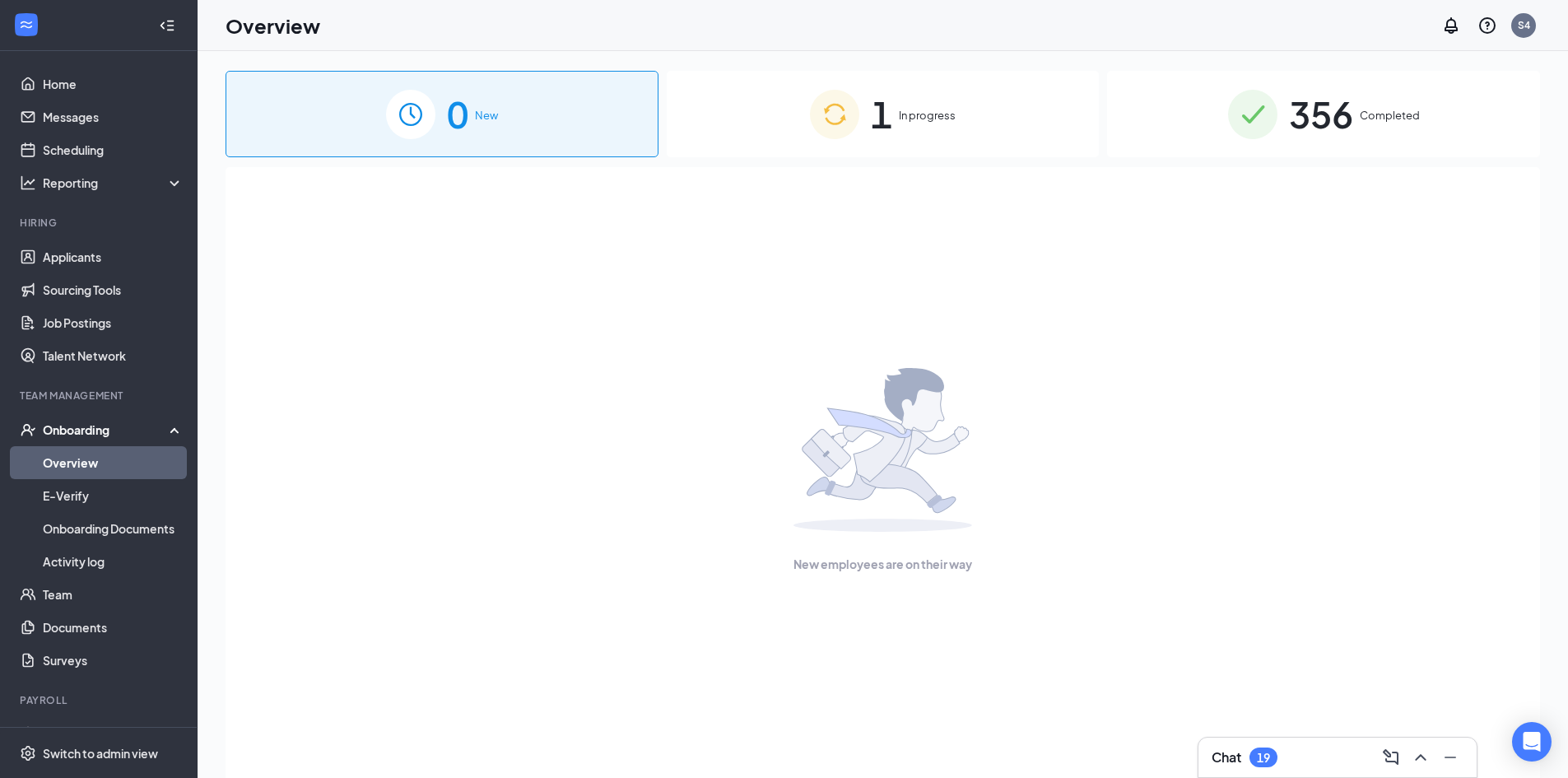
click at [898, 134] on div "1 In progress" at bounding box center [883, 114] width 433 height 86
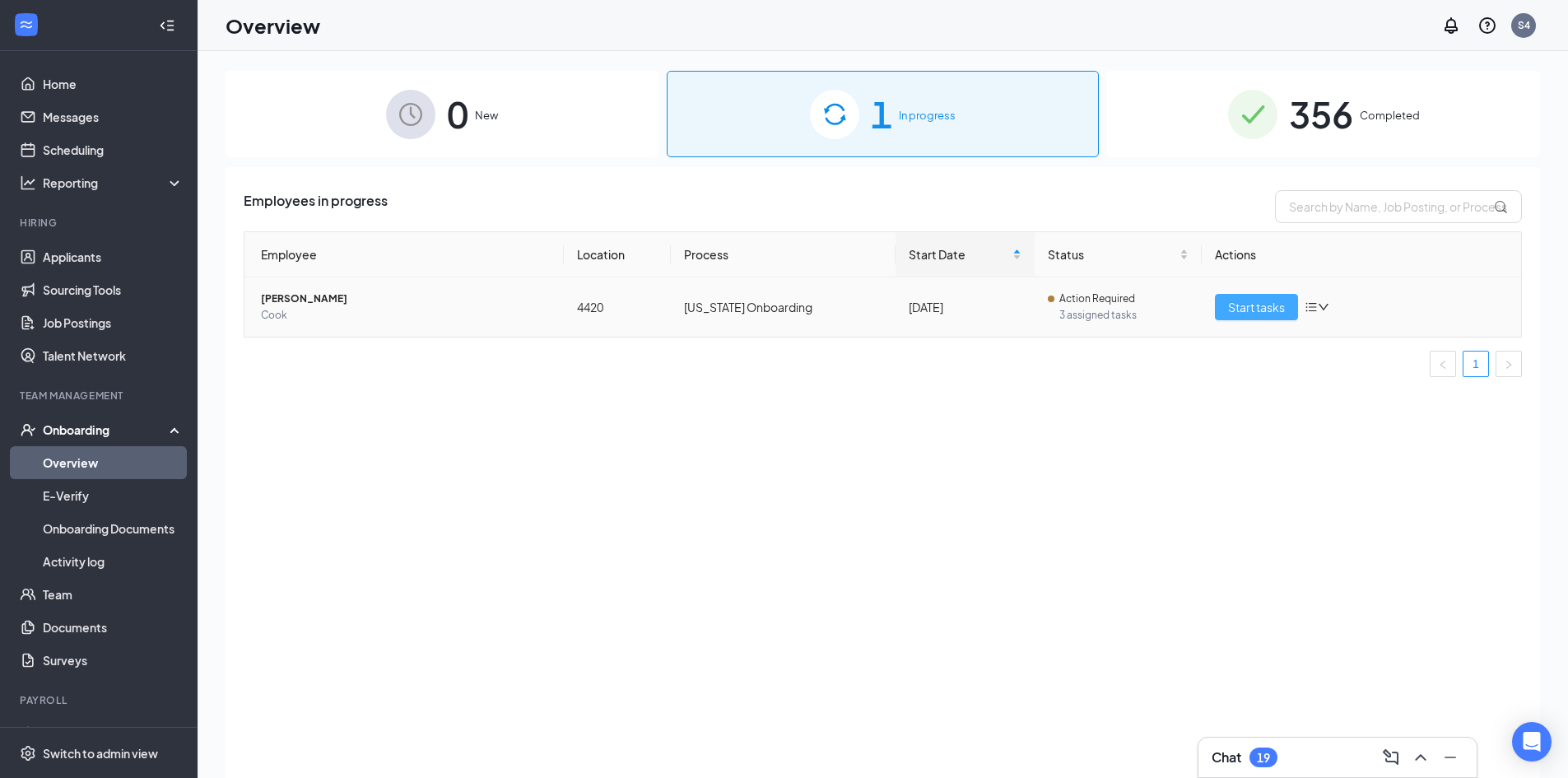
click at [1233, 301] on span "Start tasks" at bounding box center [1256, 307] width 57 height 18
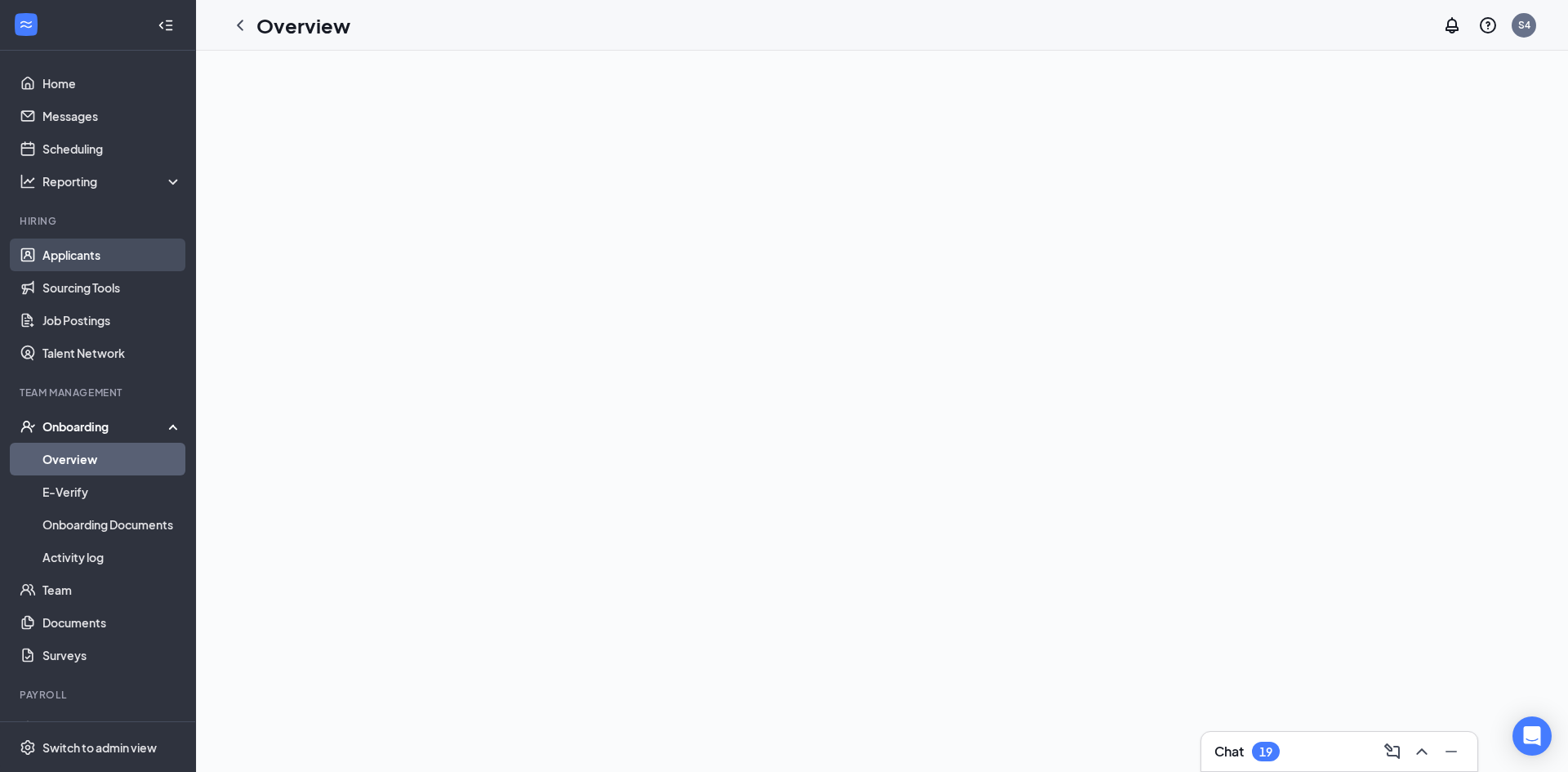
click at [73, 255] on link "Applicants" at bounding box center [112, 254] width 140 height 32
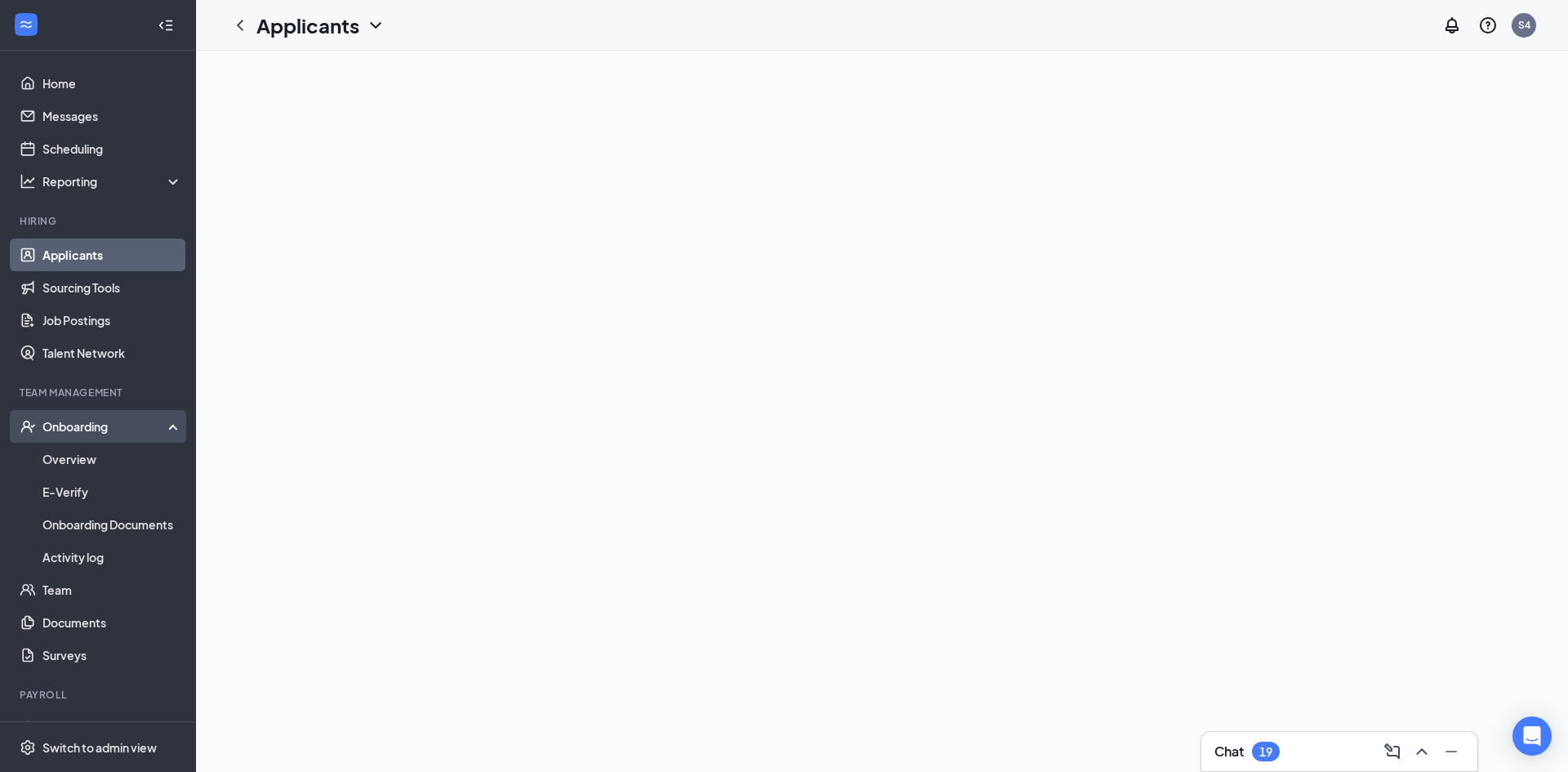
click at [95, 433] on div "Onboarding" at bounding box center [105, 426] width 125 height 17
click at [96, 418] on div "Onboarding" at bounding box center [105, 426] width 125 height 17
click at [98, 448] on link "Overview" at bounding box center [112, 459] width 140 height 32
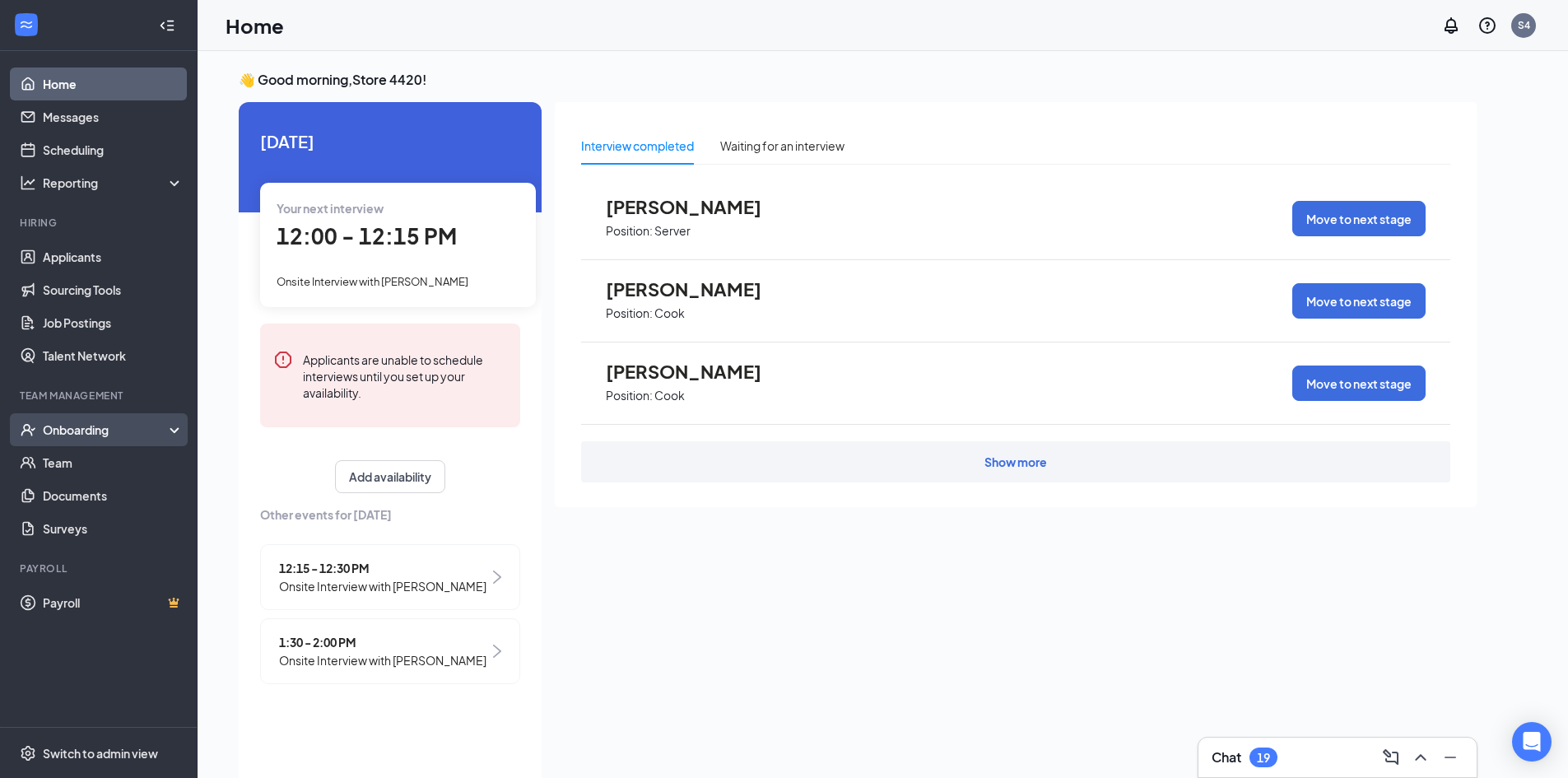
click at [124, 435] on div "Onboarding" at bounding box center [106, 430] width 126 height 17
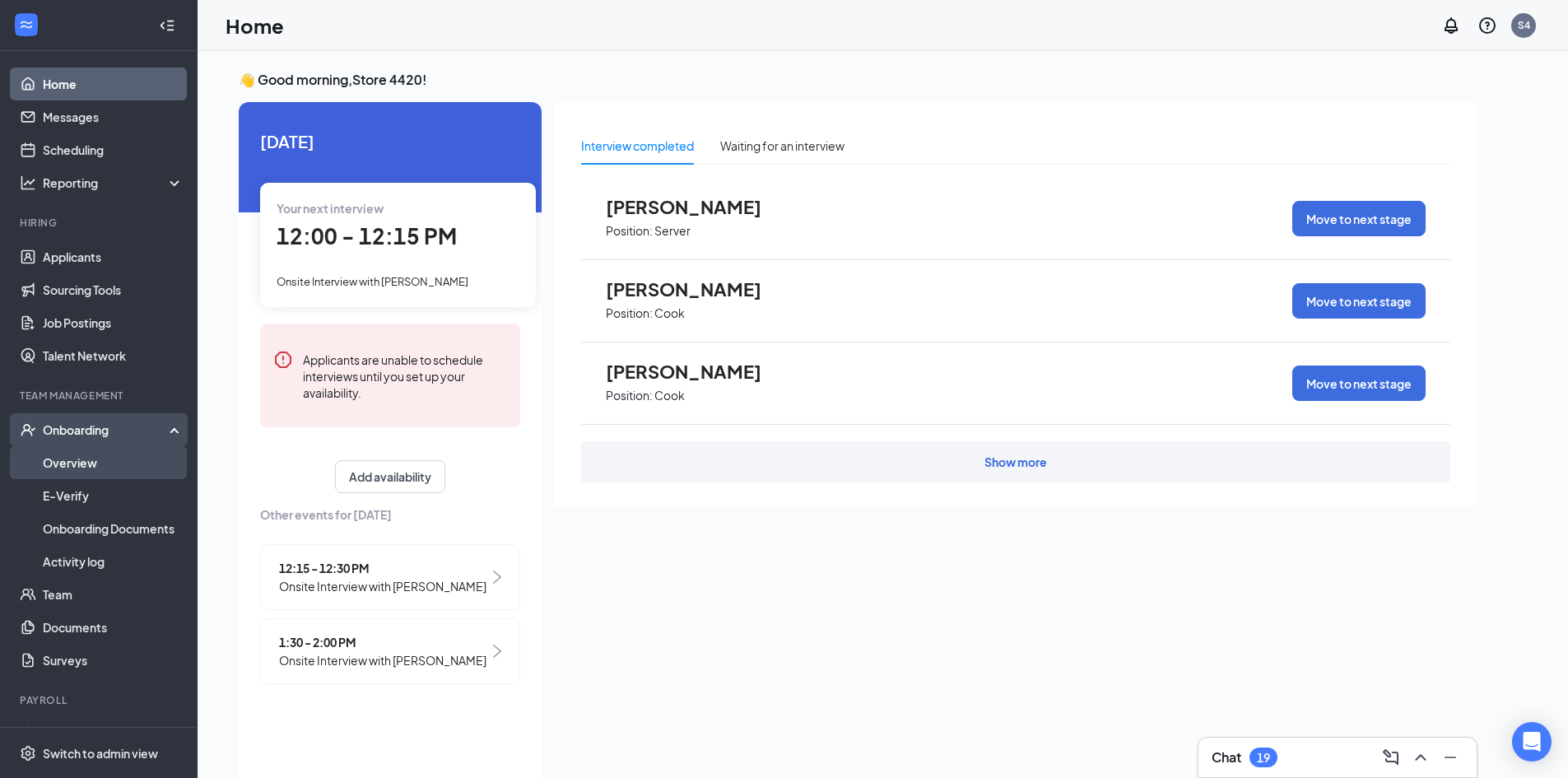
click at [105, 462] on link "Overview" at bounding box center [113, 462] width 141 height 33
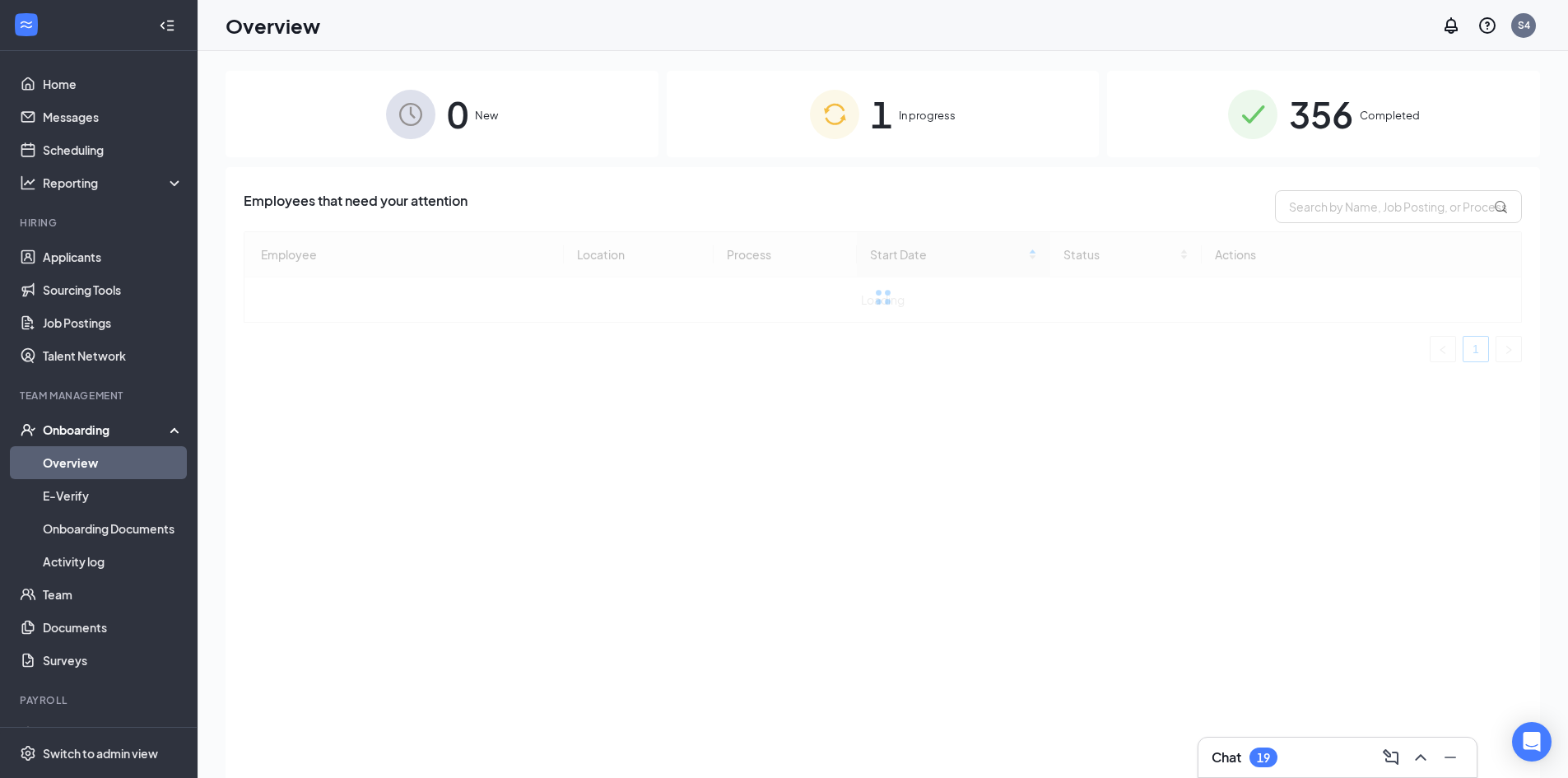
click at [950, 104] on div "1 In progress" at bounding box center [883, 114] width 433 height 86
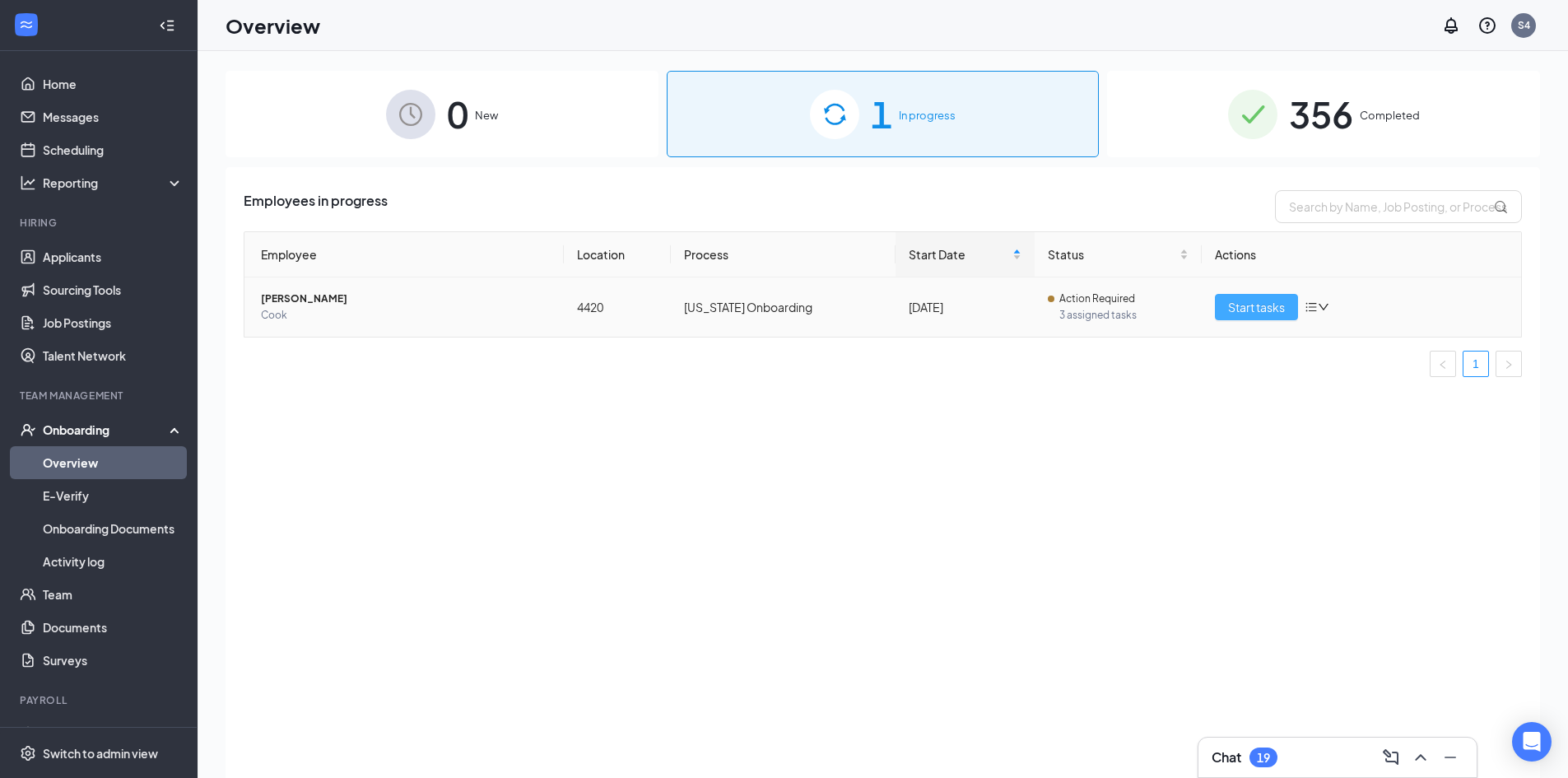
click at [1268, 312] on span "Start tasks" at bounding box center [1256, 307] width 57 height 18
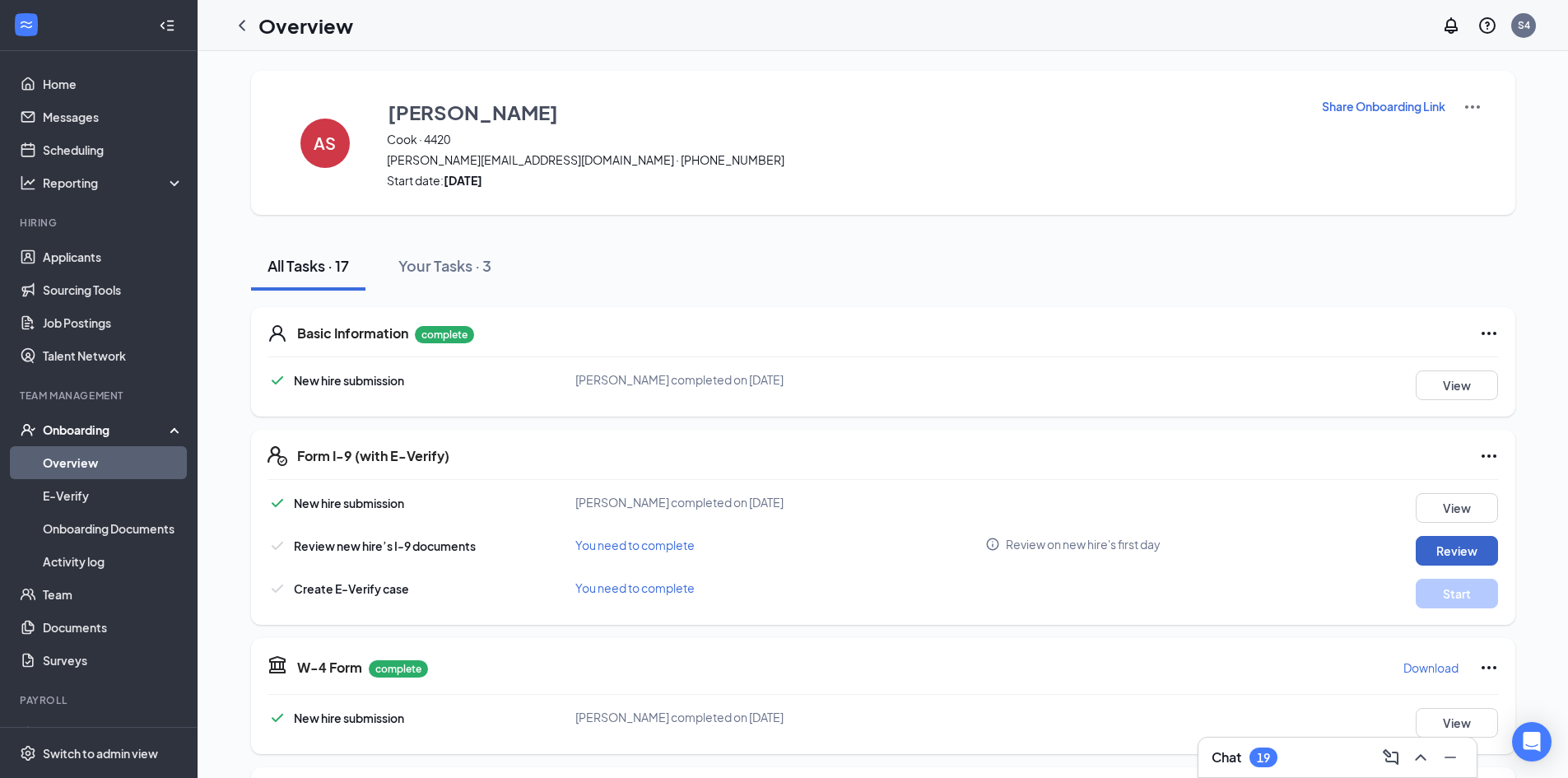
click at [1488, 541] on button "Review" at bounding box center [1457, 550] width 82 height 29
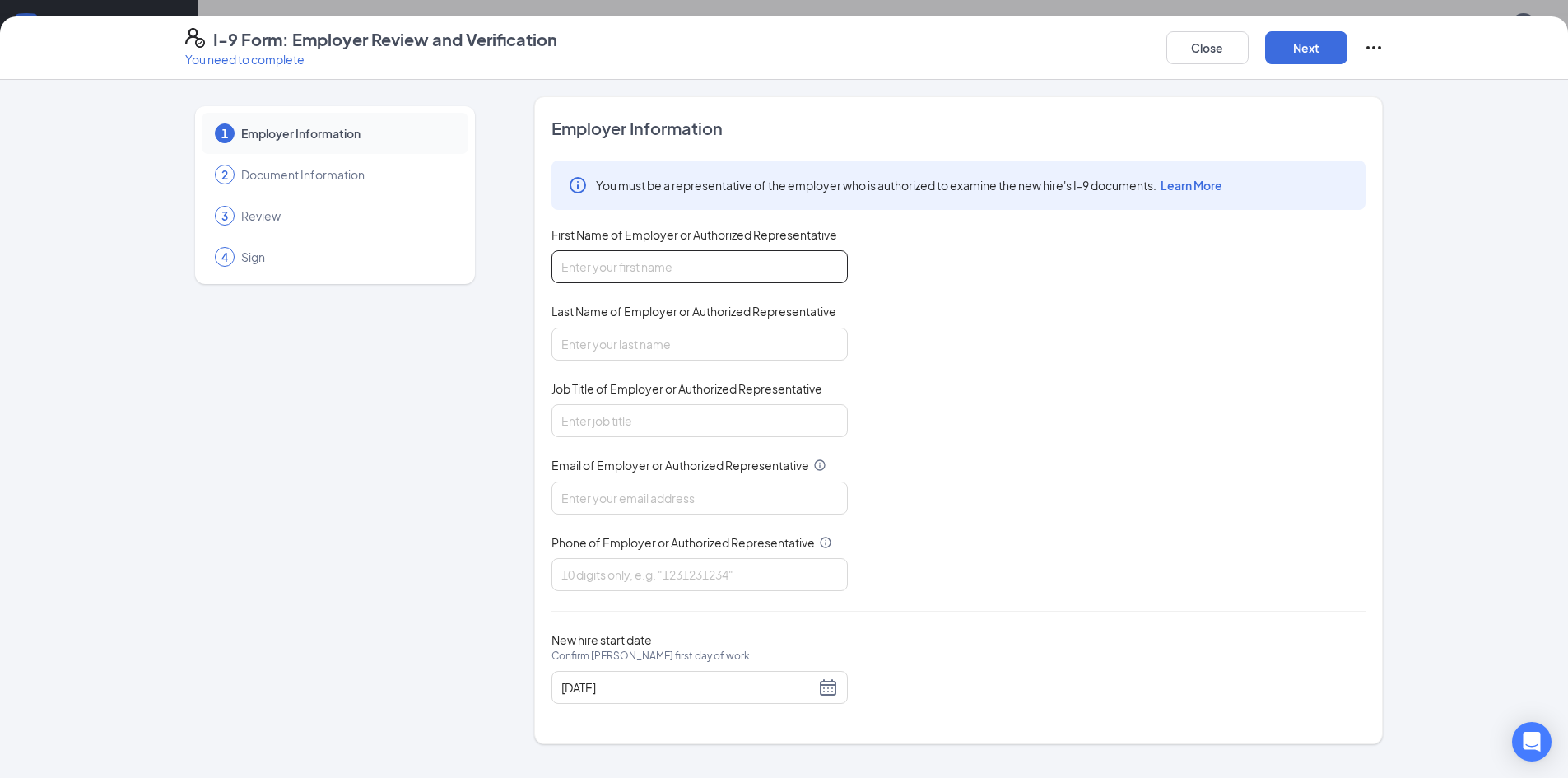
click at [575, 260] on input "First Name of Employer or Authorized Representative" at bounding box center [700, 266] width 297 height 33
type input "JEN"
type input "[PERSON_NAME]"
type input "GM"
type input "[EMAIL_ADDRESS][DOMAIN_NAME]"
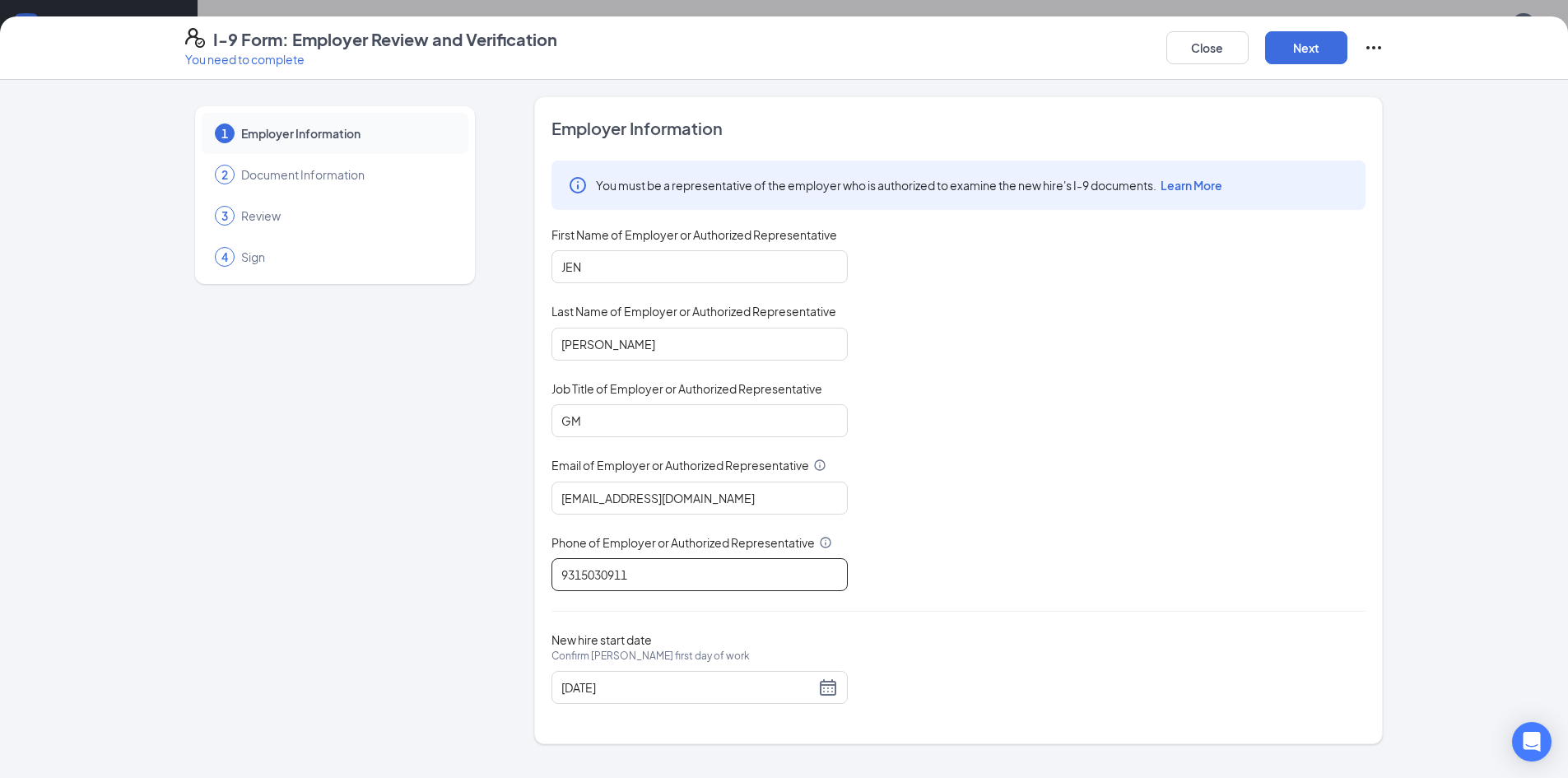
type input "9315030911"
click at [1291, 47] on button "Next" at bounding box center [1307, 47] width 82 height 33
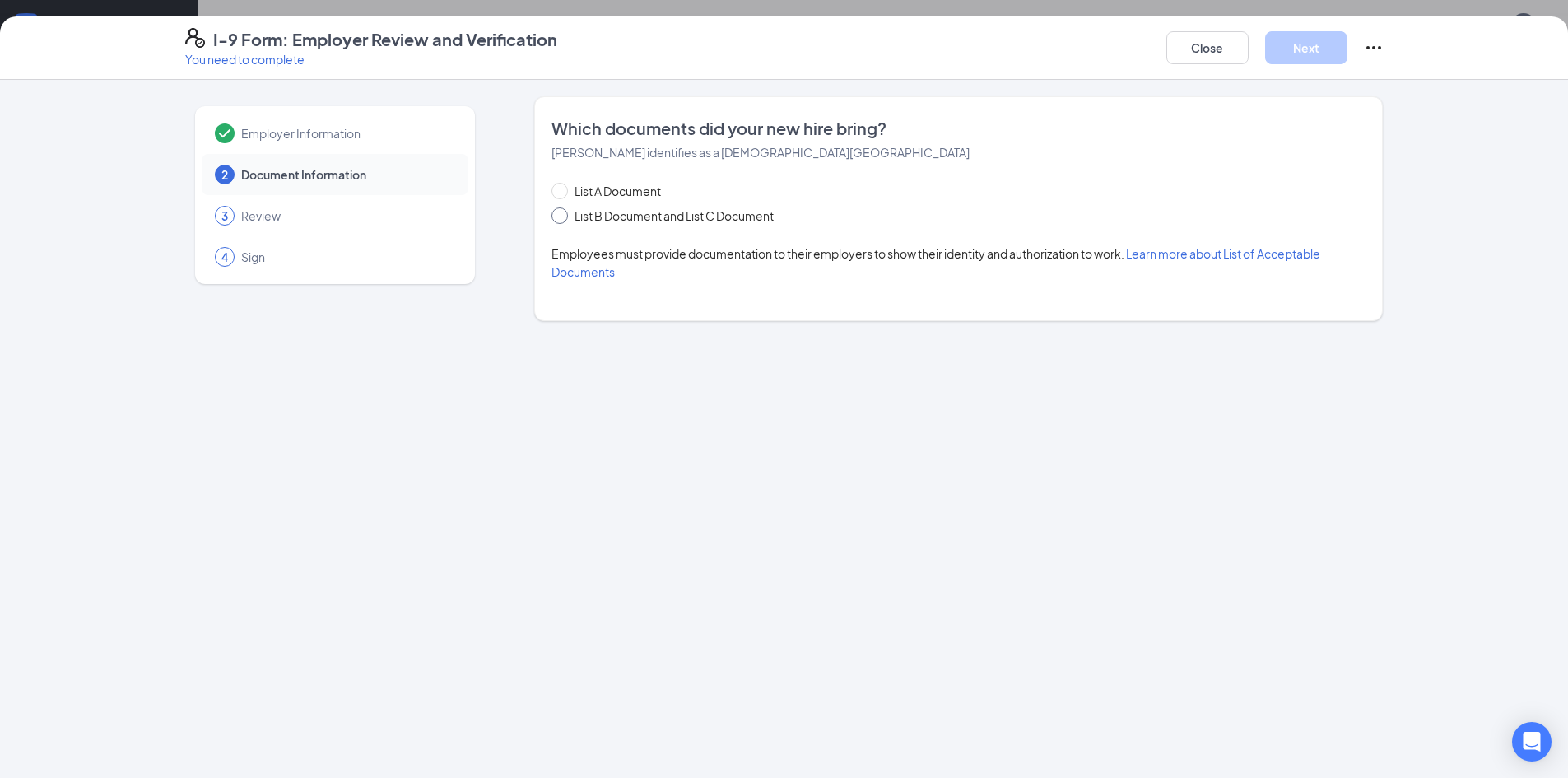
click at [566, 214] on span at bounding box center [560, 216] width 17 height 17
click at [563, 214] on input "List B Document and List C Document" at bounding box center [558, 214] width 12 height 12
radio input "true"
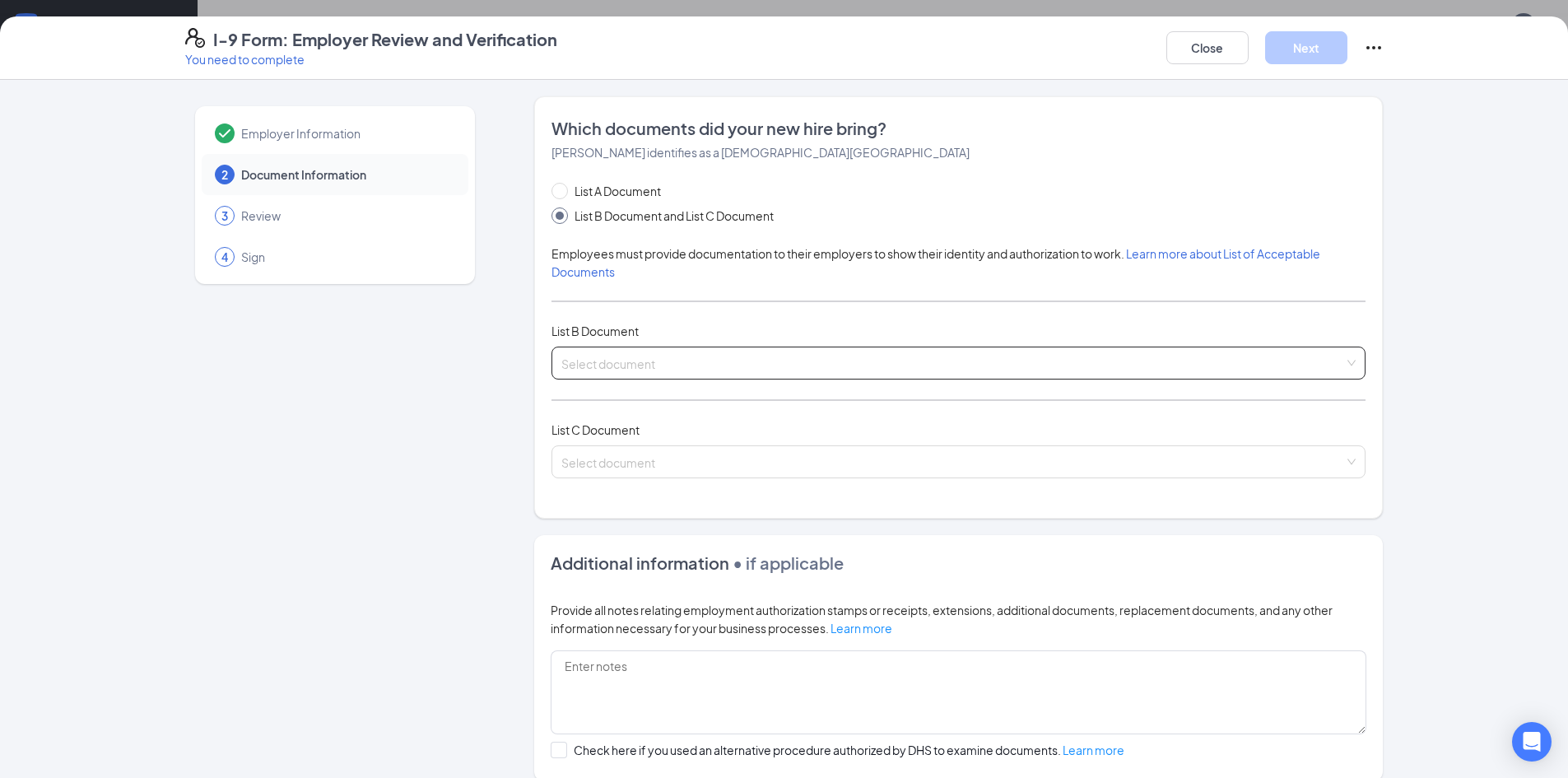
click at [610, 365] on input "search" at bounding box center [952, 359] width 783 height 24
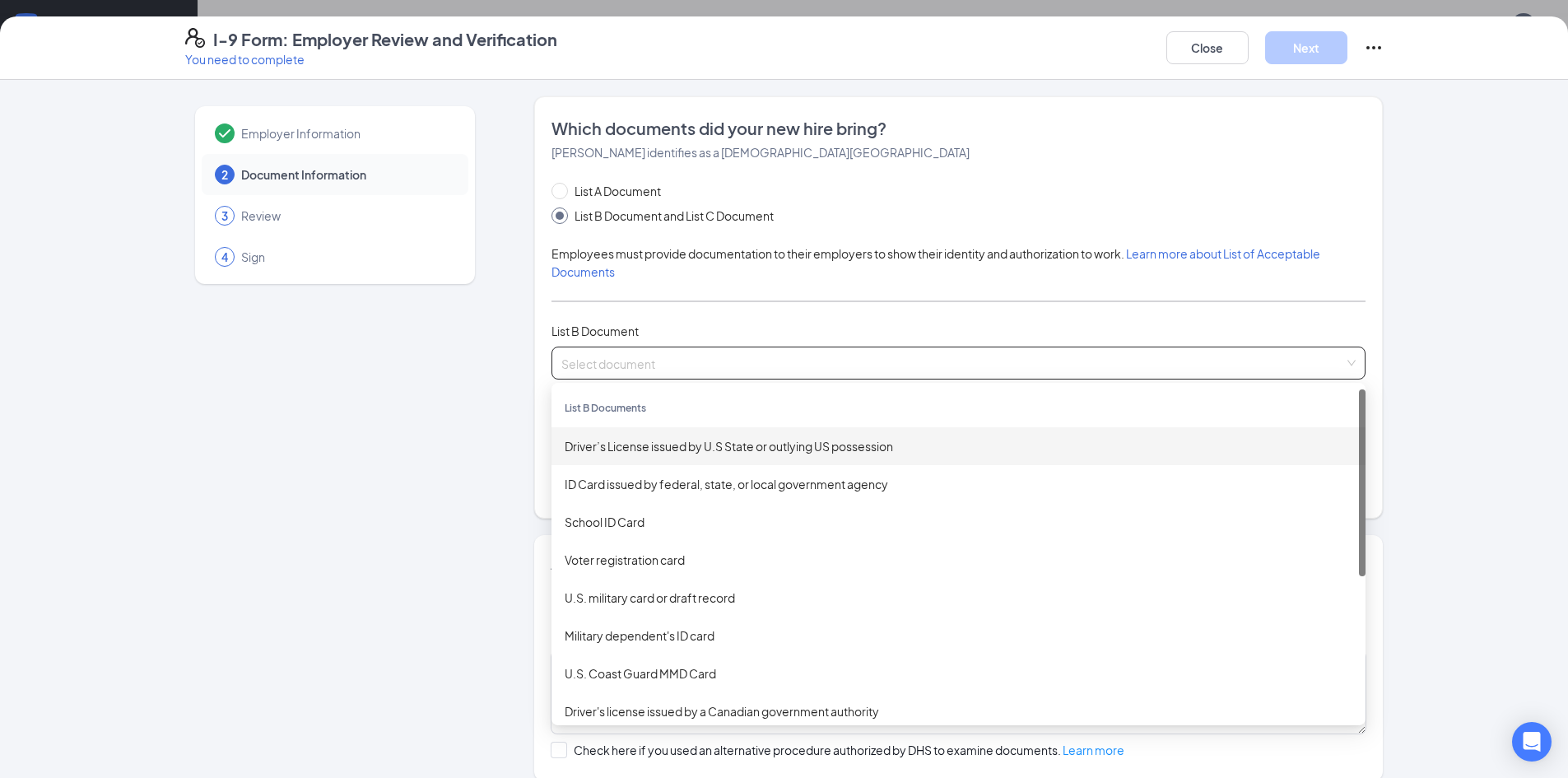
click at [755, 445] on div "Driver’s License issued by U.S State or outlying US possession" at bounding box center [958, 446] width 788 height 18
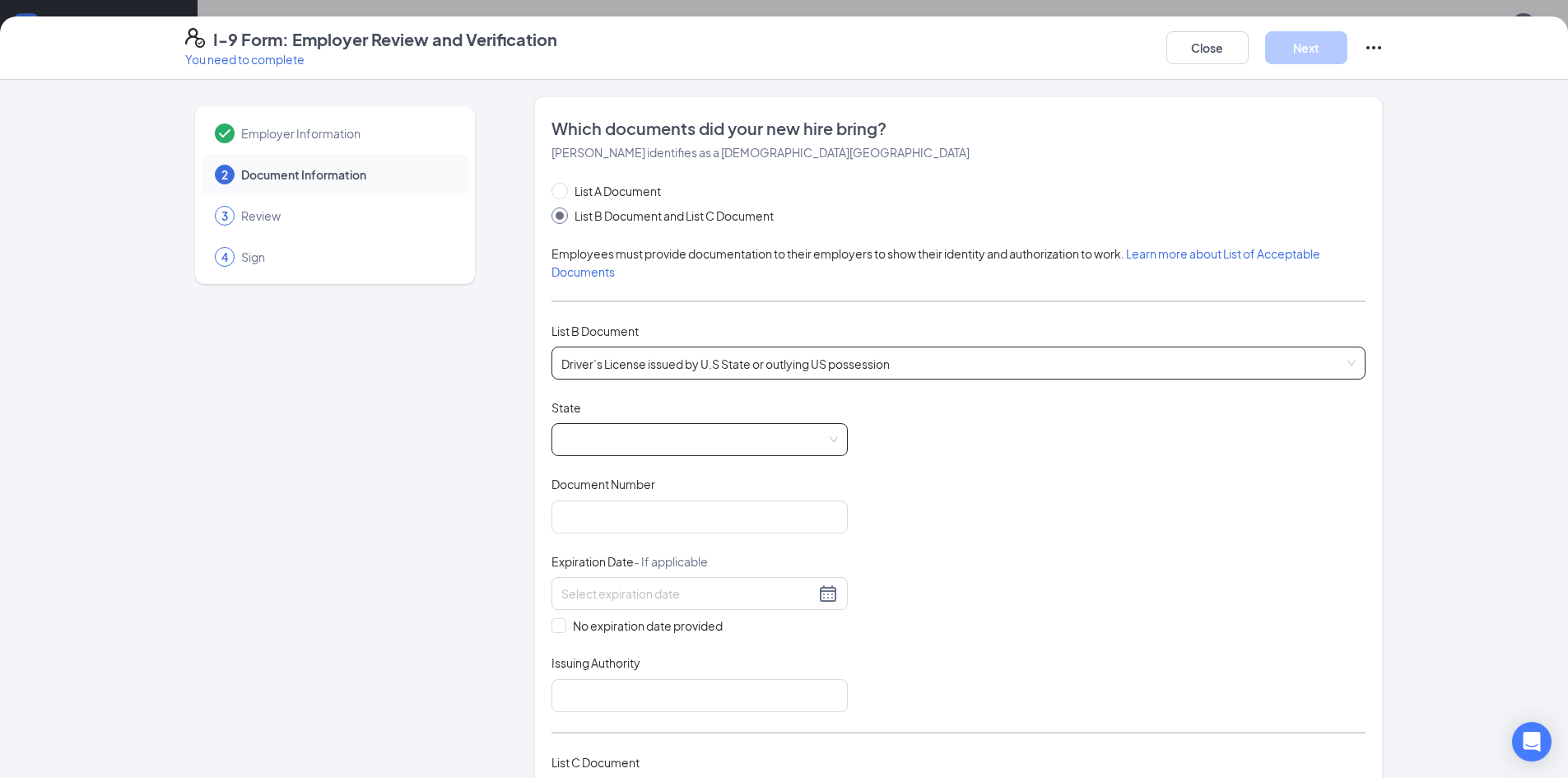
click at [729, 444] on span at bounding box center [699, 439] width 276 height 31
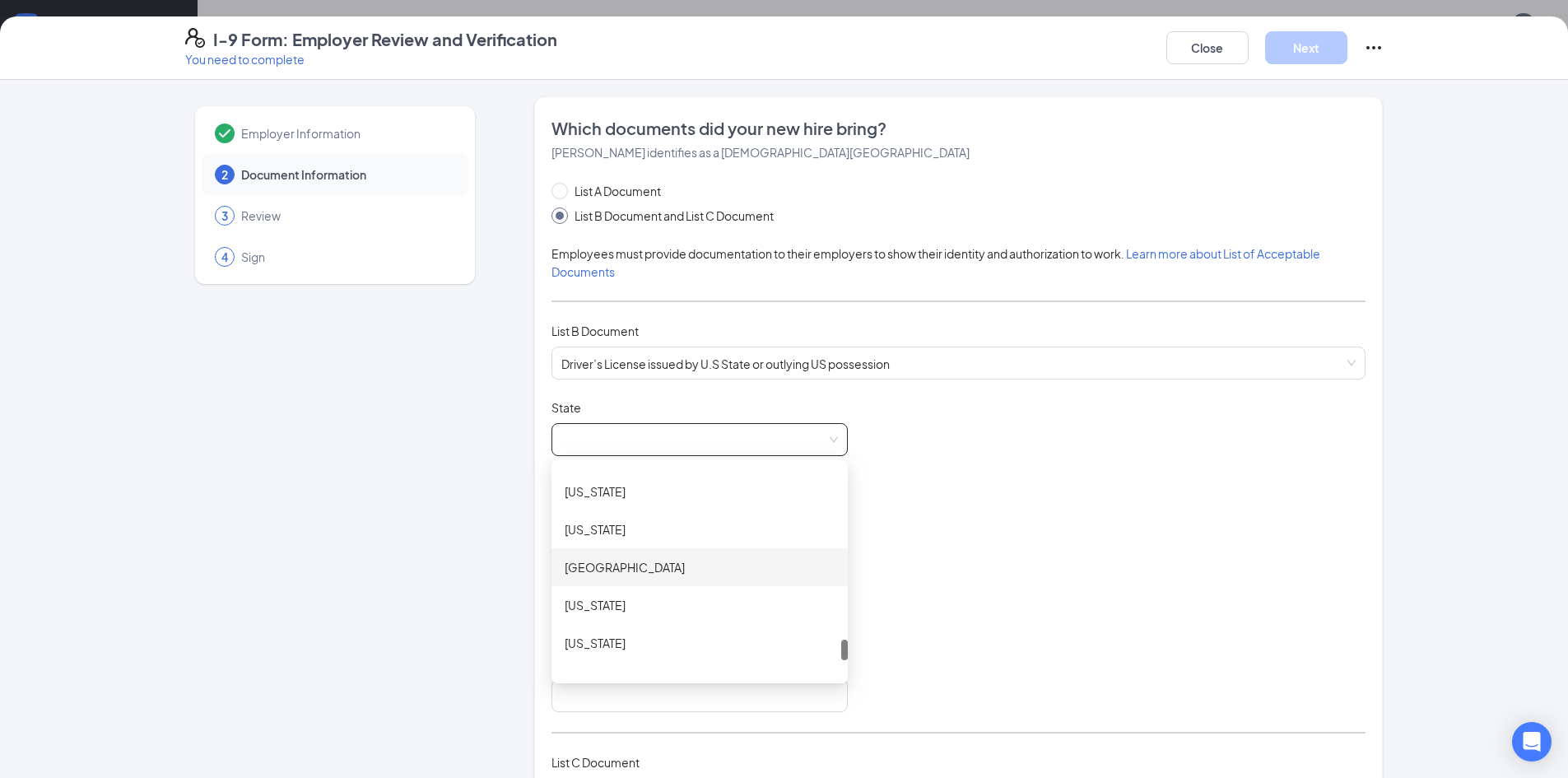
scroll to position [1646, 0]
click at [635, 582] on div "[US_STATE]" at bounding box center [699, 580] width 270 height 18
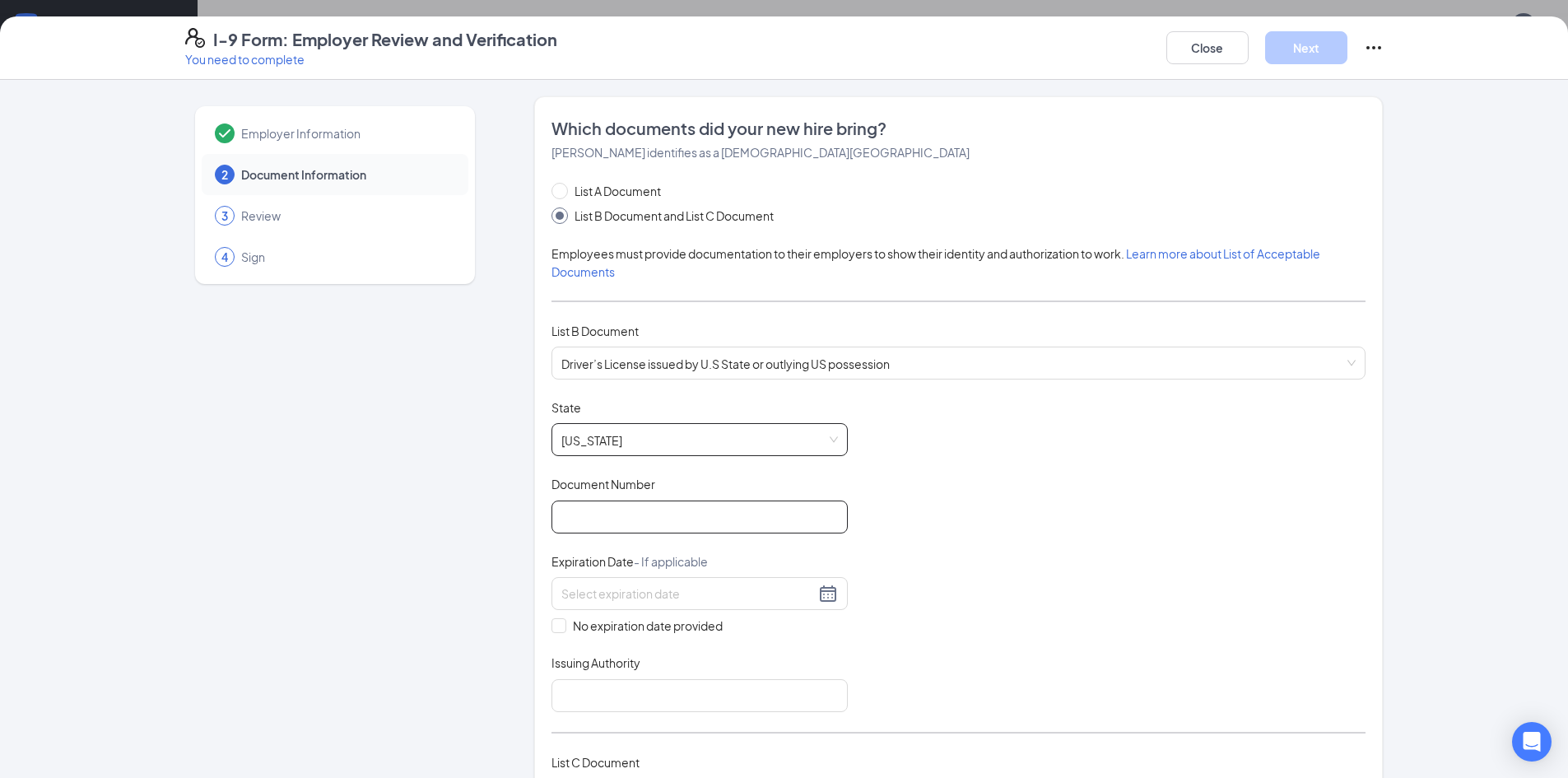
click at [683, 528] on input "Document Number" at bounding box center [700, 517] width 297 height 33
type input "106846359"
click at [612, 588] on input at bounding box center [688, 594] width 254 height 18
click at [688, 688] on div "3" at bounding box center [689, 691] width 20 height 20
type input "[DATE]"
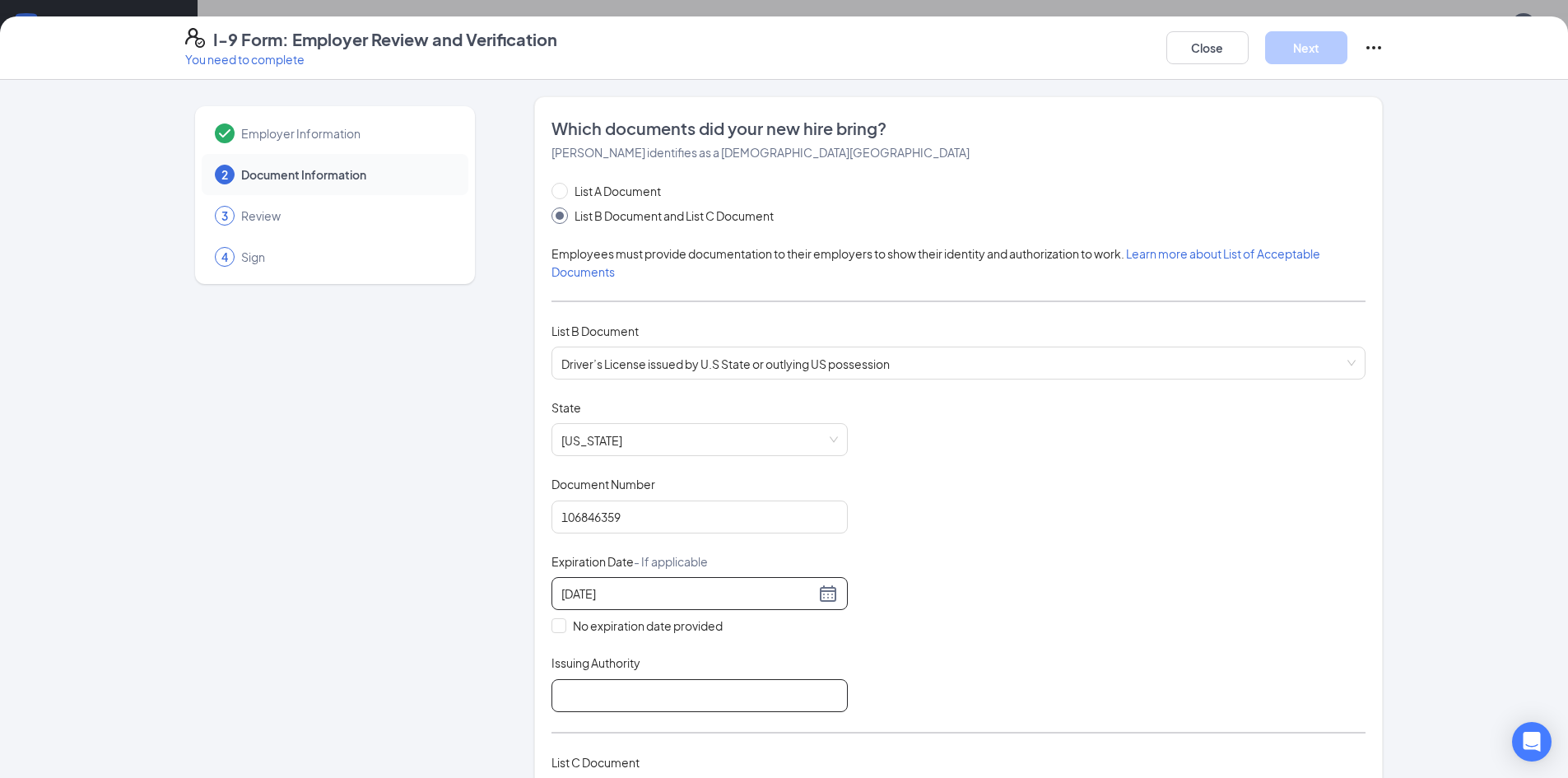
click at [614, 698] on input "Issuing Authority" at bounding box center [700, 695] width 297 height 33
type input "[US_STATE]"
click at [1052, 595] on div "Document Title Driver’s License issued by U.S State or outlying US possession S…" at bounding box center [959, 555] width 814 height 312
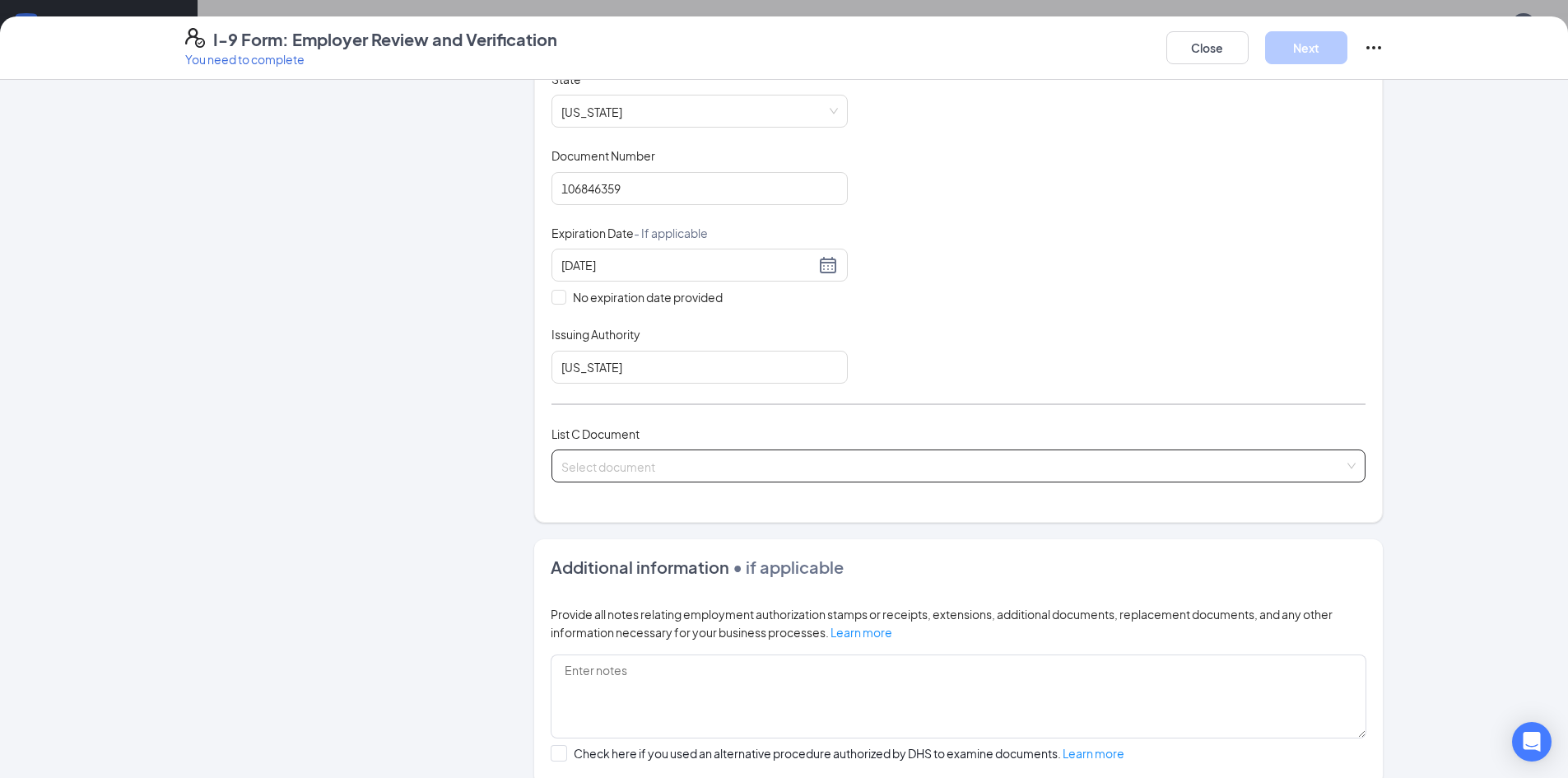
scroll to position [329, 0]
click at [892, 463] on input "search" at bounding box center [952, 461] width 783 height 24
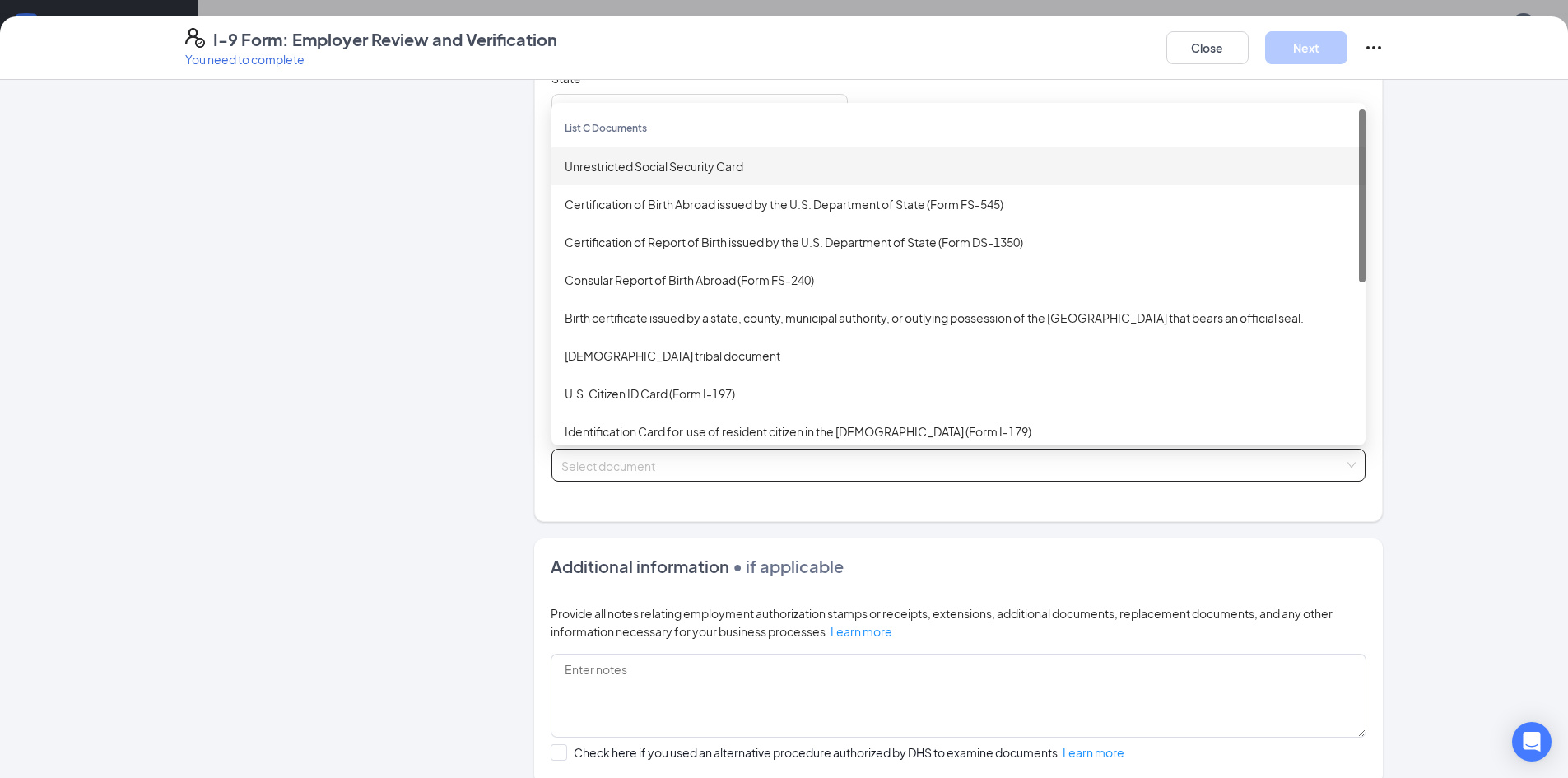
click at [644, 164] on div "Unrestricted Social Security Card" at bounding box center [958, 167] width 788 height 18
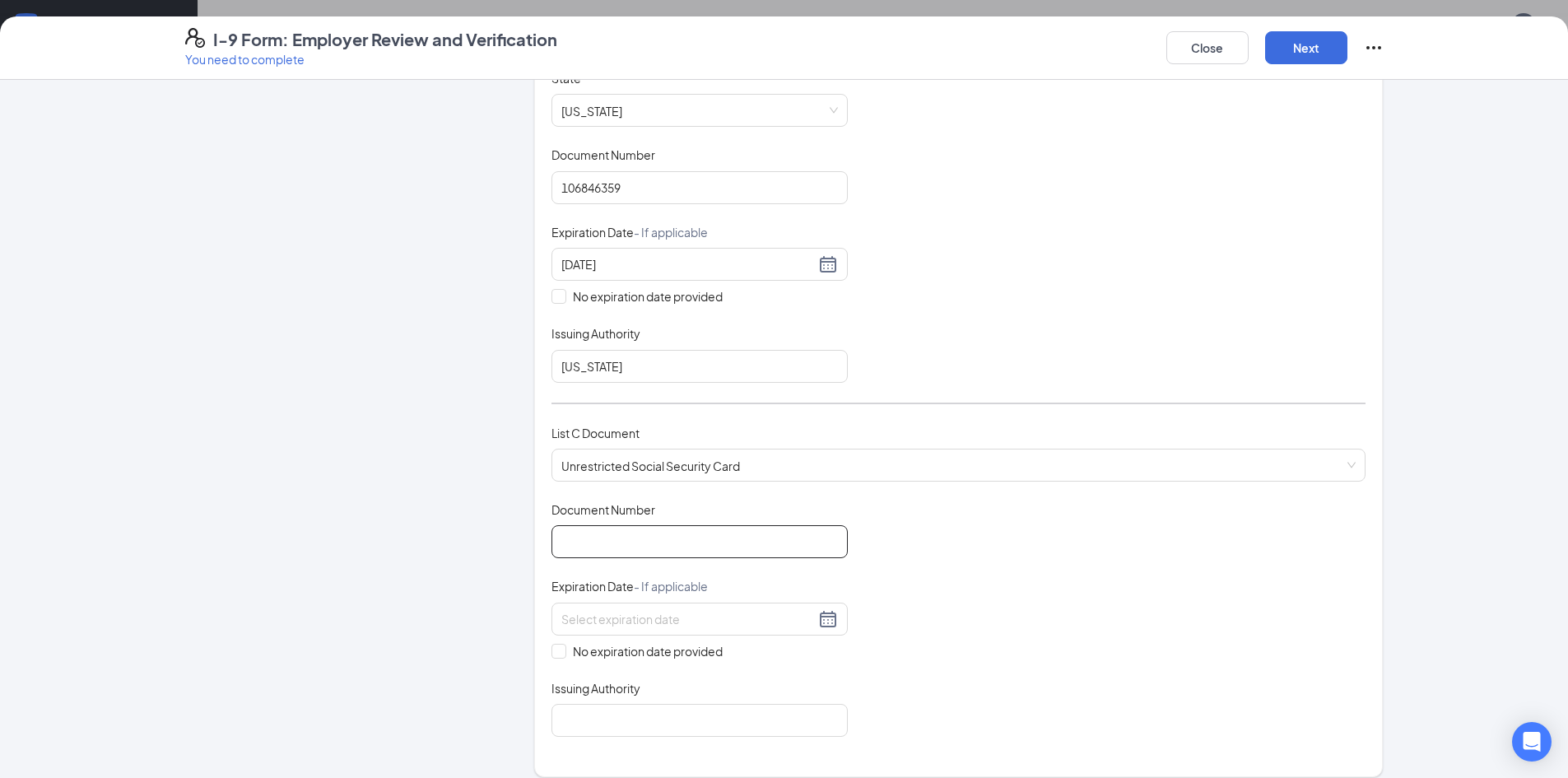
click at [740, 549] on input "Document Number" at bounding box center [700, 541] width 297 height 33
type input "002781282"
click at [554, 658] on label "No expiration date provided" at bounding box center [700, 652] width 297 height 18
click at [554, 655] on input "No expiration date provided" at bounding box center [558, 650] width 12 height 12
checkbox input "true"
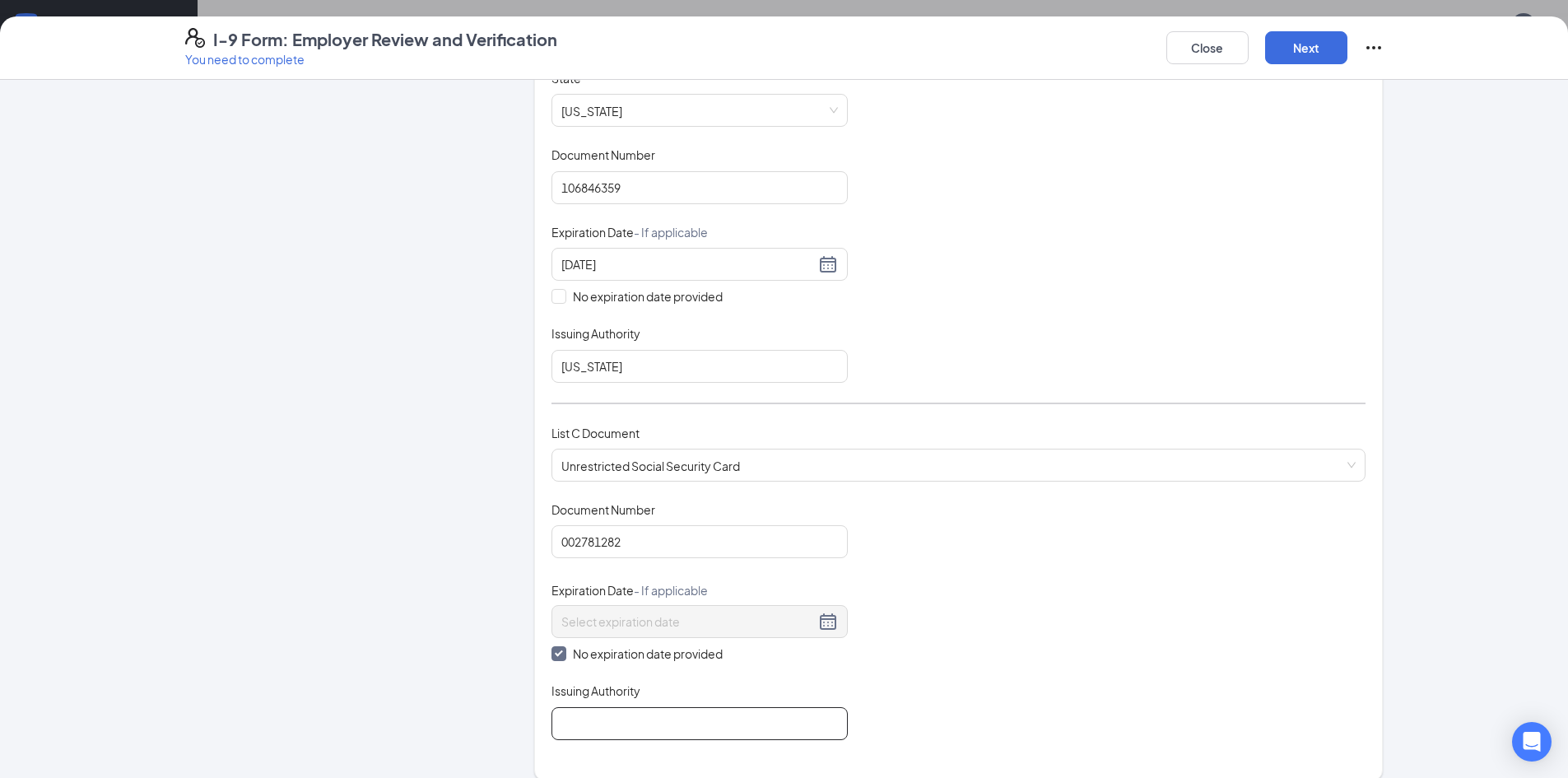
click at [642, 724] on input "Issuing Authority" at bounding box center [700, 723] width 297 height 33
type input "Social Security Administration"
click at [1308, 38] on button "Next" at bounding box center [1307, 47] width 82 height 33
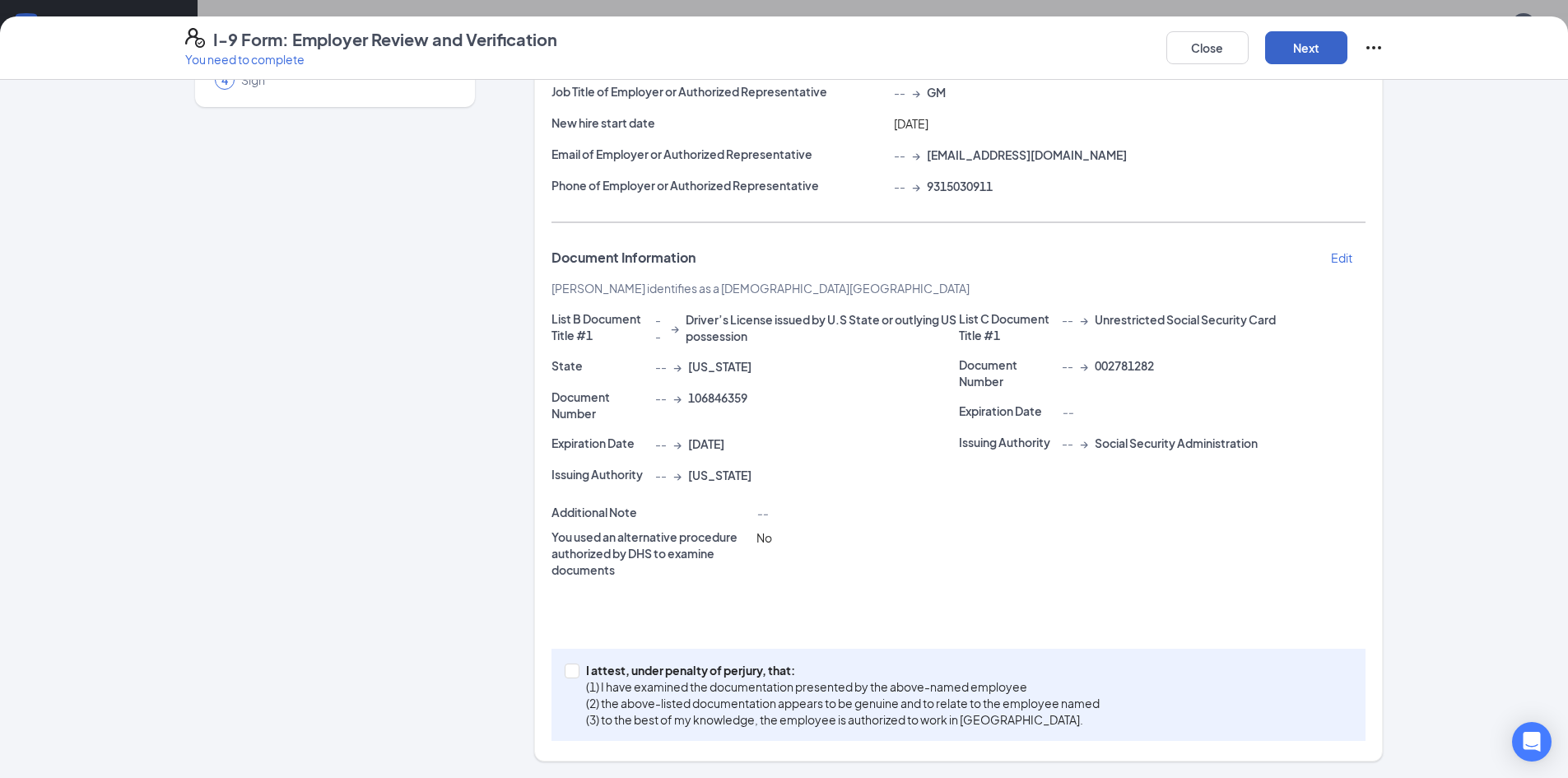
scroll to position [177, 0]
click at [572, 674] on span at bounding box center [572, 671] width 15 height 15
click at [572, 674] on input "I attest, under penalty of [PERSON_NAME], that: (1) I have examined the documen…" at bounding box center [570, 669] width 12 height 12
checkbox input "true"
click at [1338, 46] on button "Next" at bounding box center [1307, 47] width 82 height 33
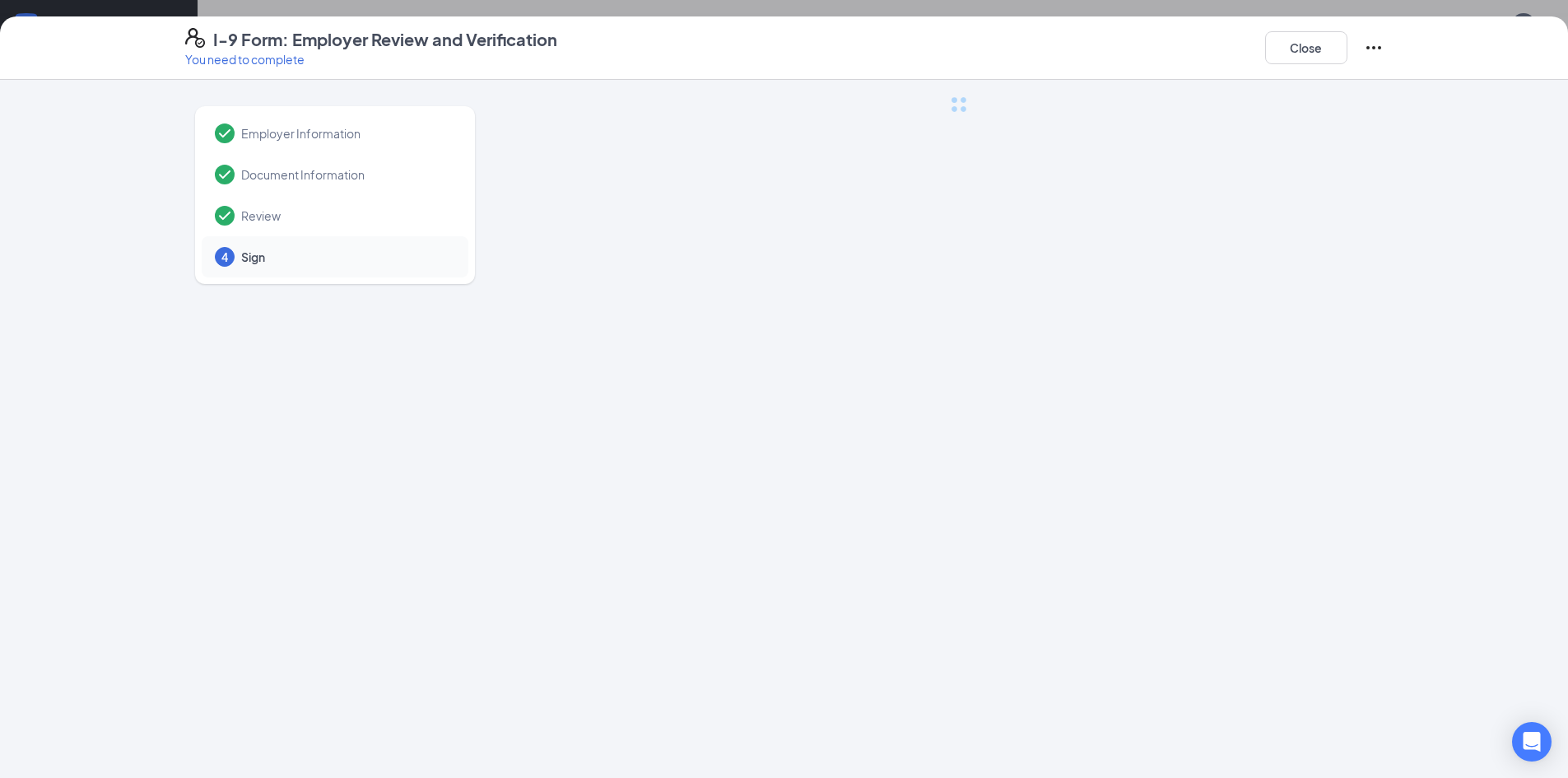
scroll to position [0, 0]
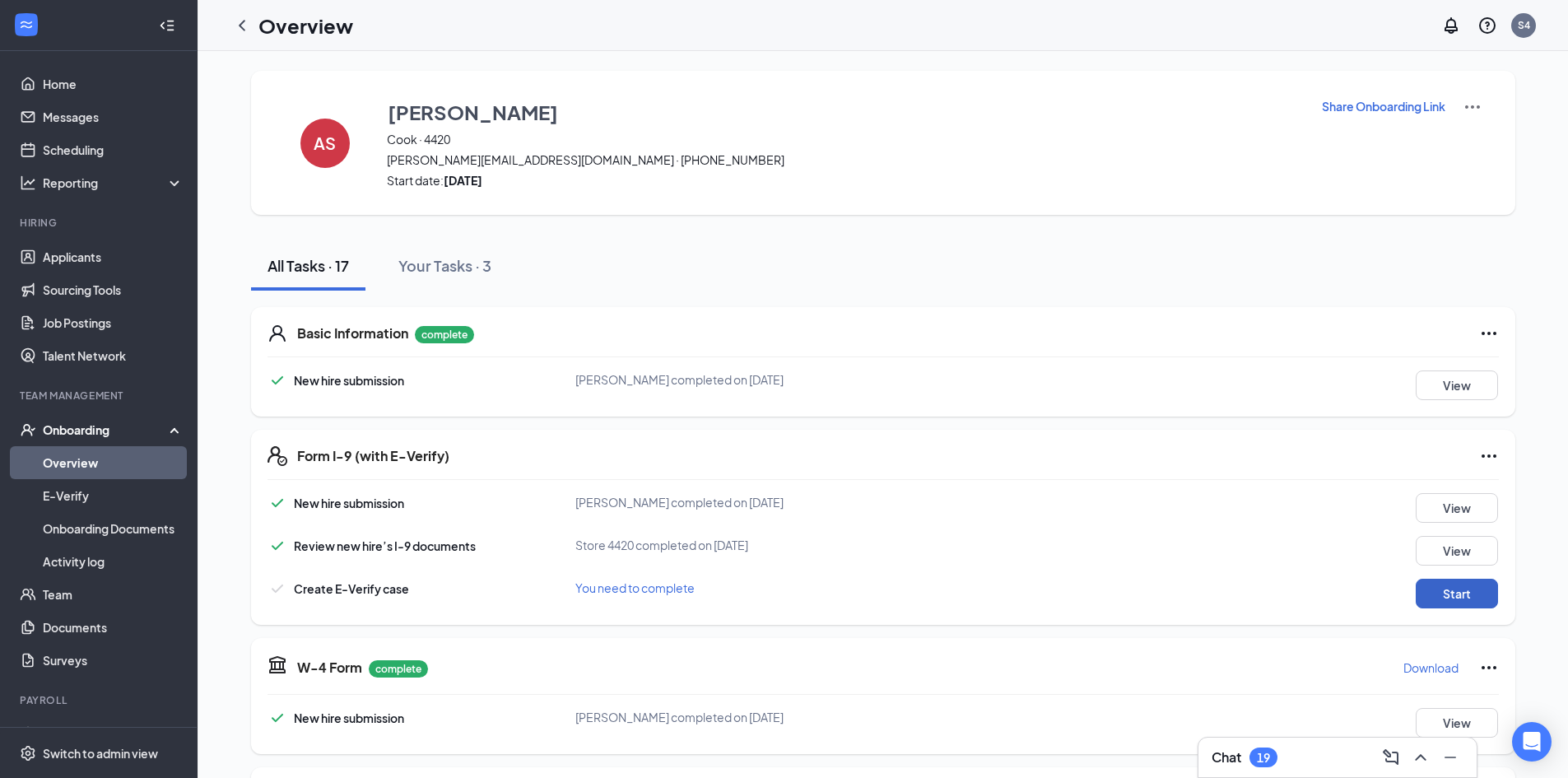
click at [1442, 599] on button "Start" at bounding box center [1457, 593] width 82 height 29
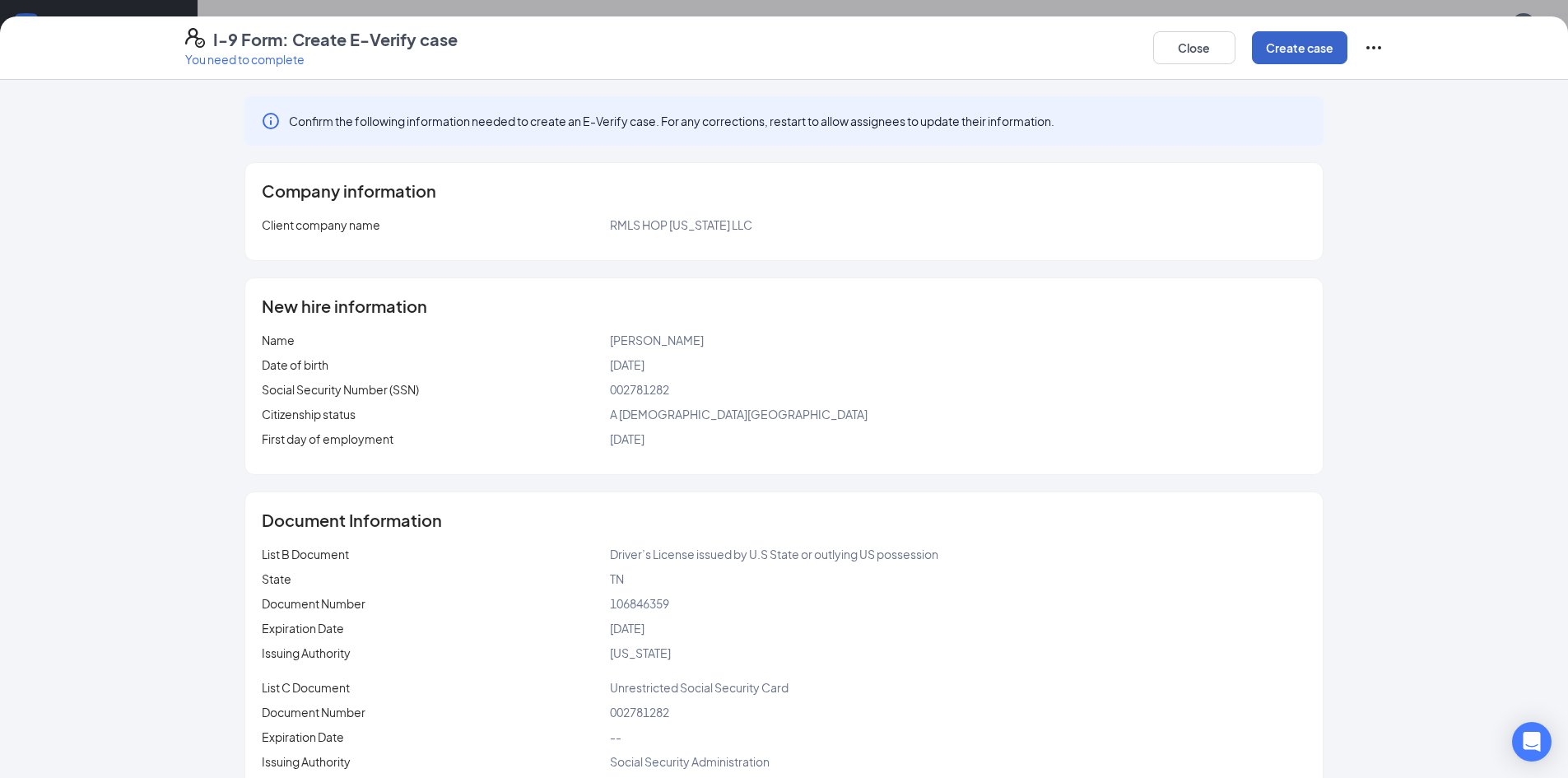
click at [1280, 49] on button "Create case" at bounding box center [1300, 47] width 95 height 33
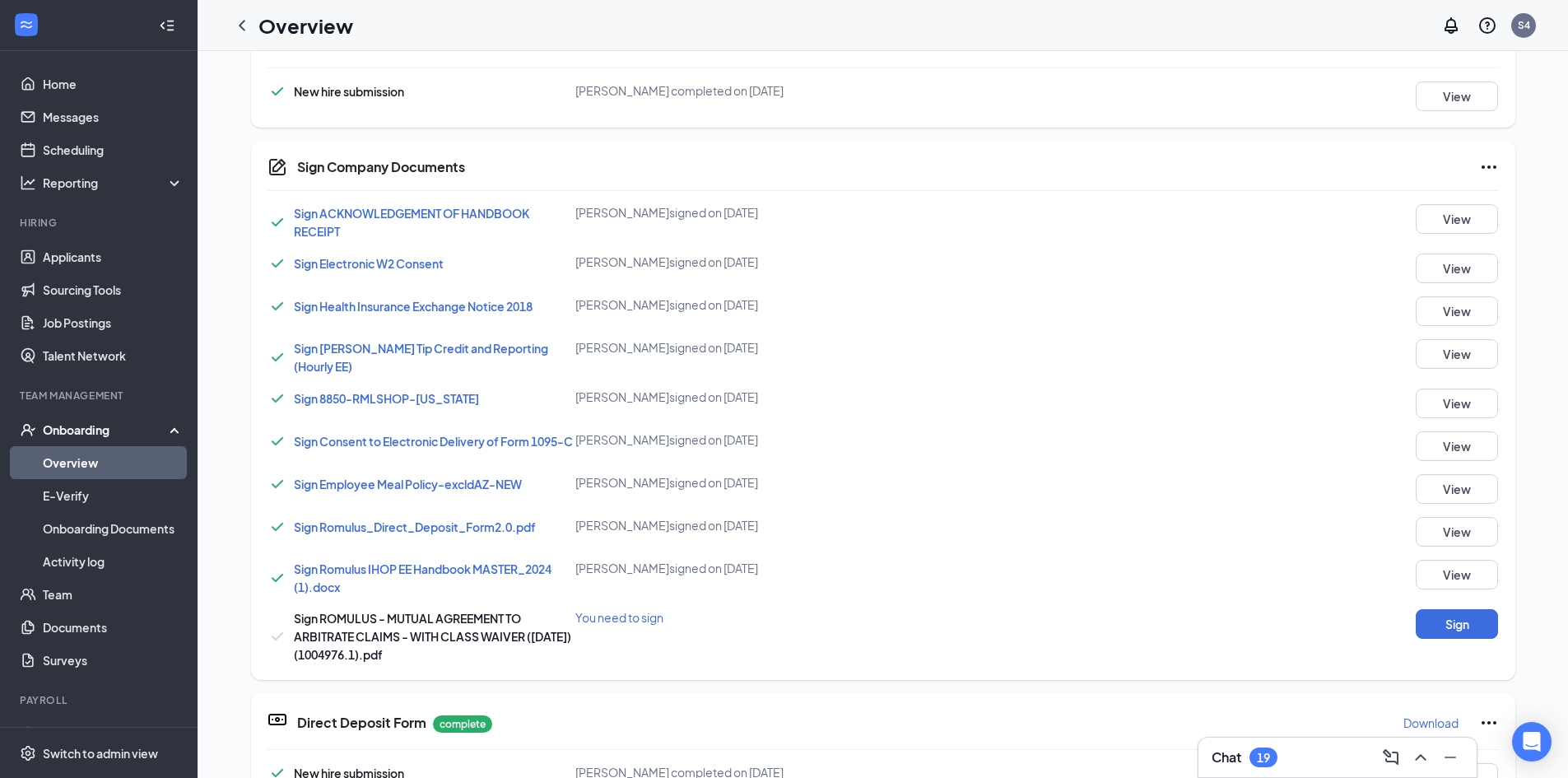
scroll to position [823, 0]
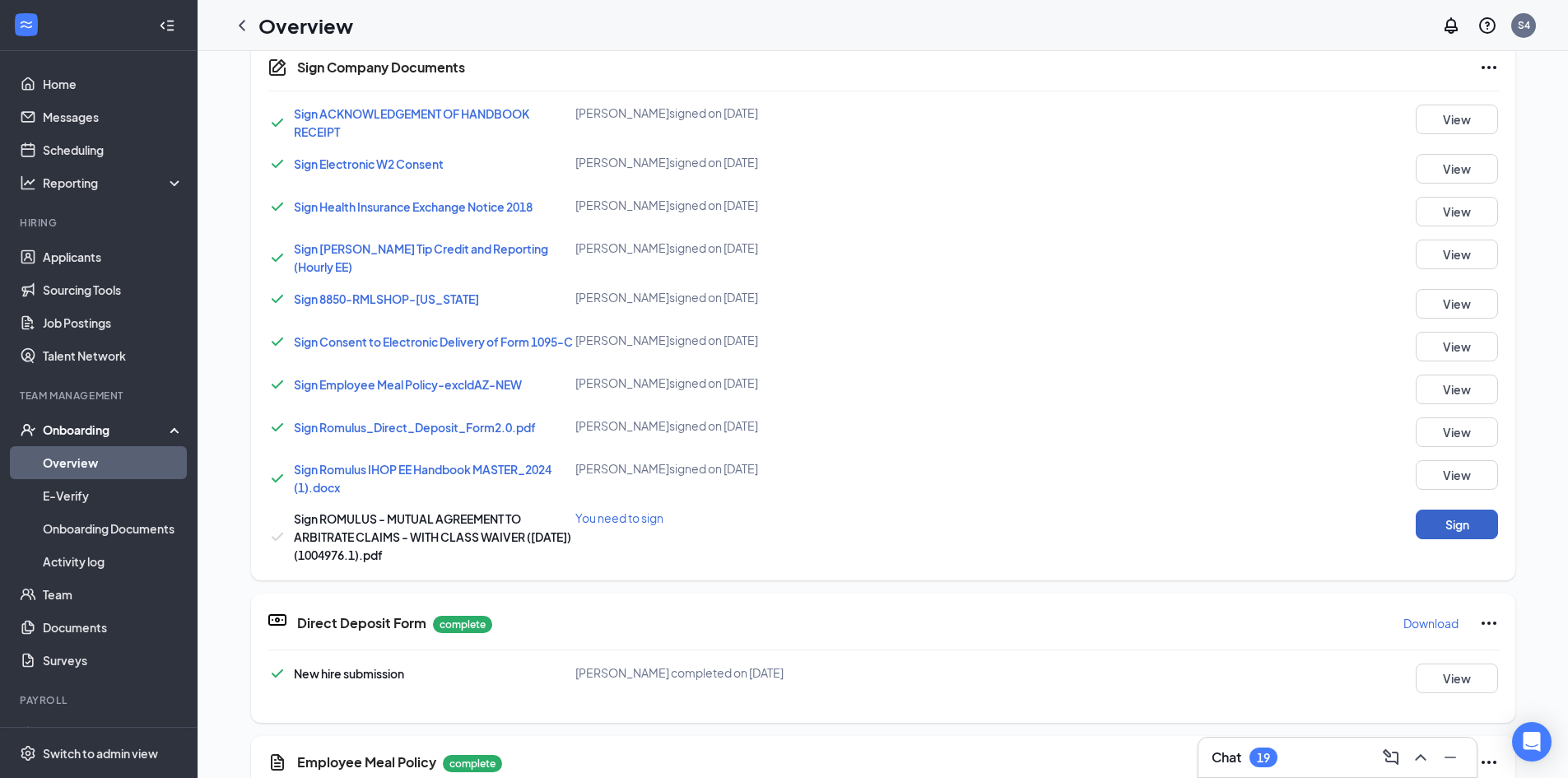
click at [1477, 523] on button "Sign" at bounding box center [1457, 523] width 82 height 29
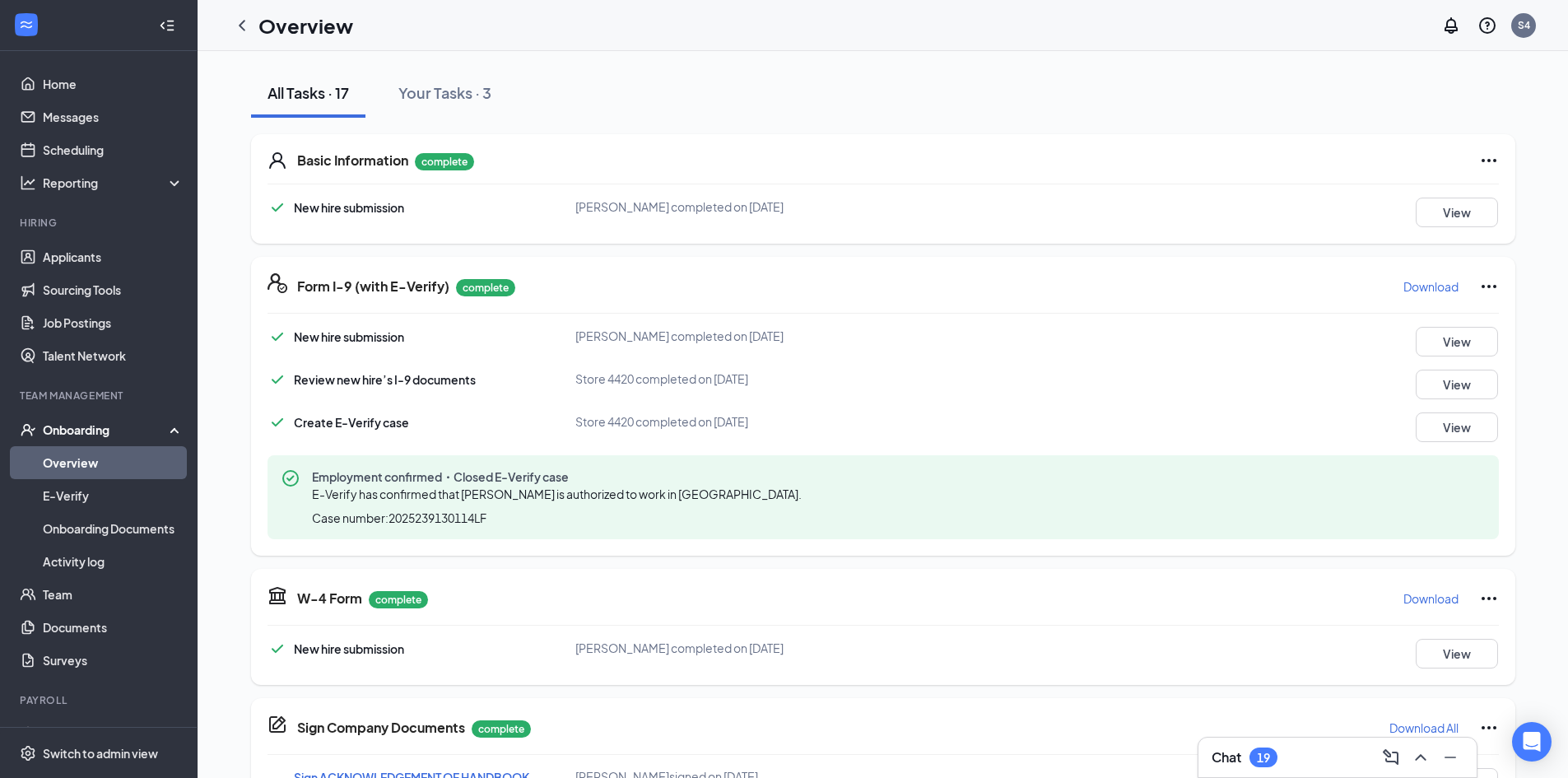
scroll to position [0, 0]
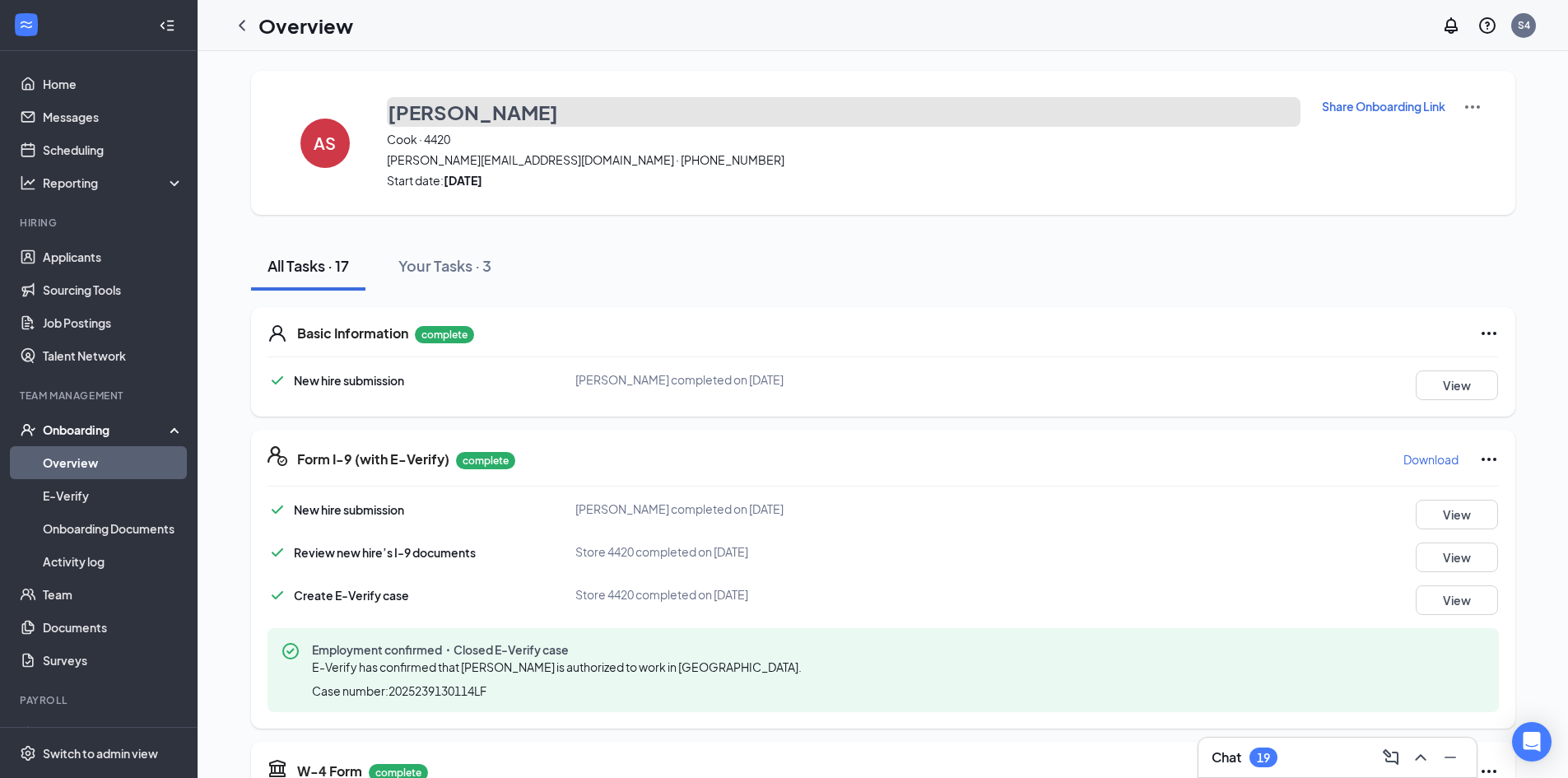
click at [410, 112] on h3 "[PERSON_NAME]" at bounding box center [472, 111] width 170 height 28
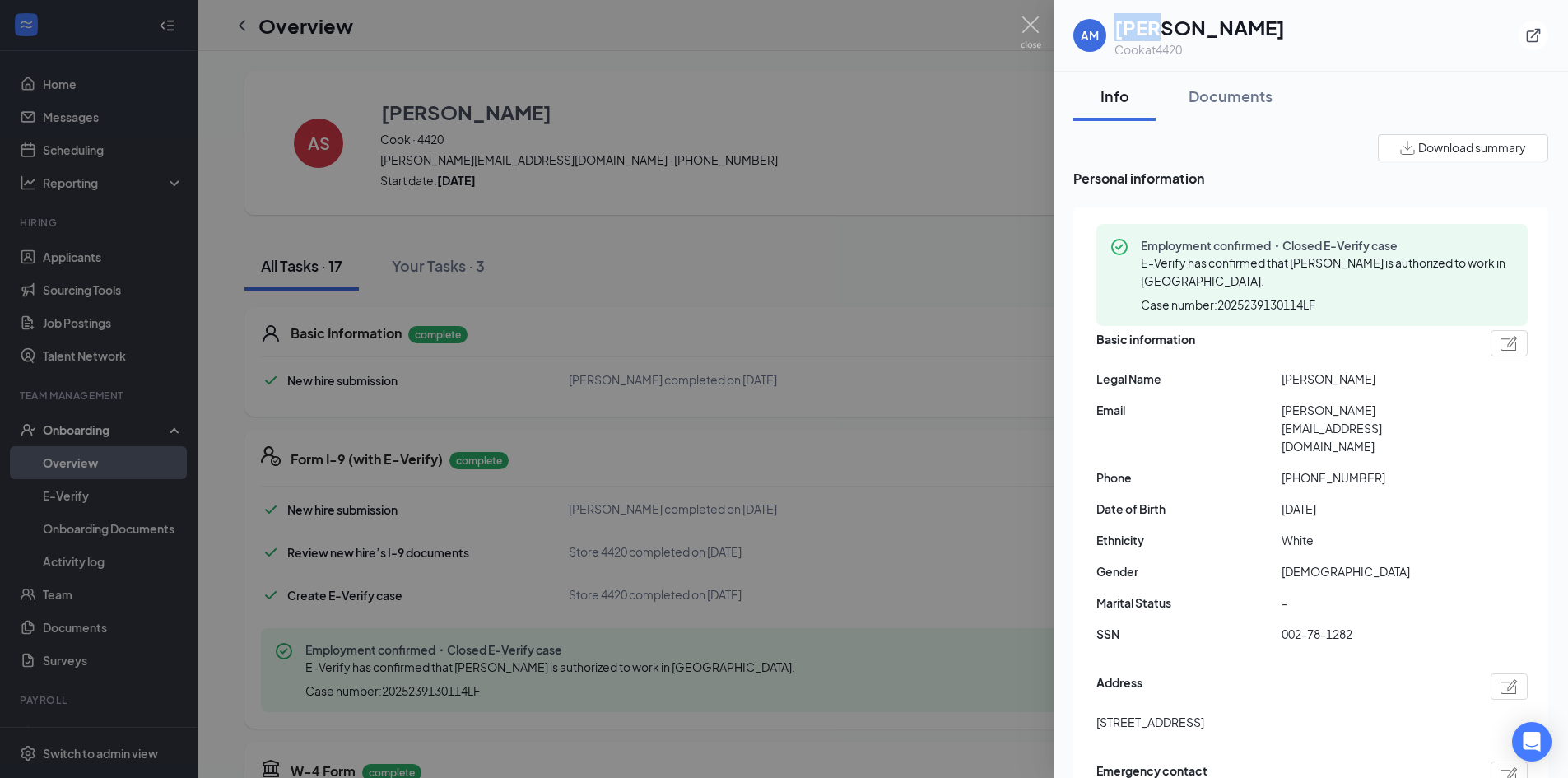
drag, startPoint x: 1117, startPoint y: 24, endPoint x: 1161, endPoint y: 29, distance: 44.3
click at [1161, 29] on div "AM [PERSON_NAME] [PERSON_NAME] at 4420" at bounding box center [1179, 35] width 212 height 44
copy h1 "[PERSON_NAME]"
drag, startPoint x: 1190, startPoint y: 23, endPoint x: 1260, endPoint y: 28, distance: 70.2
click at [1260, 28] on div "AM [PERSON_NAME] [PERSON_NAME] at 4420" at bounding box center [1311, 35] width 475 height 44
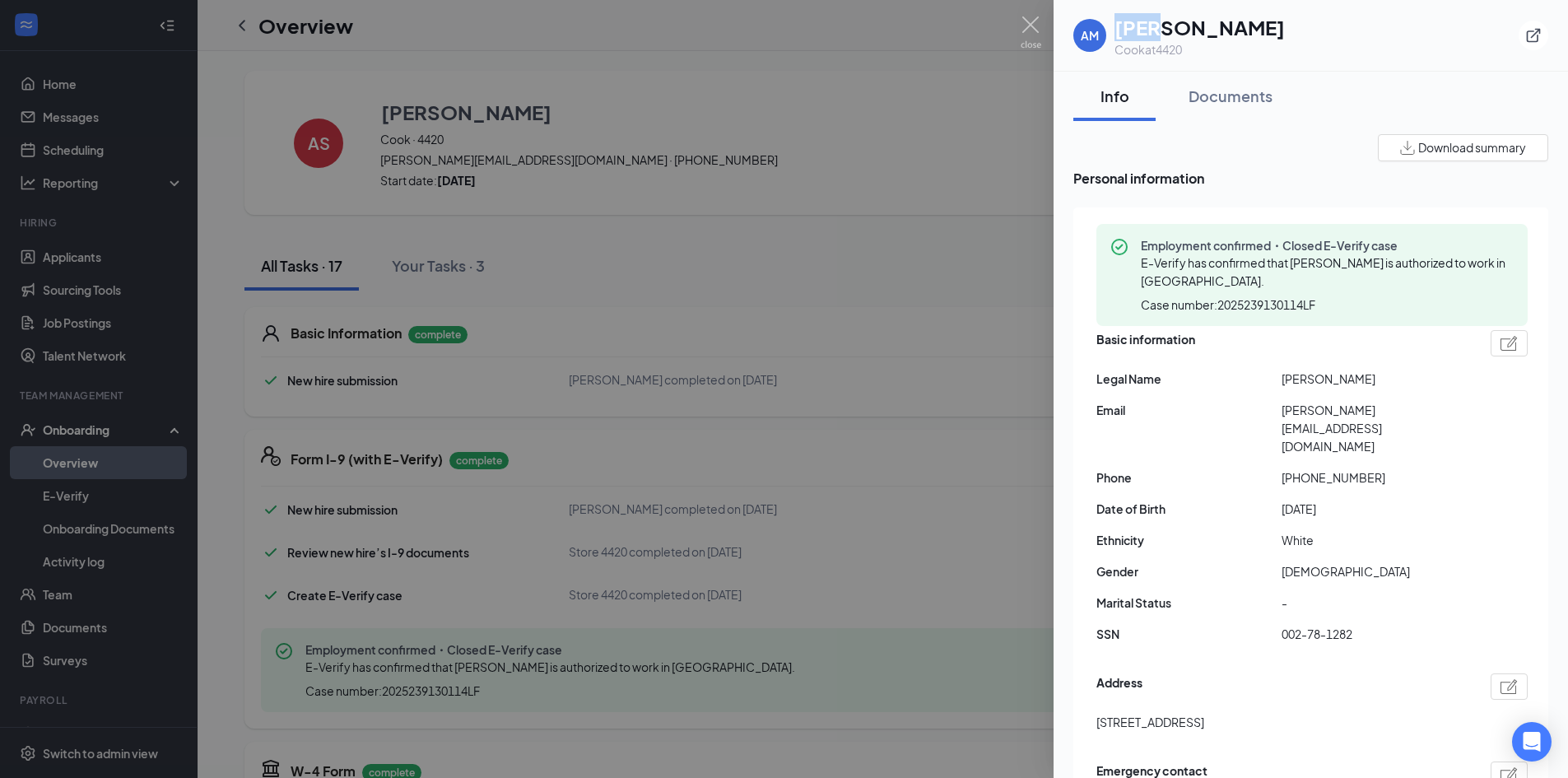
copy h1 "[PERSON_NAME]"
drag, startPoint x: 1283, startPoint y: 410, endPoint x: 1442, endPoint y: 409, distance: 159.0
click at [1442, 409] on span "[PERSON_NAME][EMAIL_ADDRESS][DOMAIN_NAME]" at bounding box center [1374, 428] width 185 height 54
copy span "[PERSON_NAME][EMAIL_ADDRESS][DOMAIN_NAME]"
drag, startPoint x: 1297, startPoint y: 442, endPoint x: 1368, endPoint y: 436, distance: 71.3
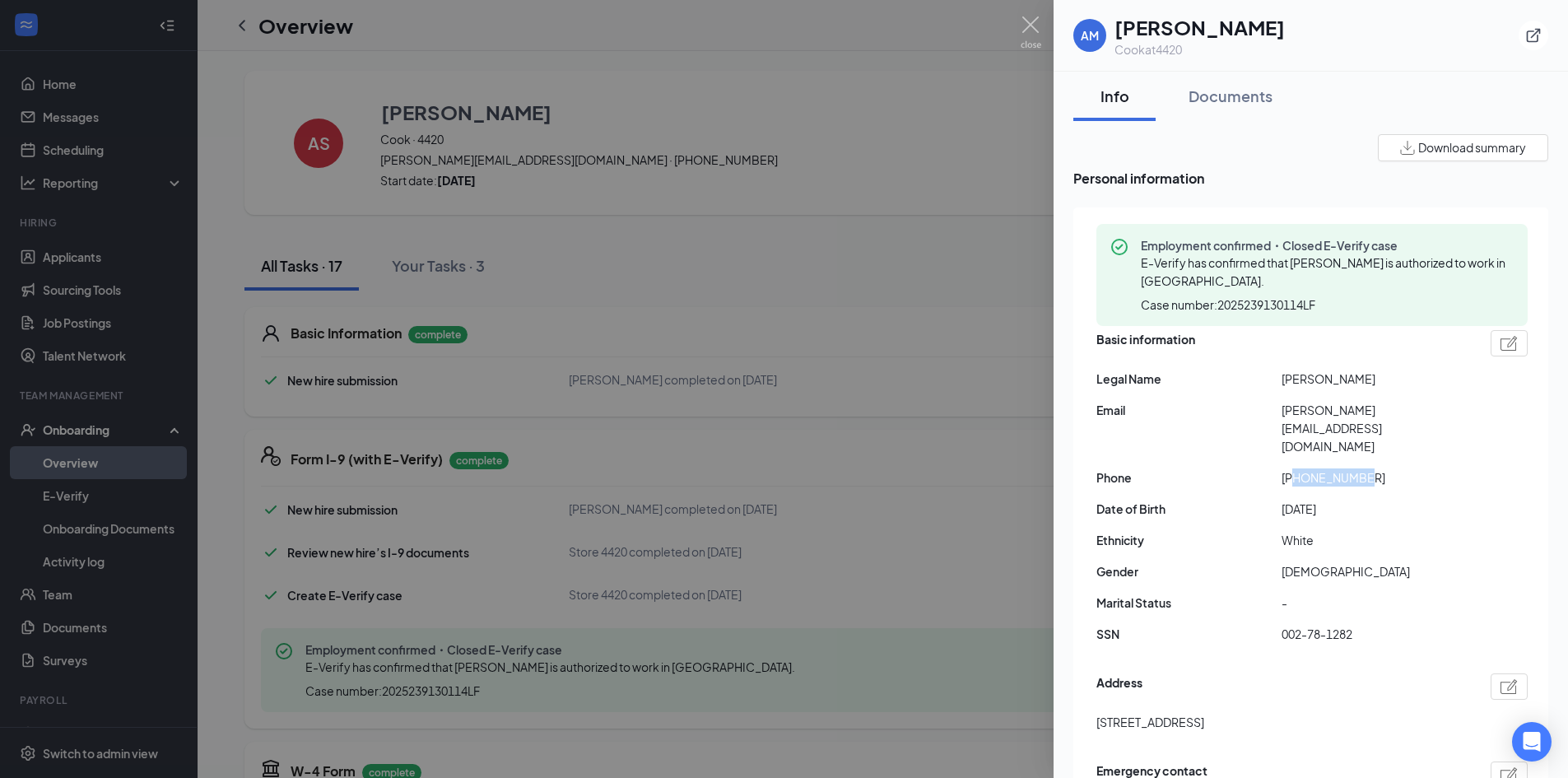
click at [1368, 468] on span "[PHONE_NUMBER]" at bounding box center [1374, 477] width 185 height 18
copy span "9312911891"
drag, startPoint x: 1282, startPoint y: 410, endPoint x: 1447, endPoint y: 409, distance: 165.0
click at [1449, 409] on span "[PERSON_NAME][EMAIL_ADDRESS][DOMAIN_NAME]" at bounding box center [1374, 428] width 185 height 54
copy span "[PERSON_NAME][EMAIL_ADDRESS][DOMAIN_NAME]"
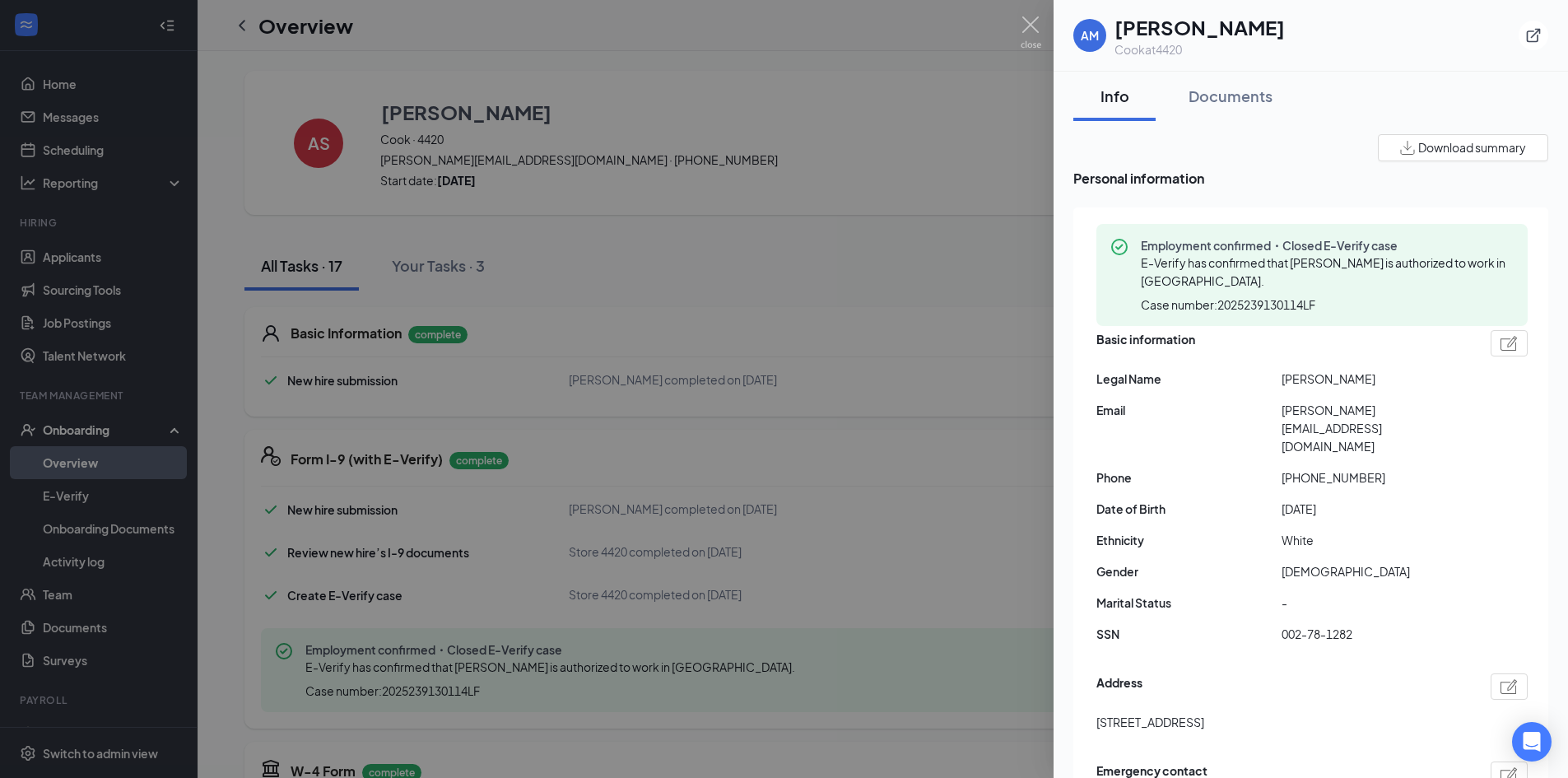
click at [988, 303] on div at bounding box center [784, 389] width 1568 height 778
